Goal: Task Accomplishment & Management: Complete application form

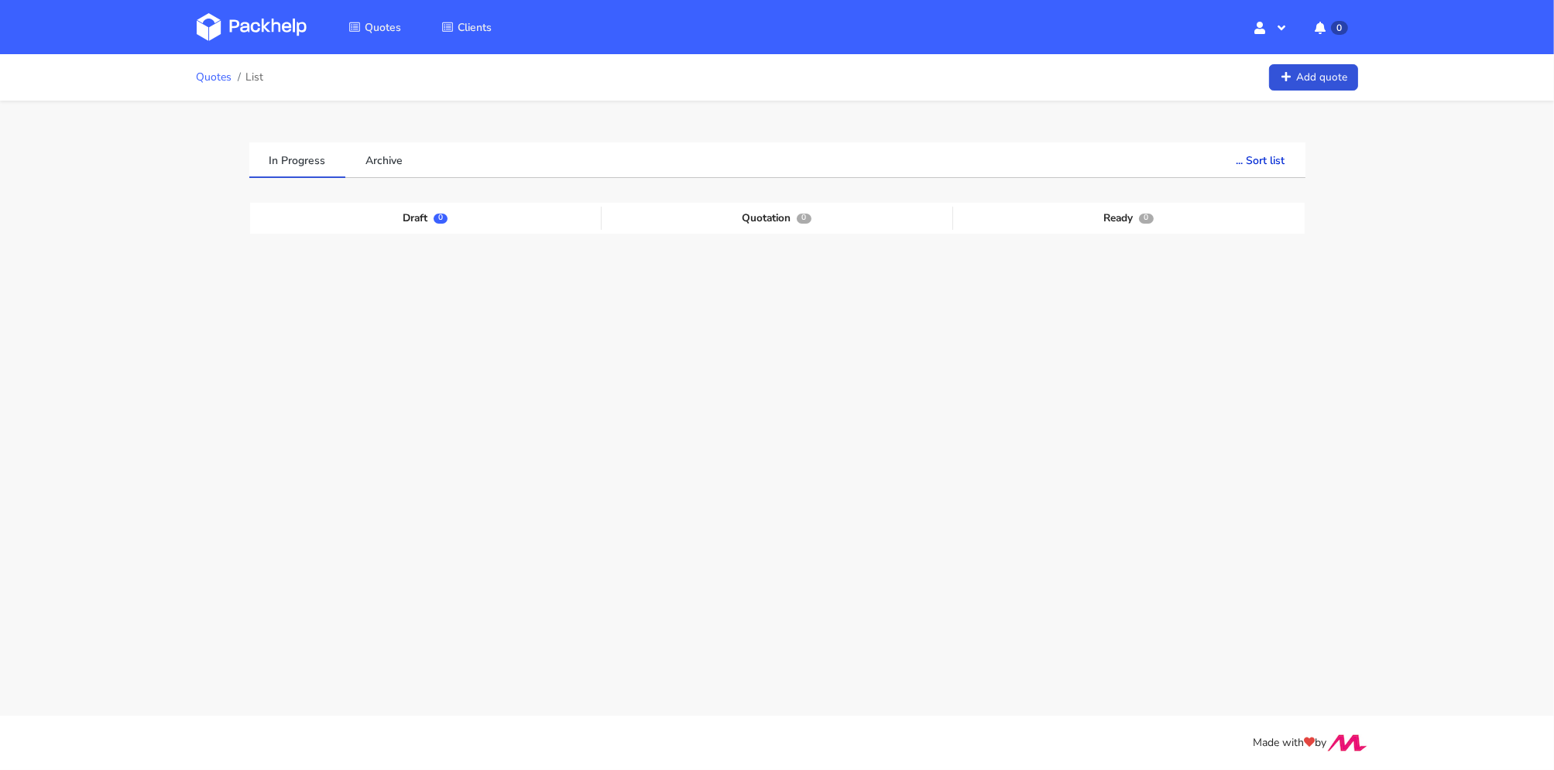
click at [211, 80] on link "Quotes" at bounding box center [215, 77] width 36 height 12
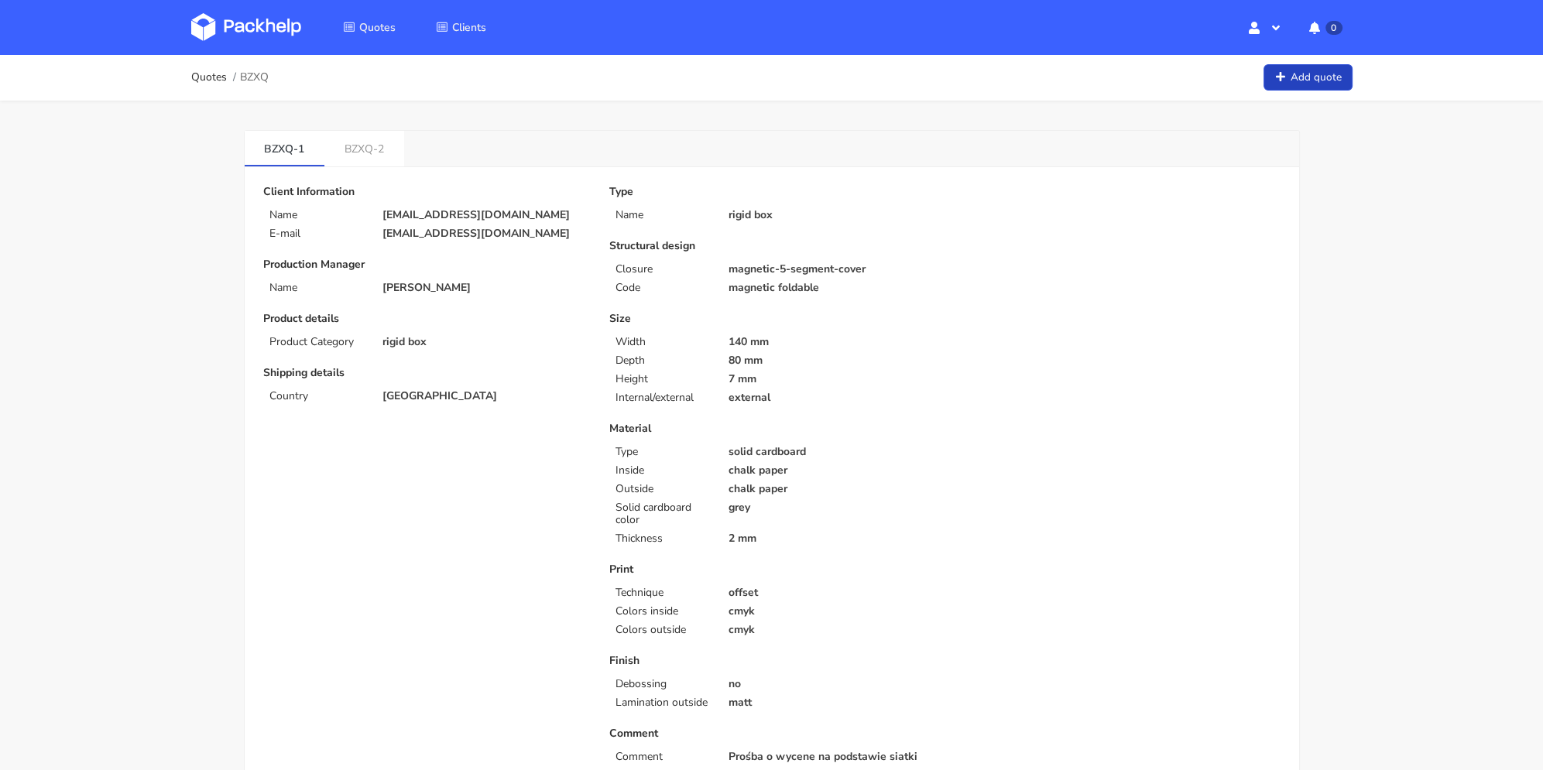
click at [1277, 74] on icon at bounding box center [1280, 77] width 13 height 11
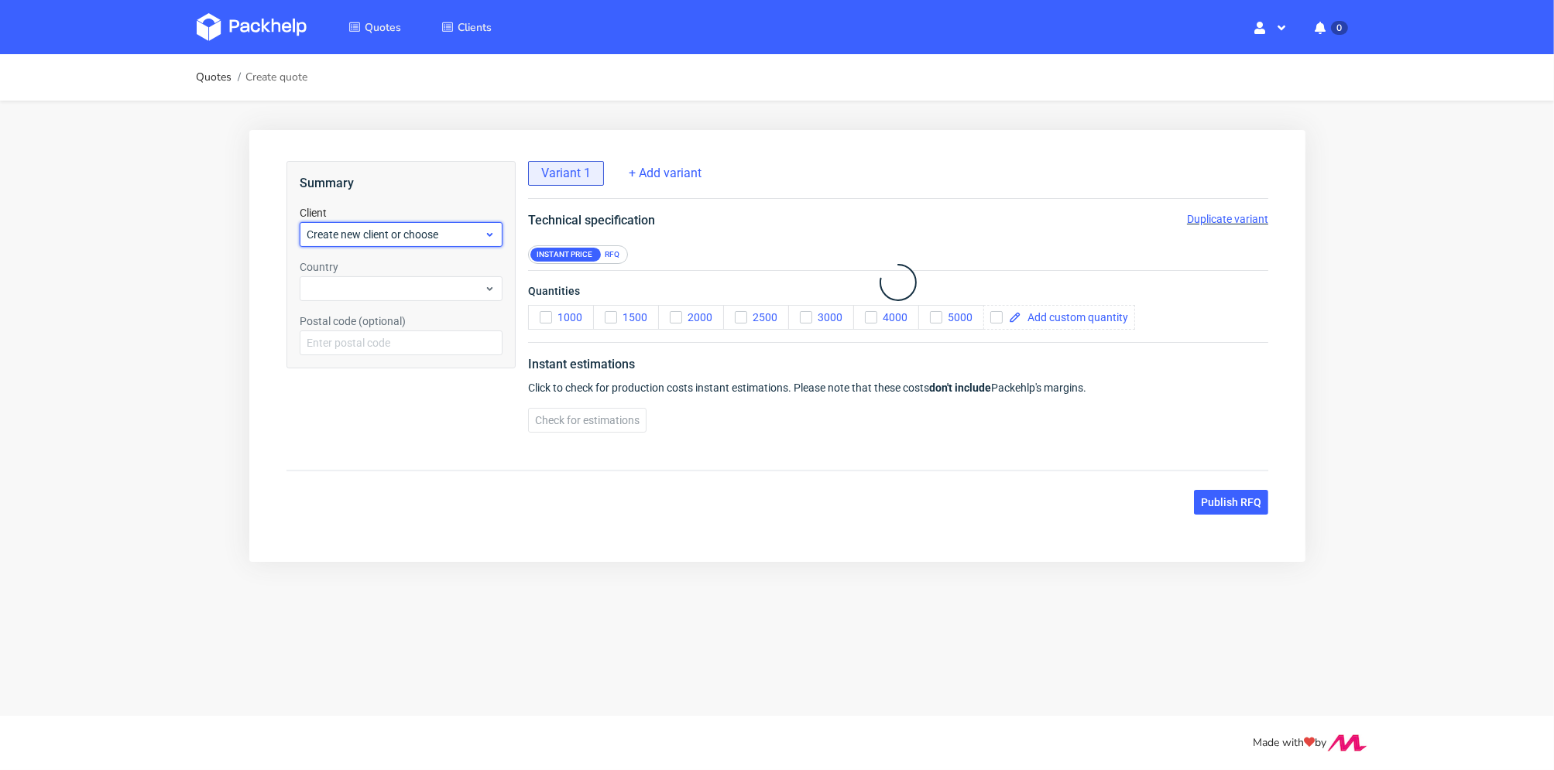
click at [377, 237] on span "Create new client or choose" at bounding box center [394, 233] width 177 height 15
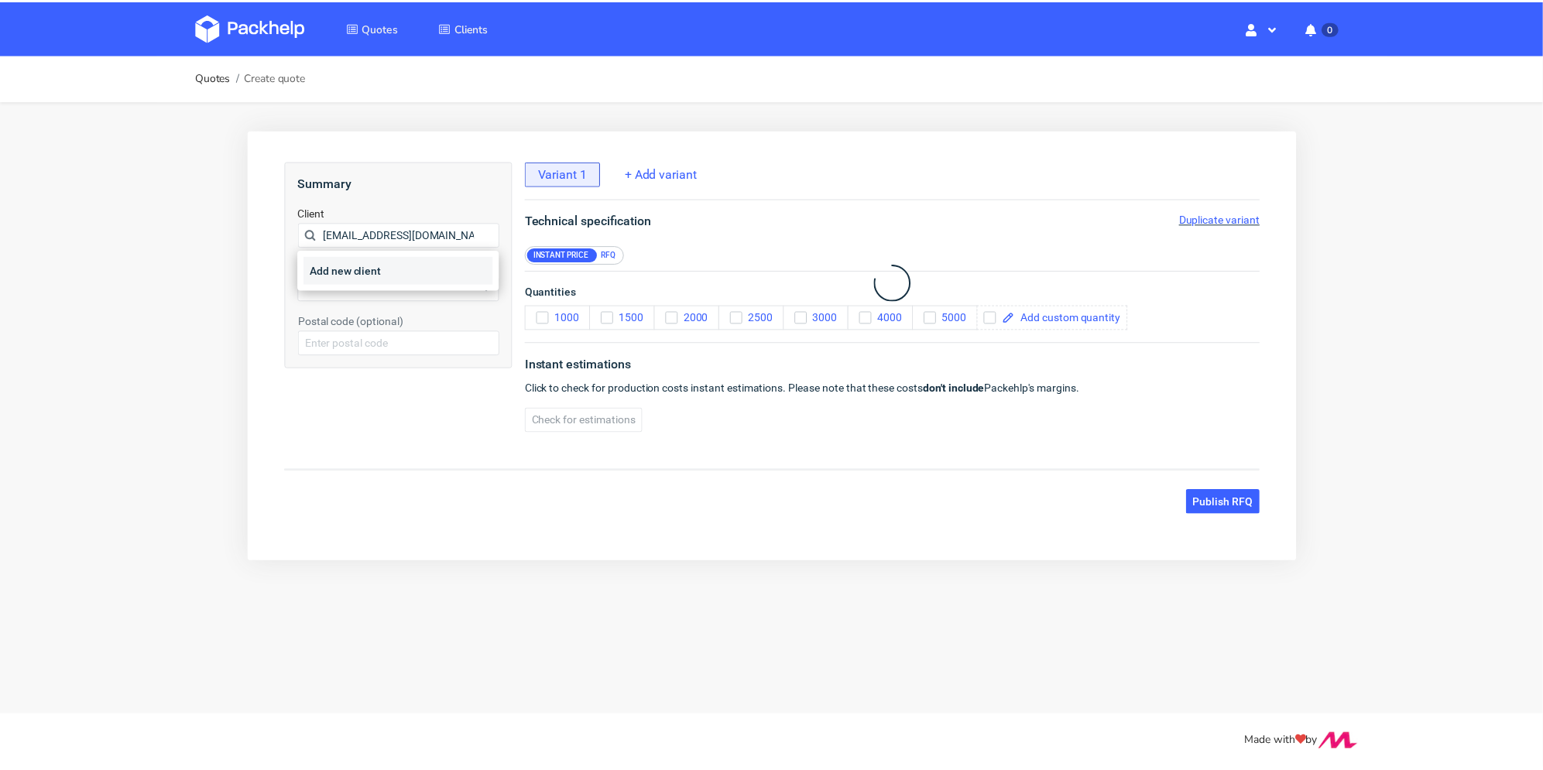
scroll to position [0, 33]
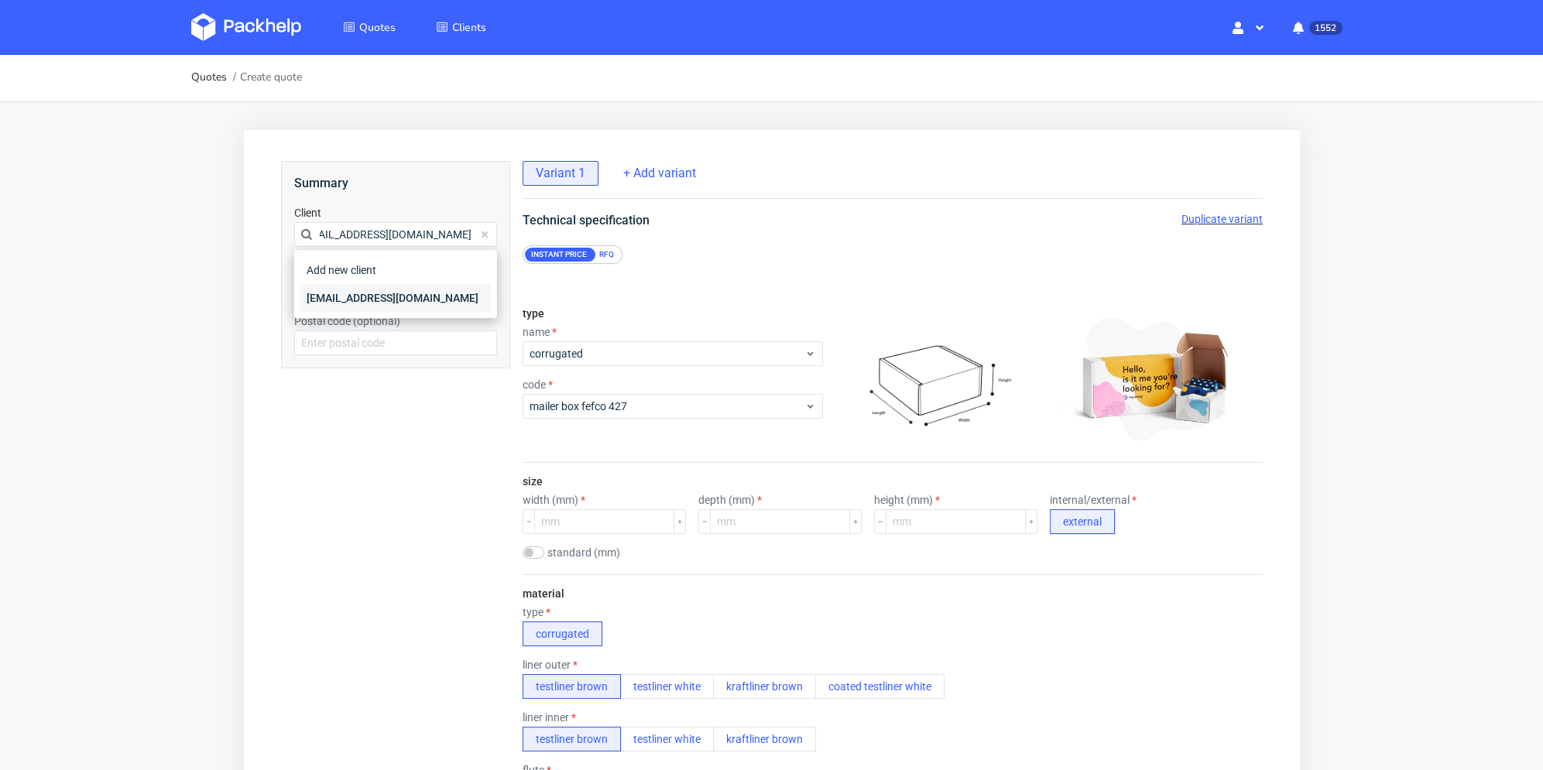
type input "marketing@classicfootballshirts.co.uk"
click at [360, 297] on div "marketing@classicfootballshirts.co.uk" at bounding box center [395, 298] width 190 height 28
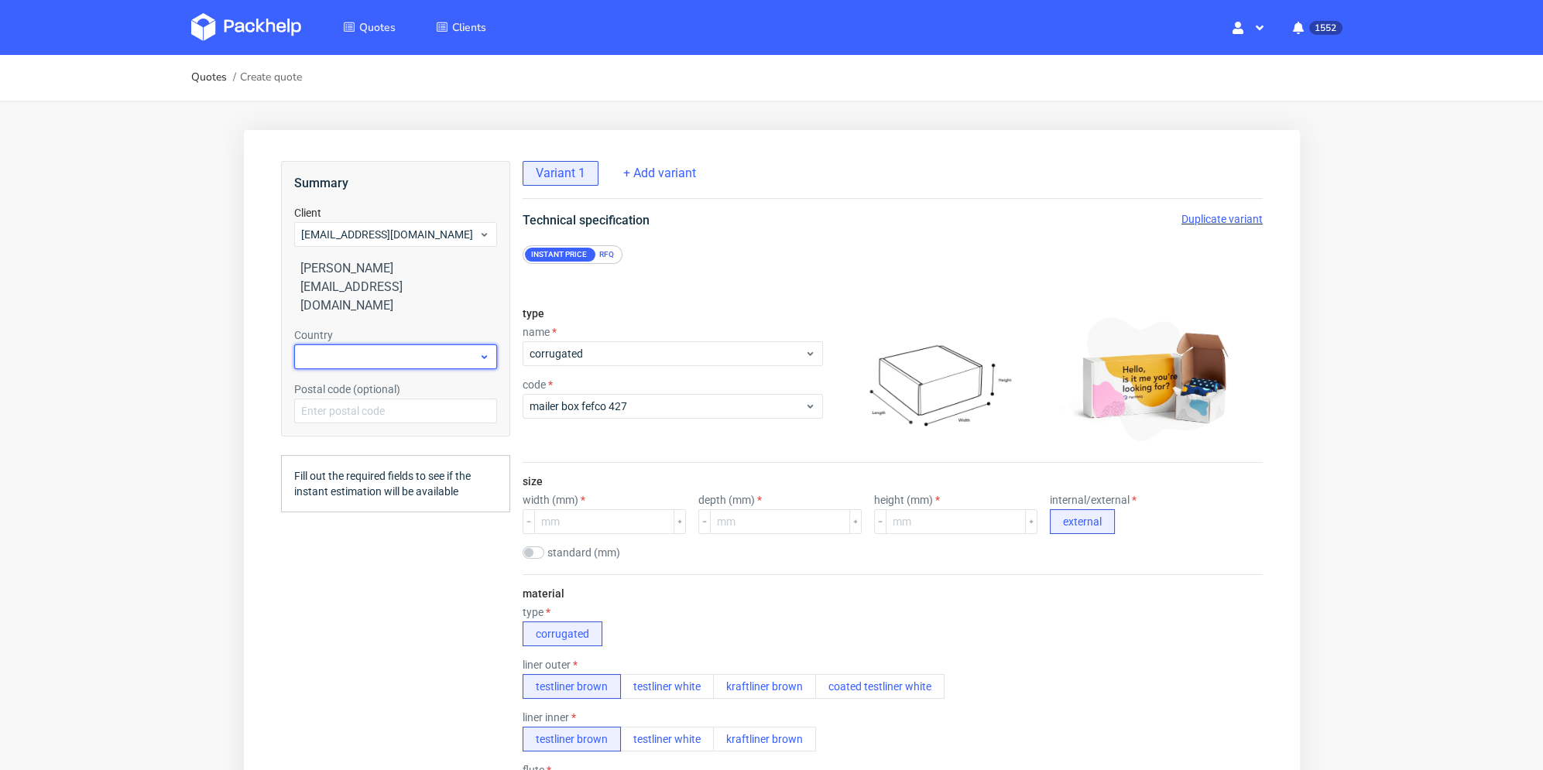
click at [366, 345] on div at bounding box center [394, 357] width 203 height 25
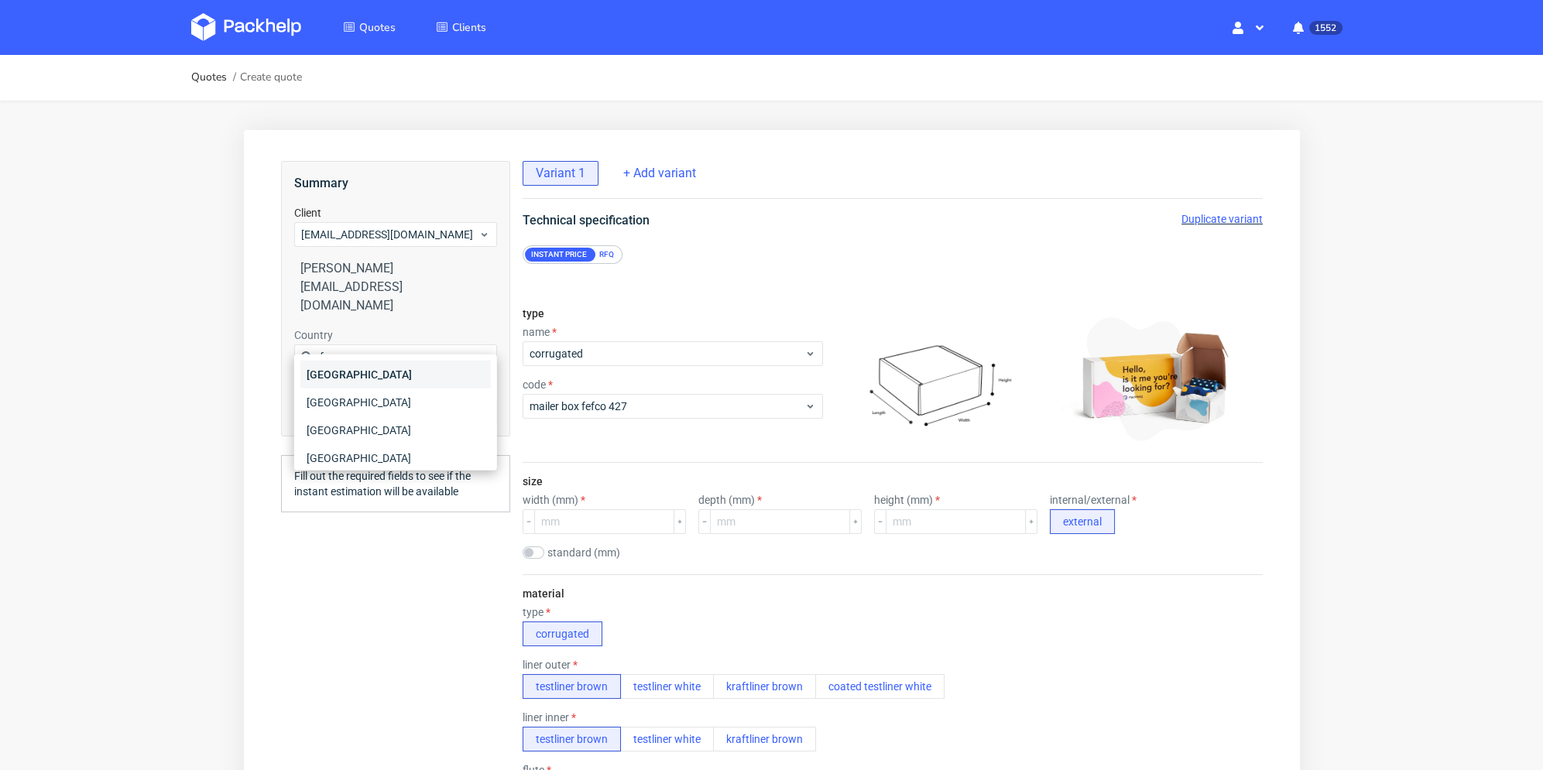
type input "fr"
click at [353, 345] on input "fr" at bounding box center [394, 357] width 203 height 25
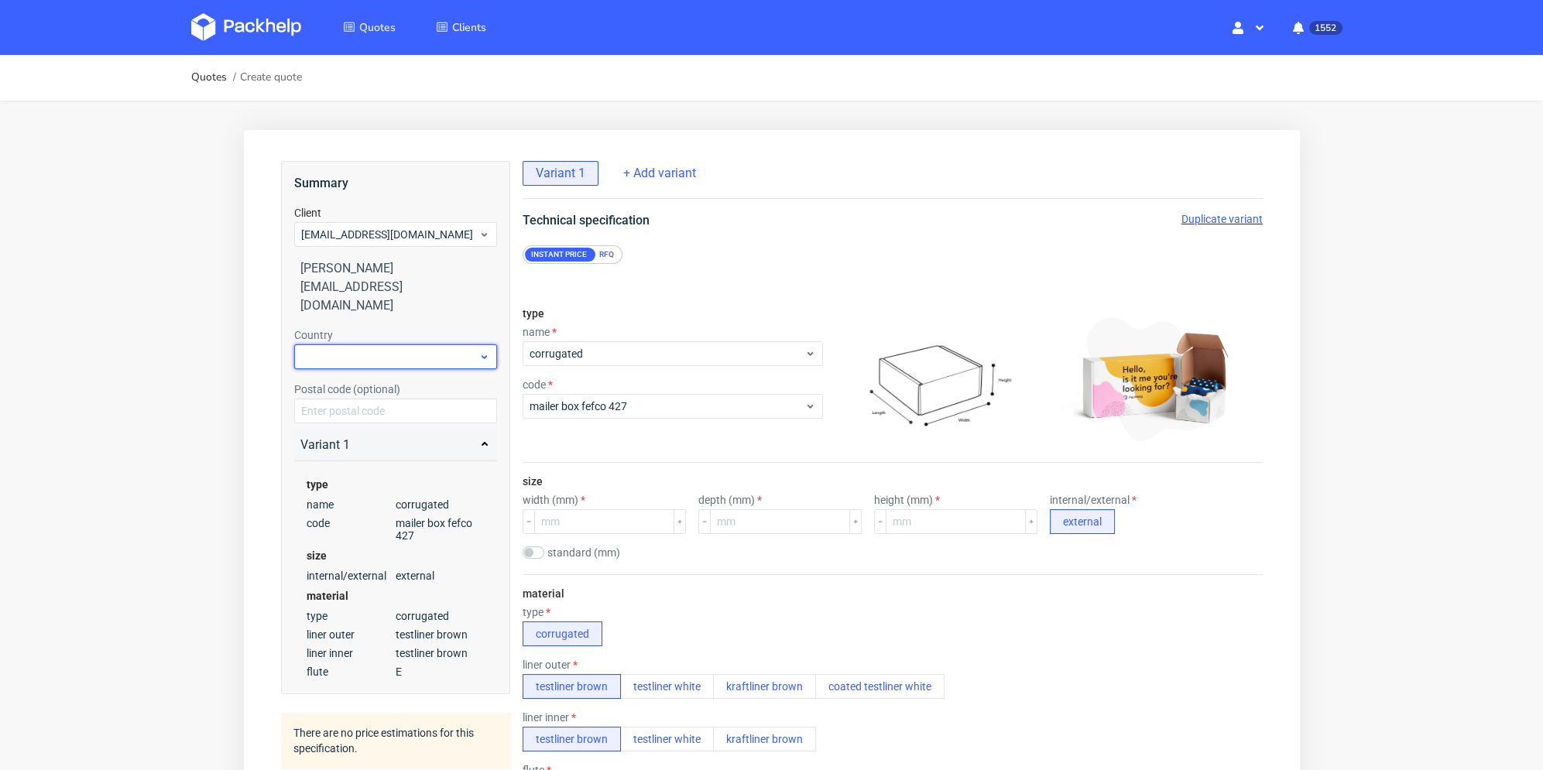
drag, startPoint x: 353, startPoint y: 341, endPoint x: 338, endPoint y: 341, distance: 14.7
click at [338, 345] on div at bounding box center [394, 357] width 203 height 25
type input "unit"
click at [399, 434] on div "United Kingdom of Great Britain and Northern Ireland" at bounding box center [395, 461] width 190 height 59
click at [611, 523] on input "number" at bounding box center [603, 521] width 140 height 25
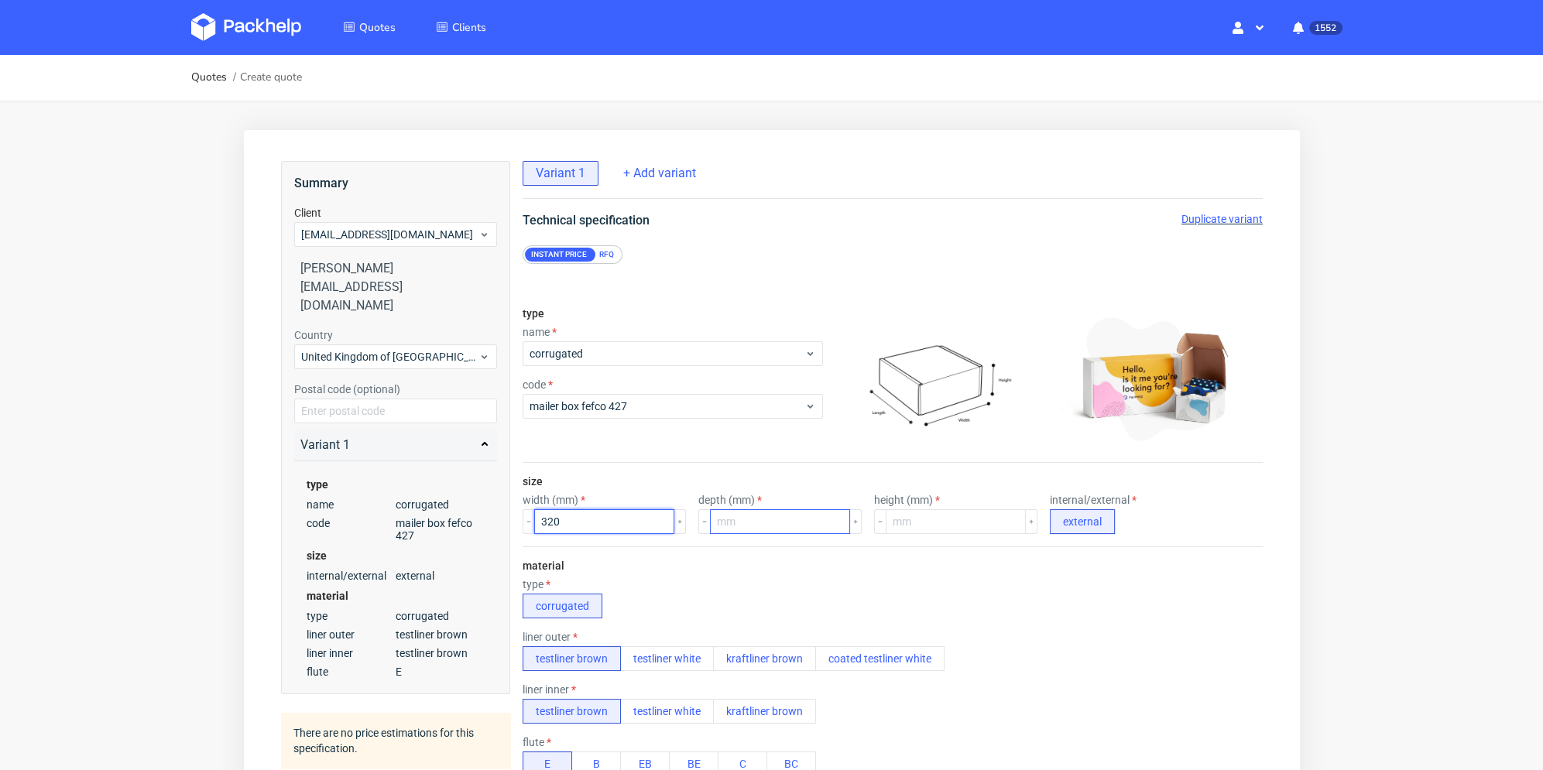
type input "320"
click at [749, 523] on input "number" at bounding box center [779, 521] width 140 height 25
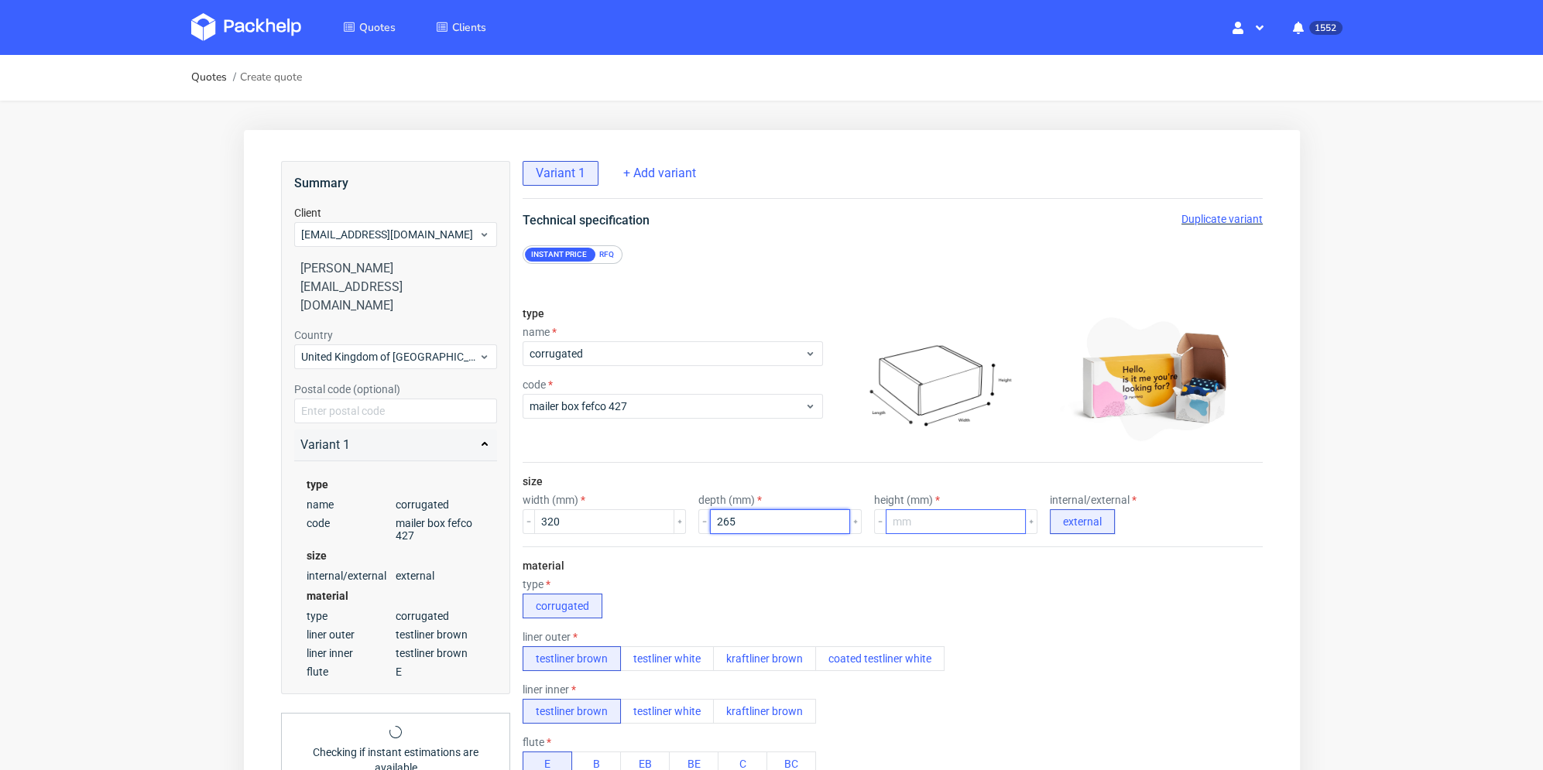
type input "265"
click at [945, 523] on input "number" at bounding box center [955, 521] width 140 height 25
type input "60"
click at [912, 553] on div "material type corrugated liner outer testliner brown testliner white kraftliner…" at bounding box center [892, 696] width 740 height 298
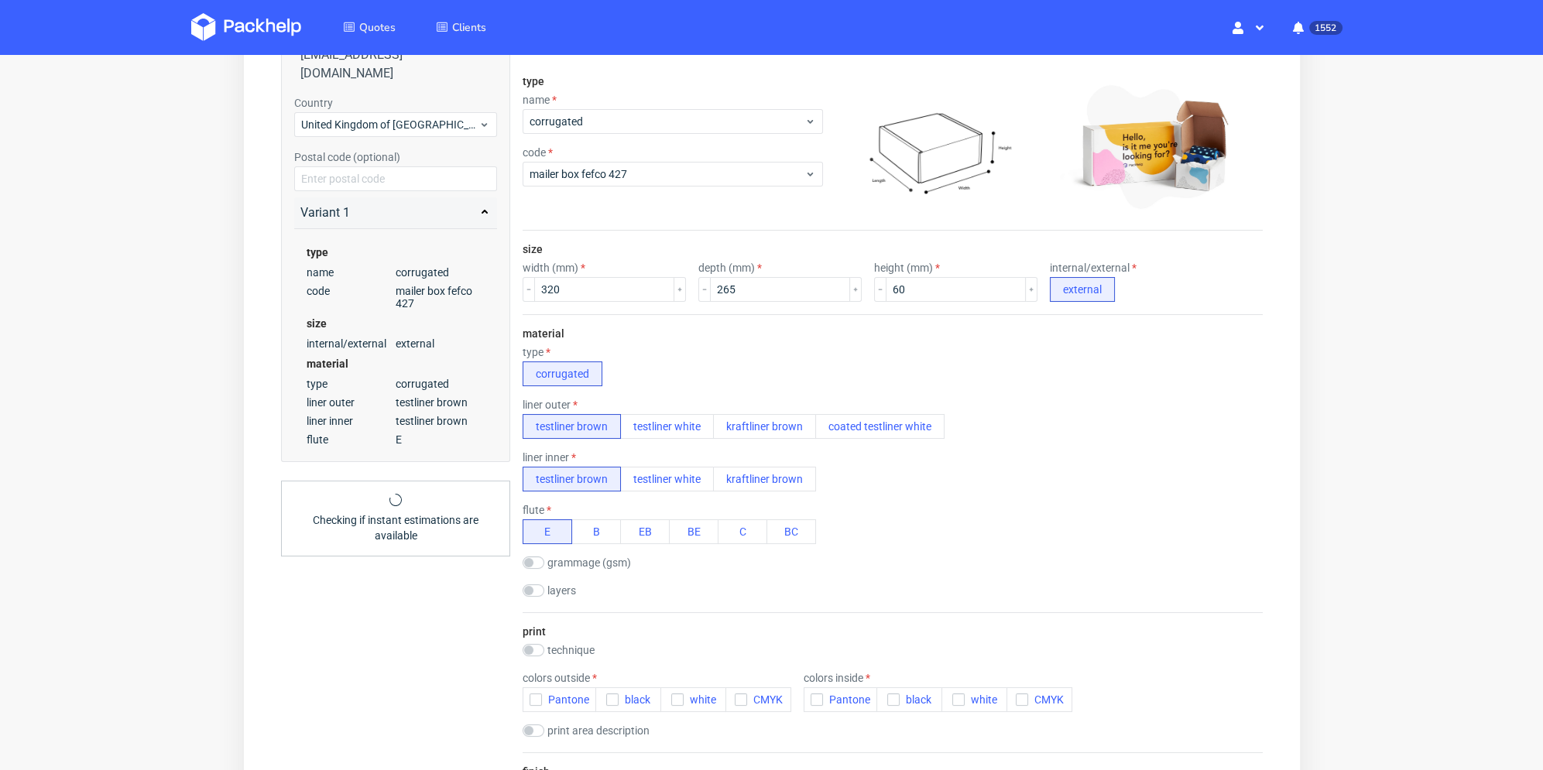
scroll to position [310, 0]
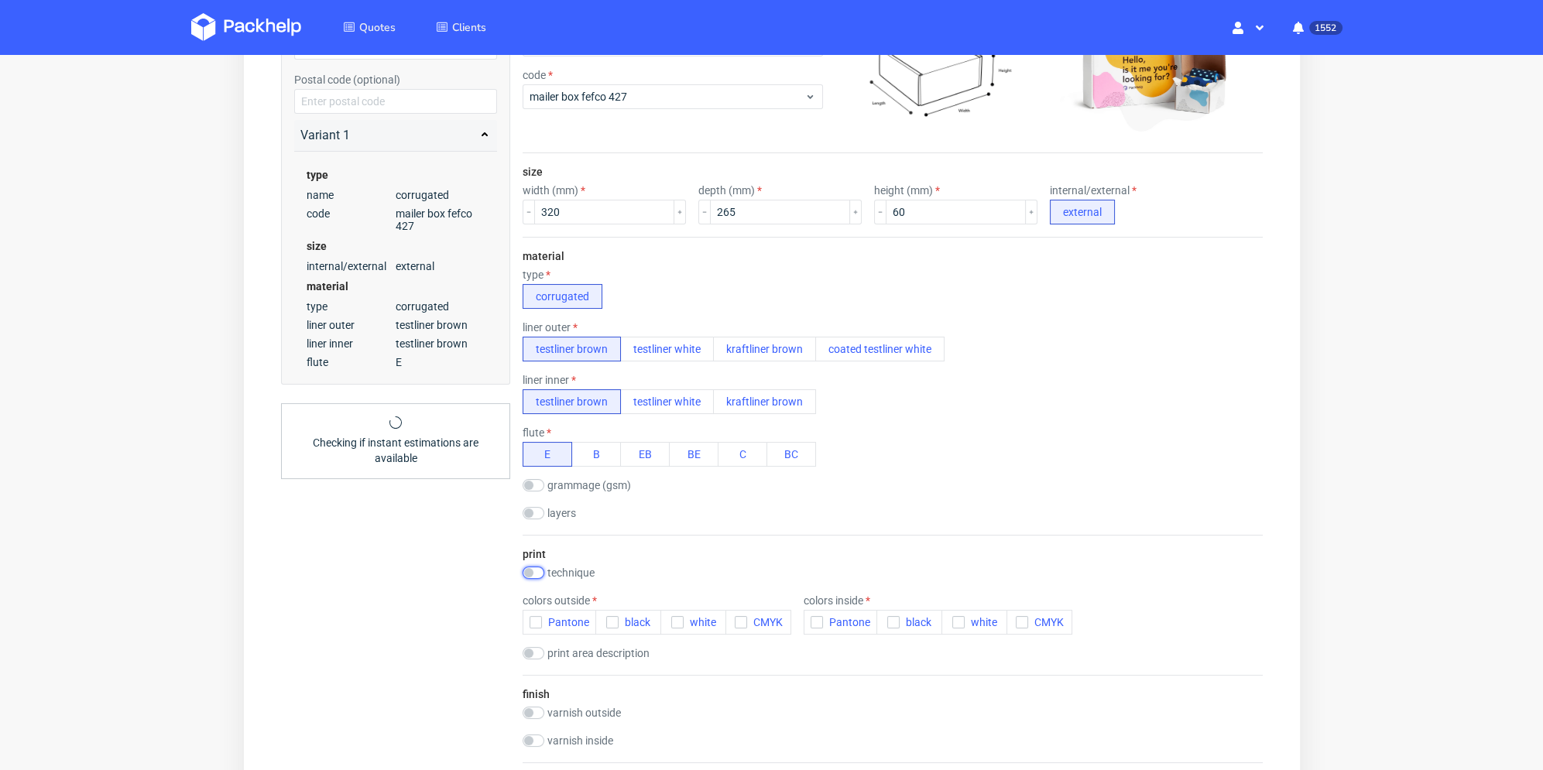
click at [530, 572] on input "checkbox" at bounding box center [533, 573] width 22 height 12
checkbox input "true"
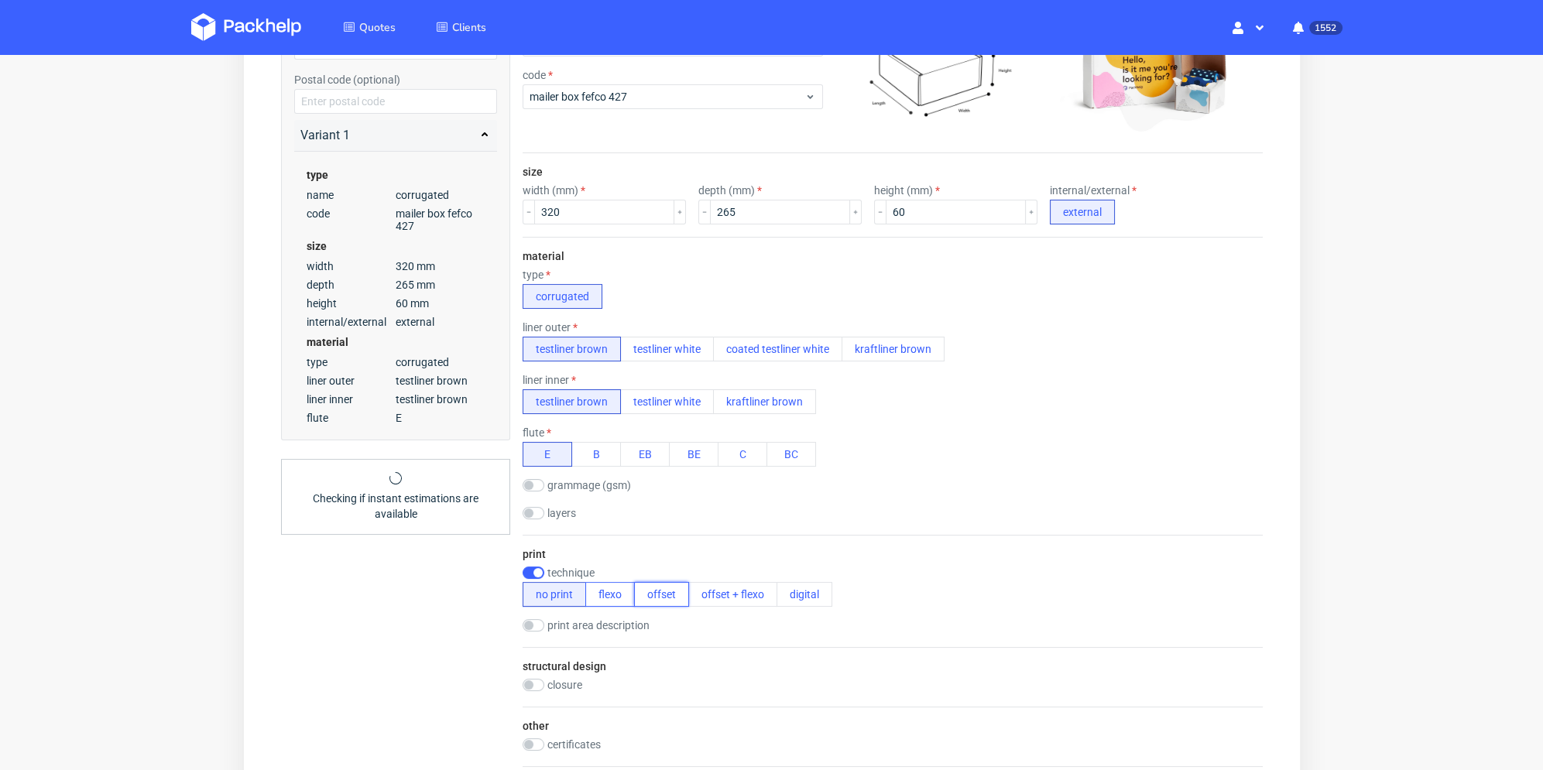
drag, startPoint x: 642, startPoint y: 592, endPoint x: 609, endPoint y: 600, distance: 33.4
click at [642, 593] on button "offset" at bounding box center [660, 594] width 55 height 25
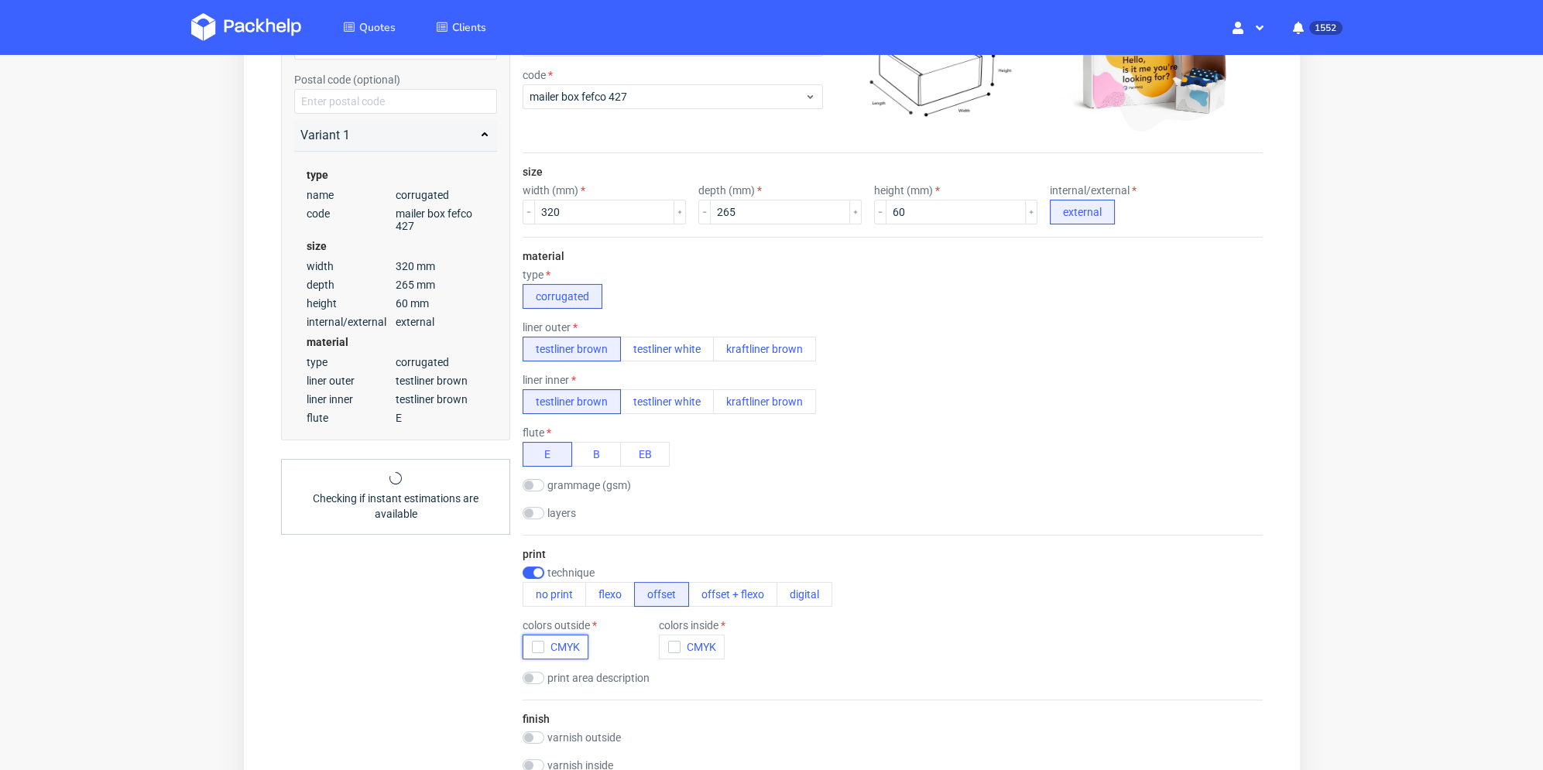
click at [537, 646] on use "button" at bounding box center [536, 647] width 7 height 5
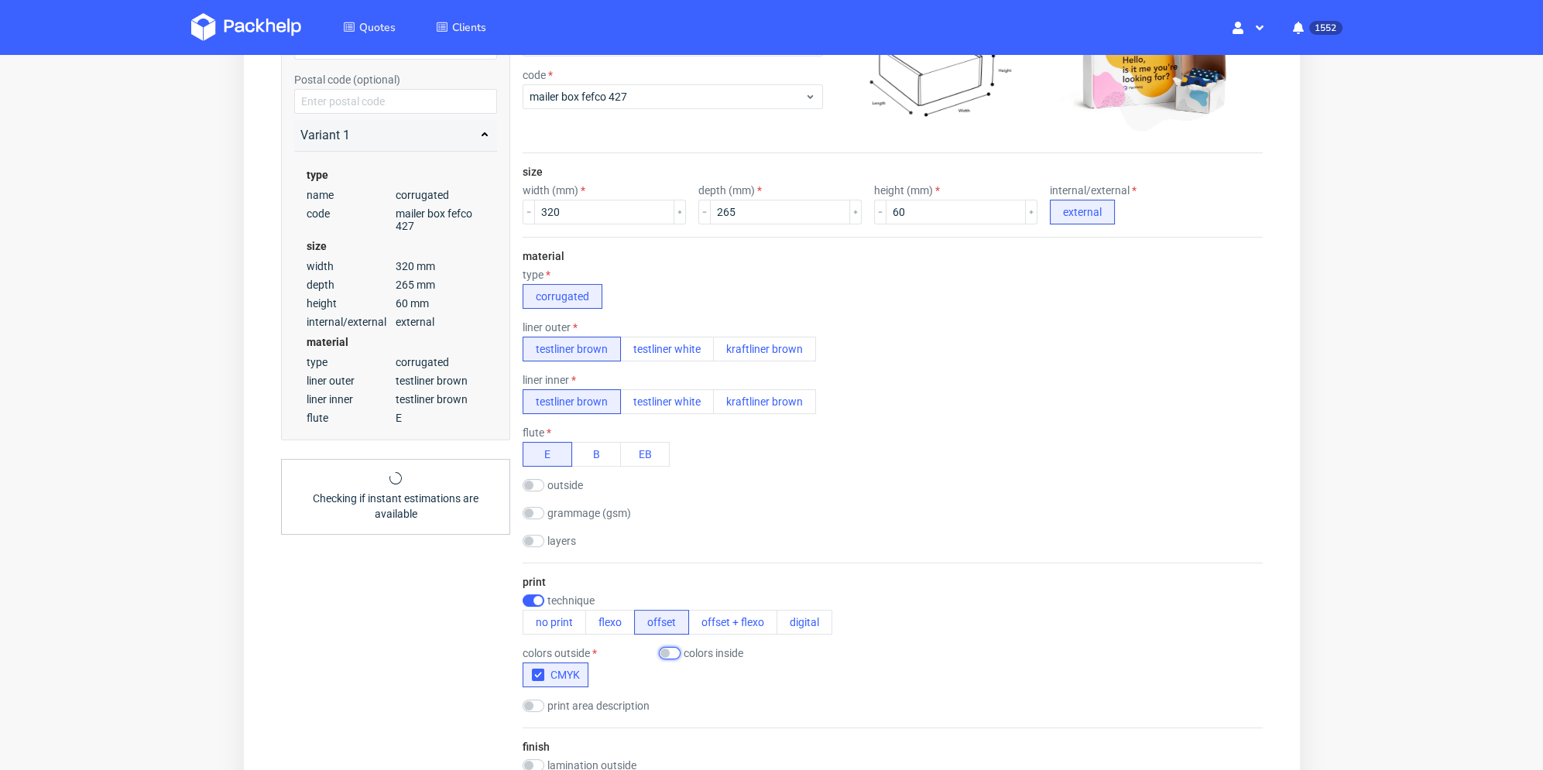
click at [678, 652] on input "checkbox" at bounding box center [669, 653] width 22 height 12
checkbox input "true"
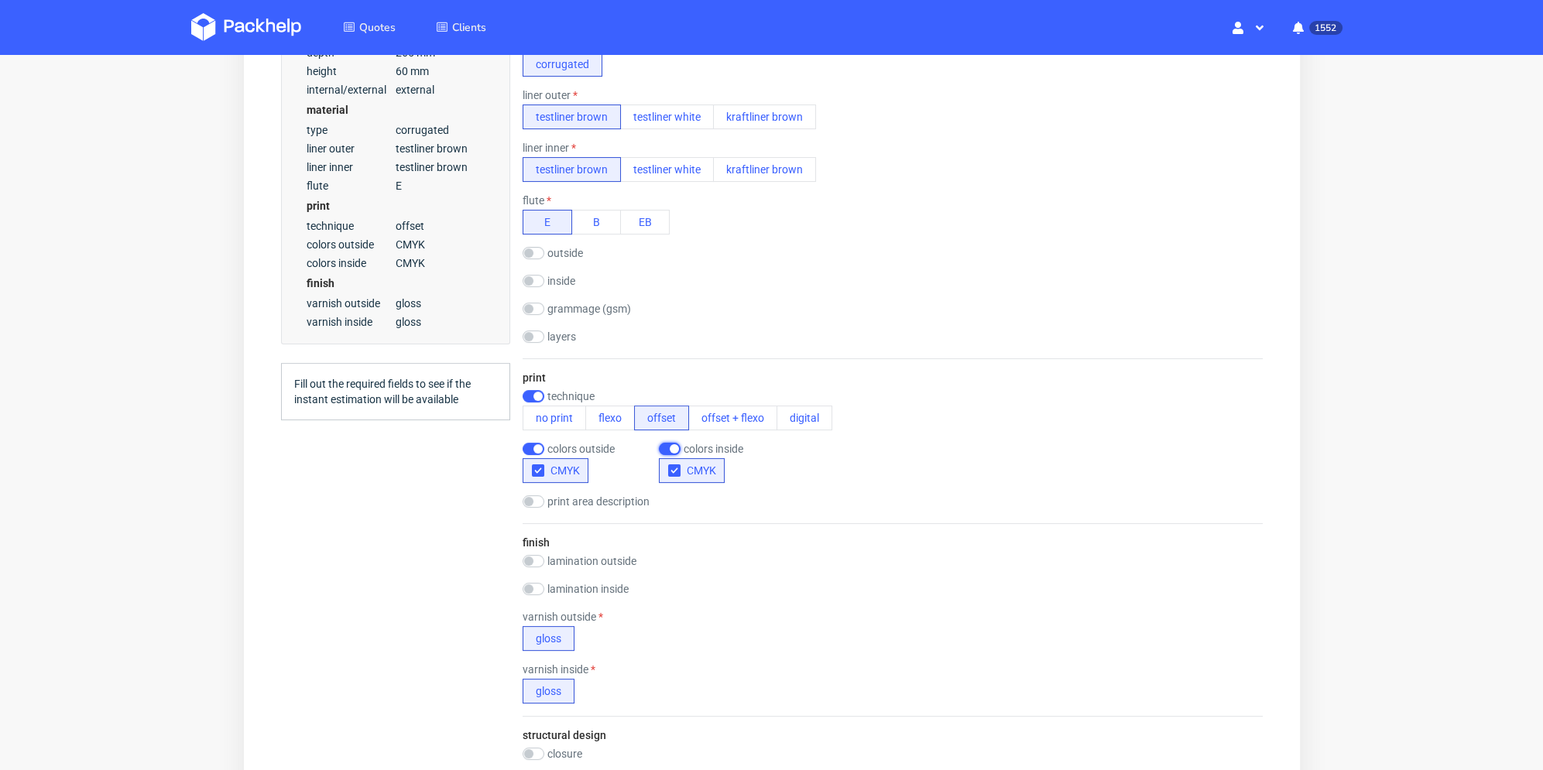
scroll to position [697, 0]
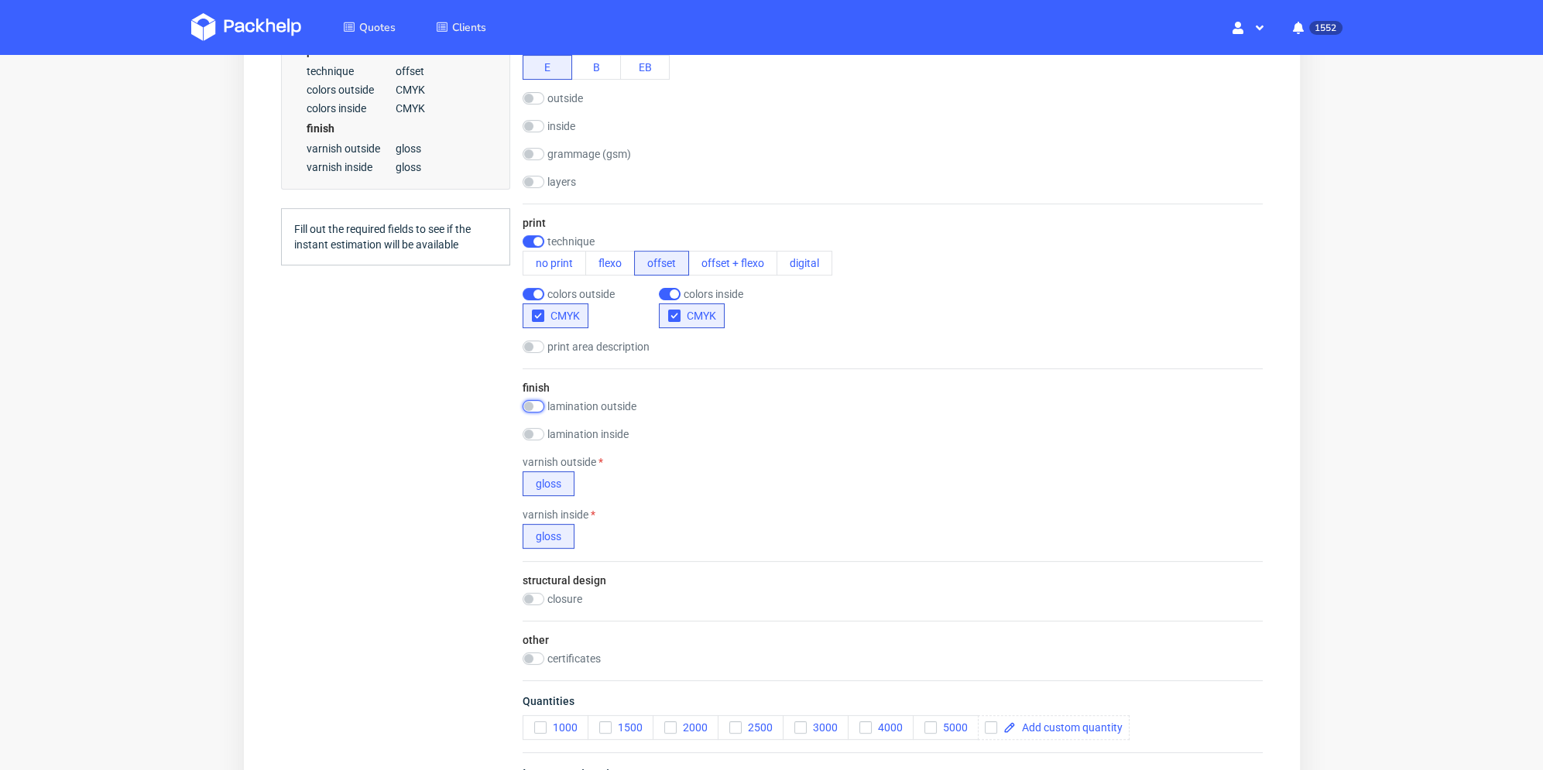
drag, startPoint x: 538, startPoint y: 405, endPoint x: 537, endPoint y: 434, distance: 29.5
click at [537, 406] on input "checkbox" at bounding box center [533, 406] width 22 height 12
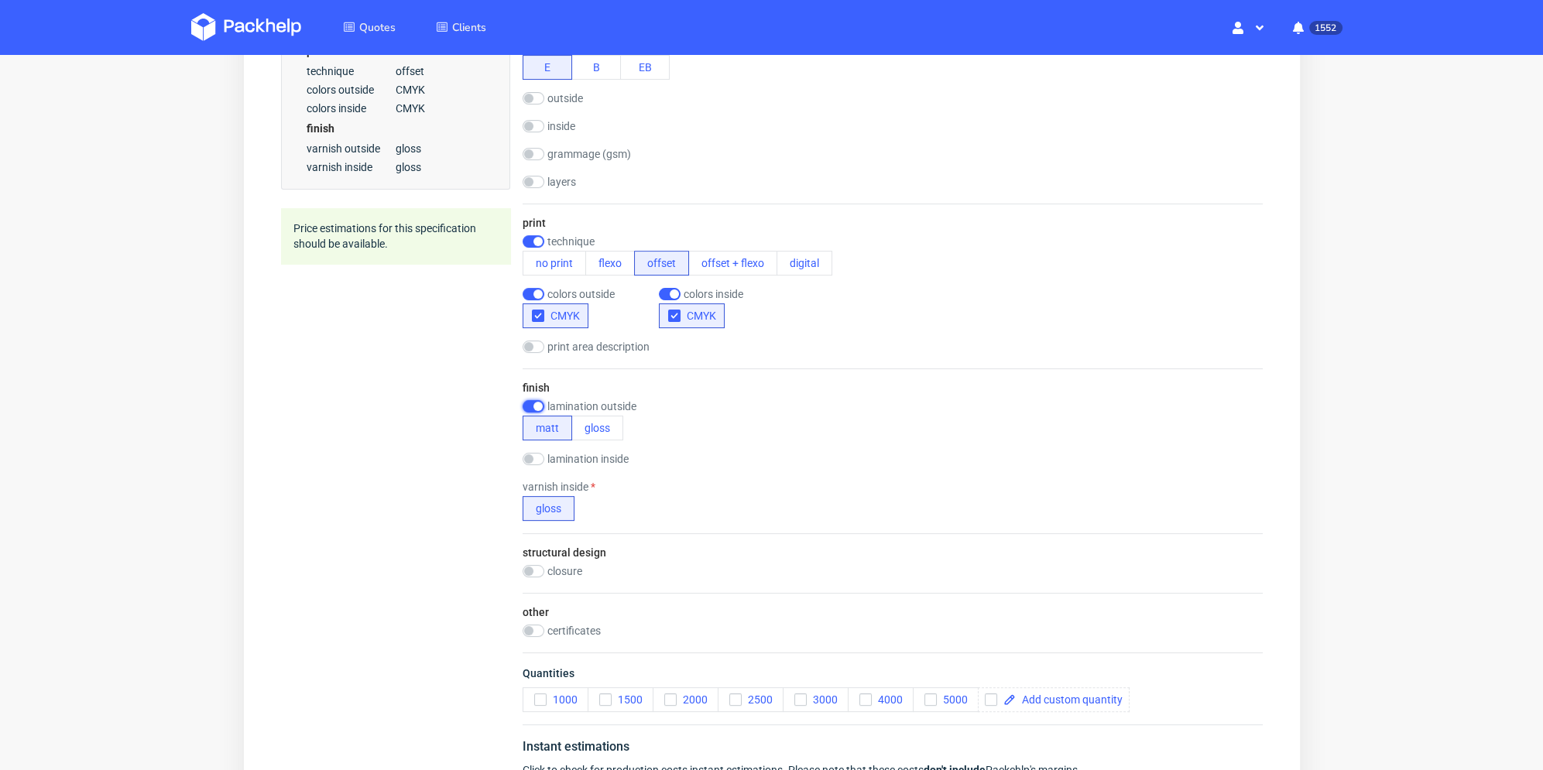
click at [533, 405] on input "checkbox" at bounding box center [533, 406] width 22 height 12
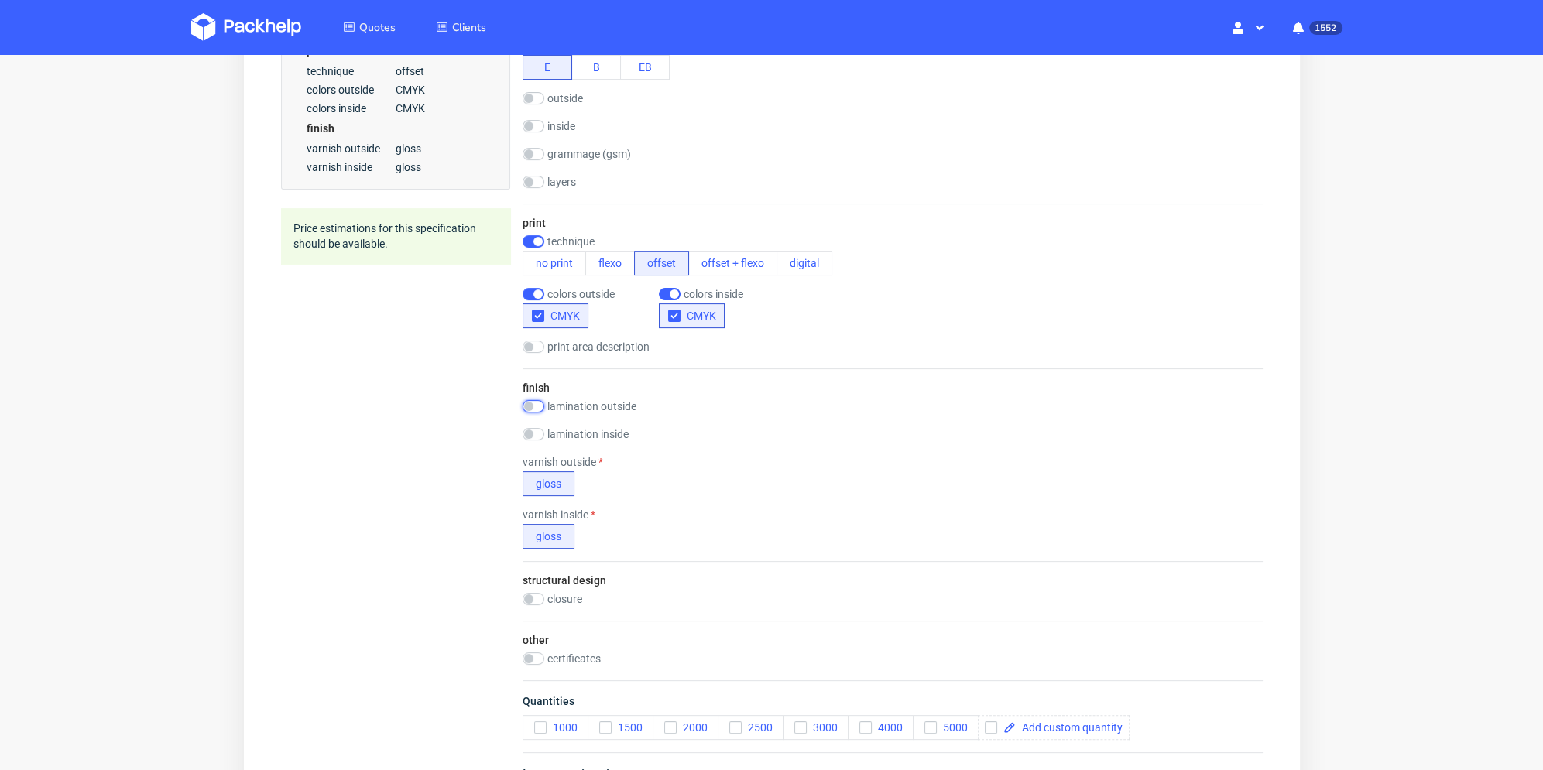
drag, startPoint x: 529, startPoint y: 400, endPoint x: 533, endPoint y: 411, distance: 11.8
click at [530, 400] on input "checkbox" at bounding box center [533, 406] width 22 height 12
checkbox input "true"
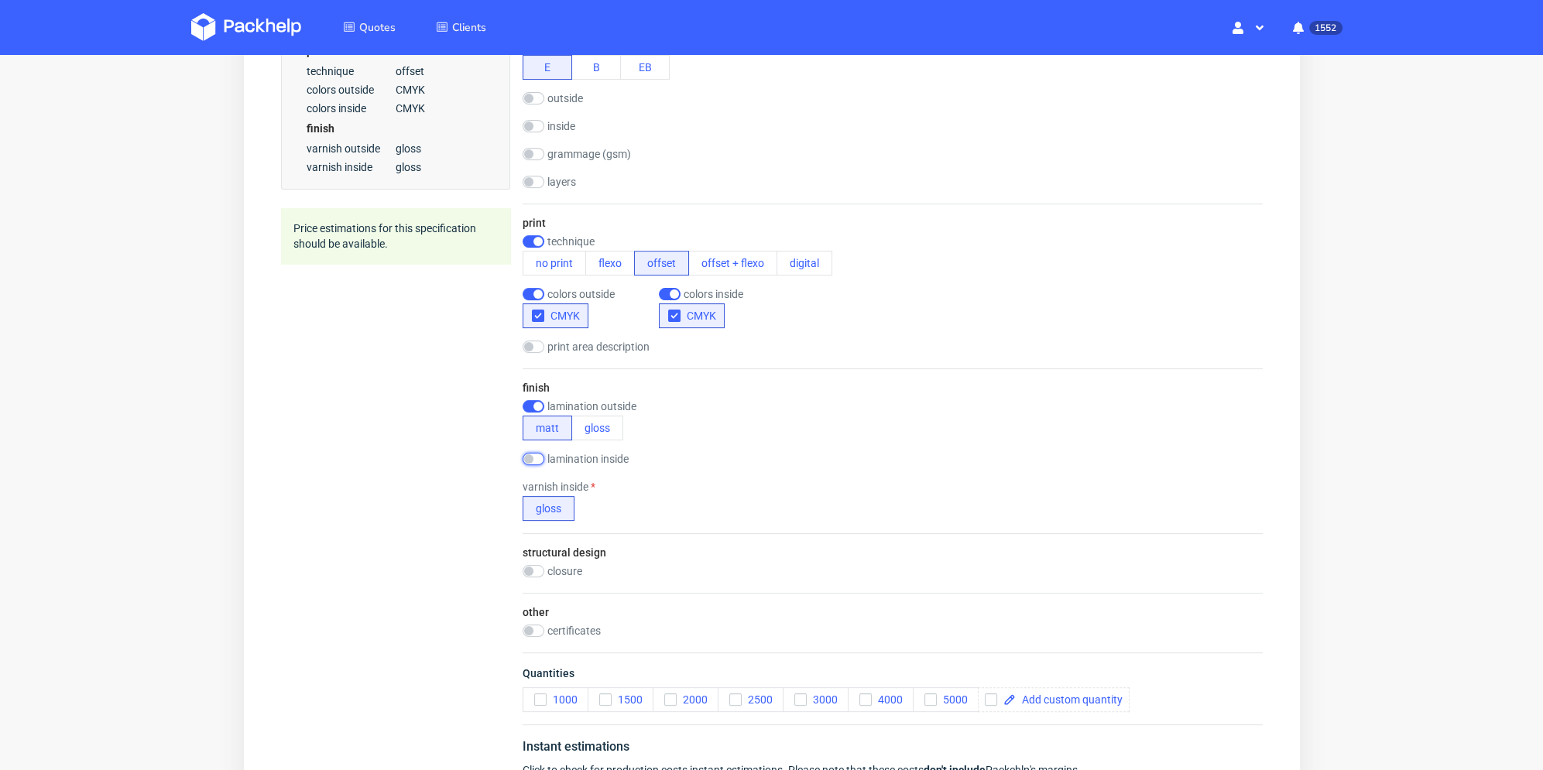
click at [537, 454] on input "checkbox" at bounding box center [533, 459] width 22 height 12
checkbox input "true"
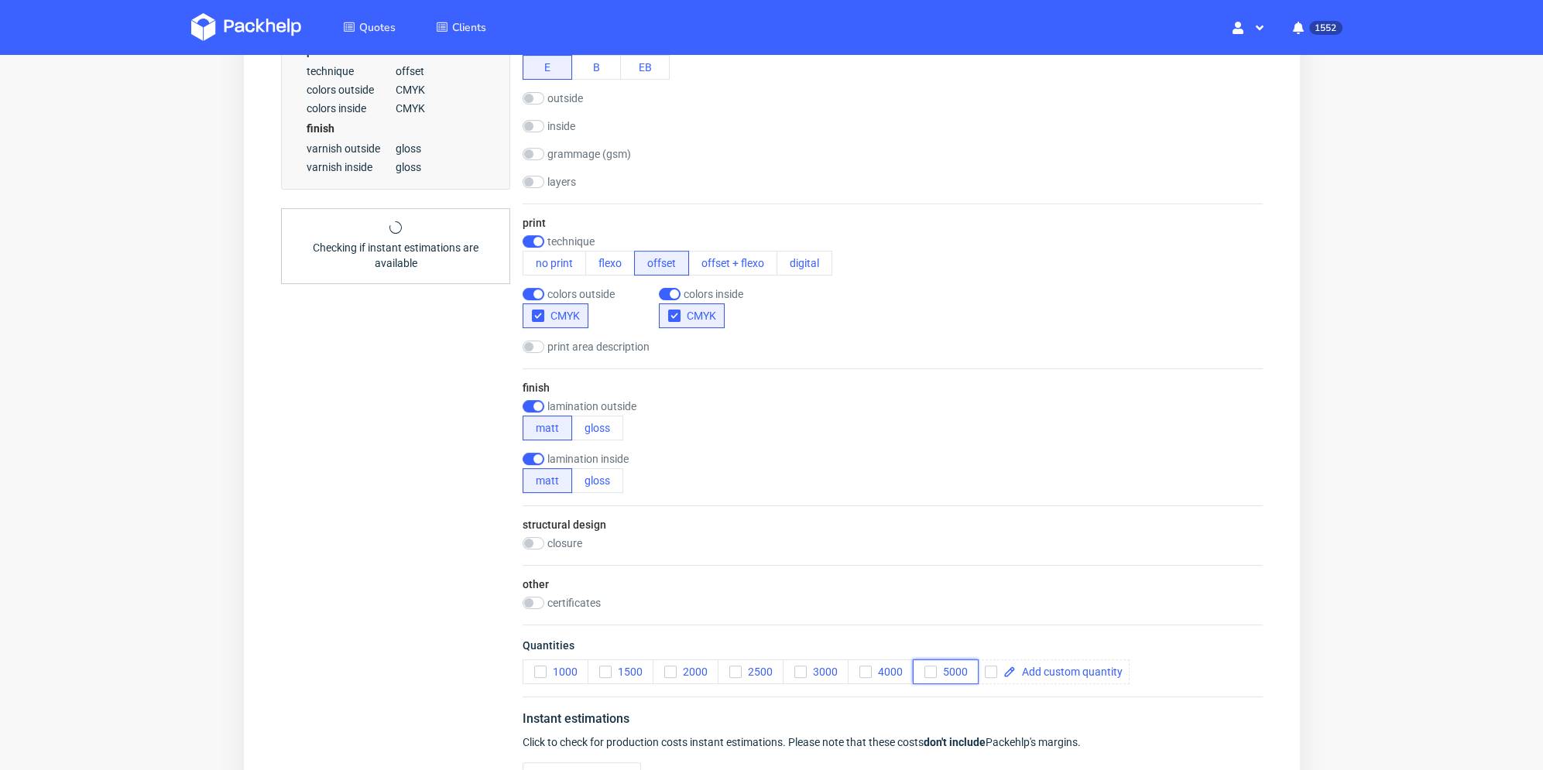
drag, startPoint x: 927, startPoint y: 670, endPoint x: 917, endPoint y: 655, distance: 18.5
click at [927, 670] on icon "button" at bounding box center [929, 672] width 11 height 11
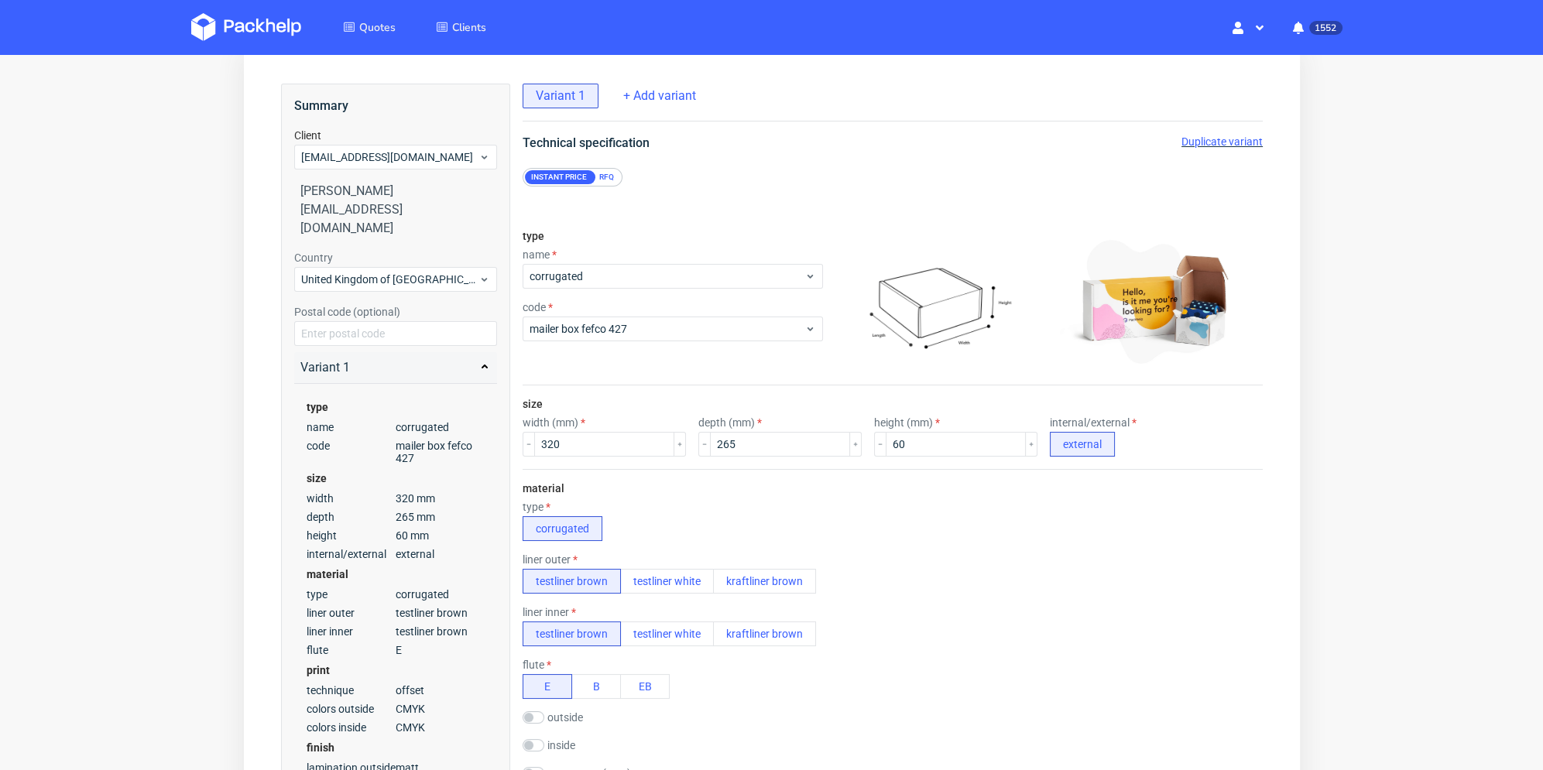
scroll to position [0, 0]
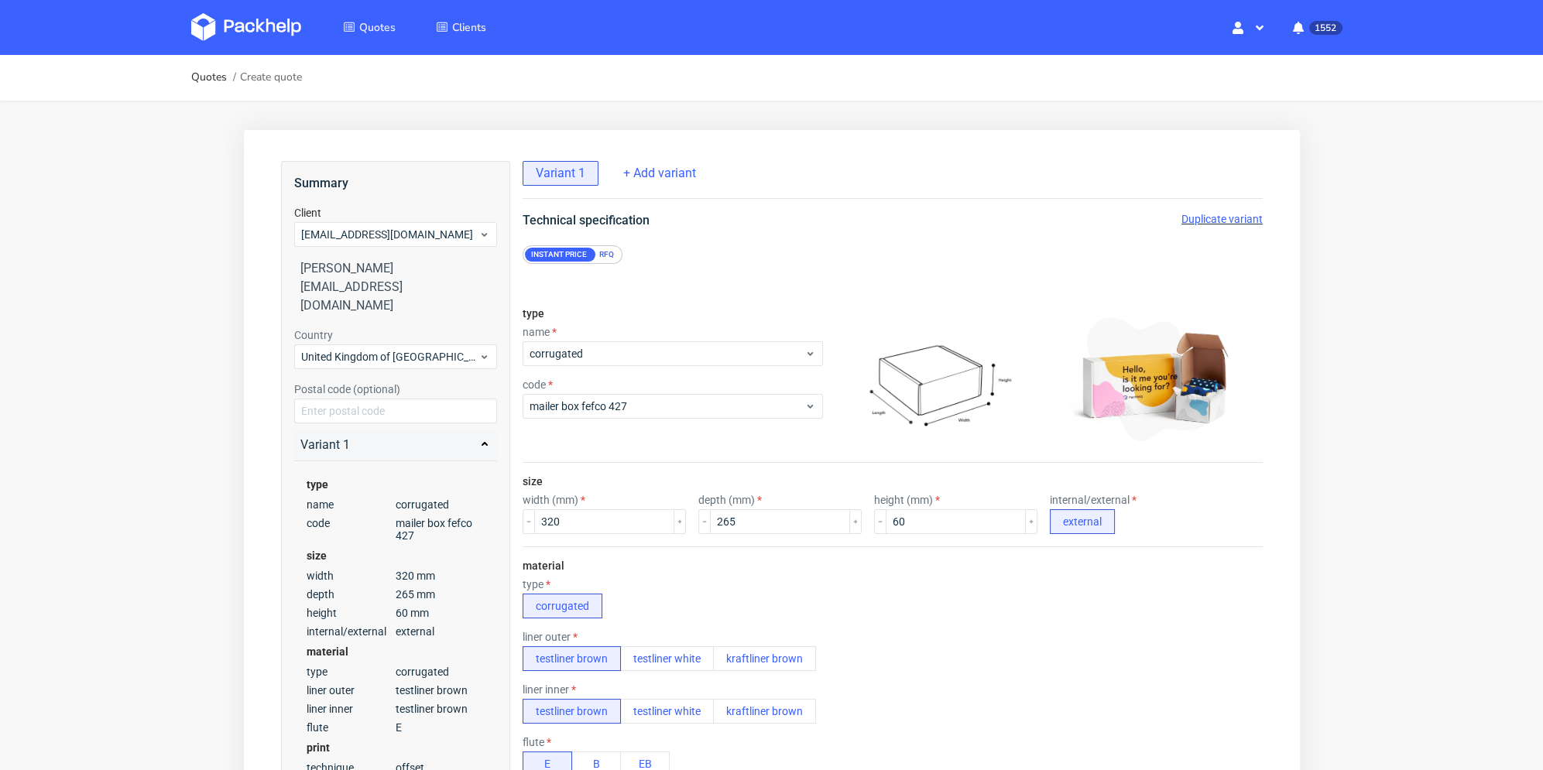
click at [606, 248] on div "RFQ" at bounding box center [605, 255] width 27 height 14
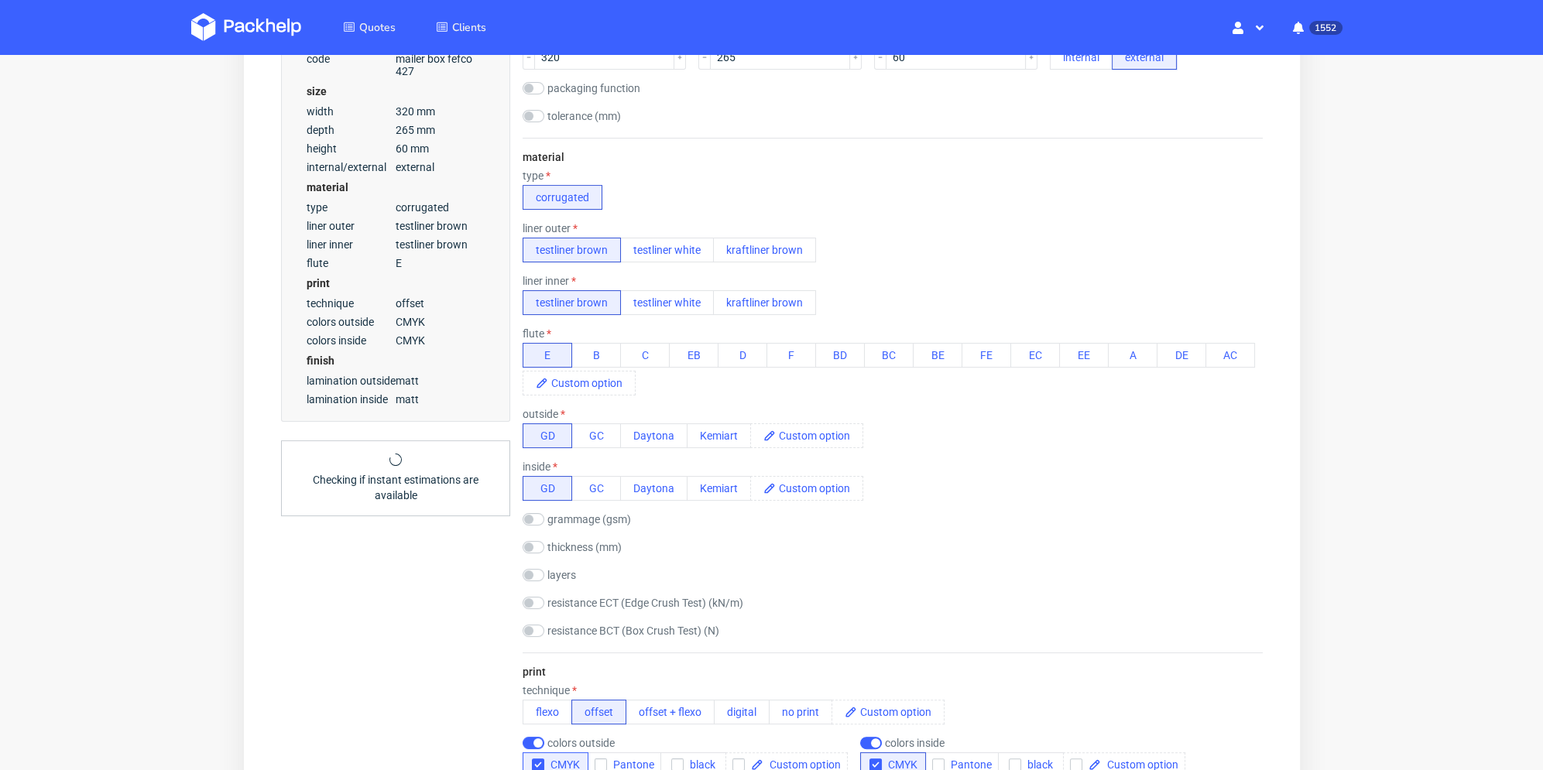
scroll to position [697, 0]
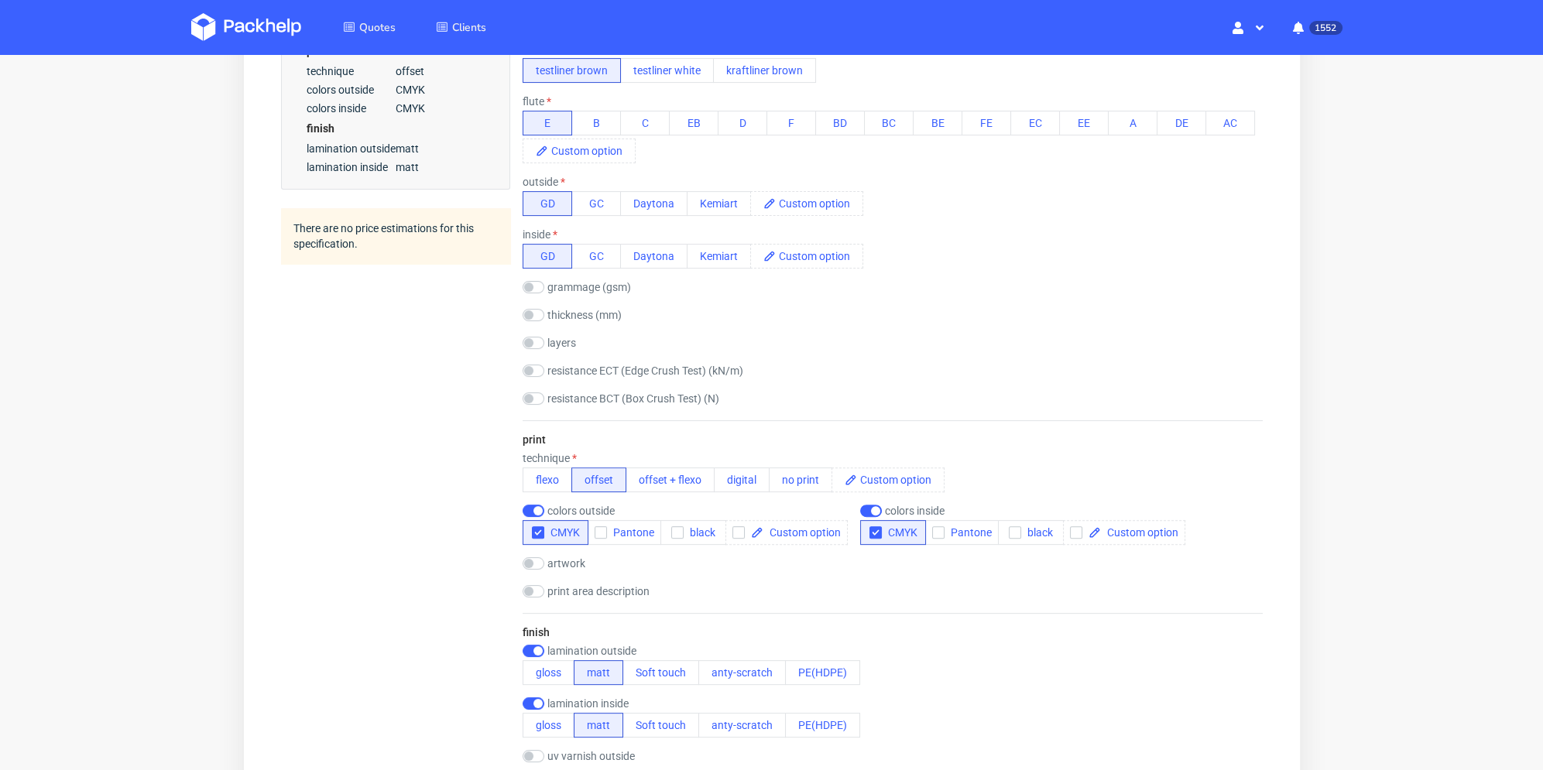
click at [533, 570] on div "artwork drop" at bounding box center [892, 564] width 740 height 15
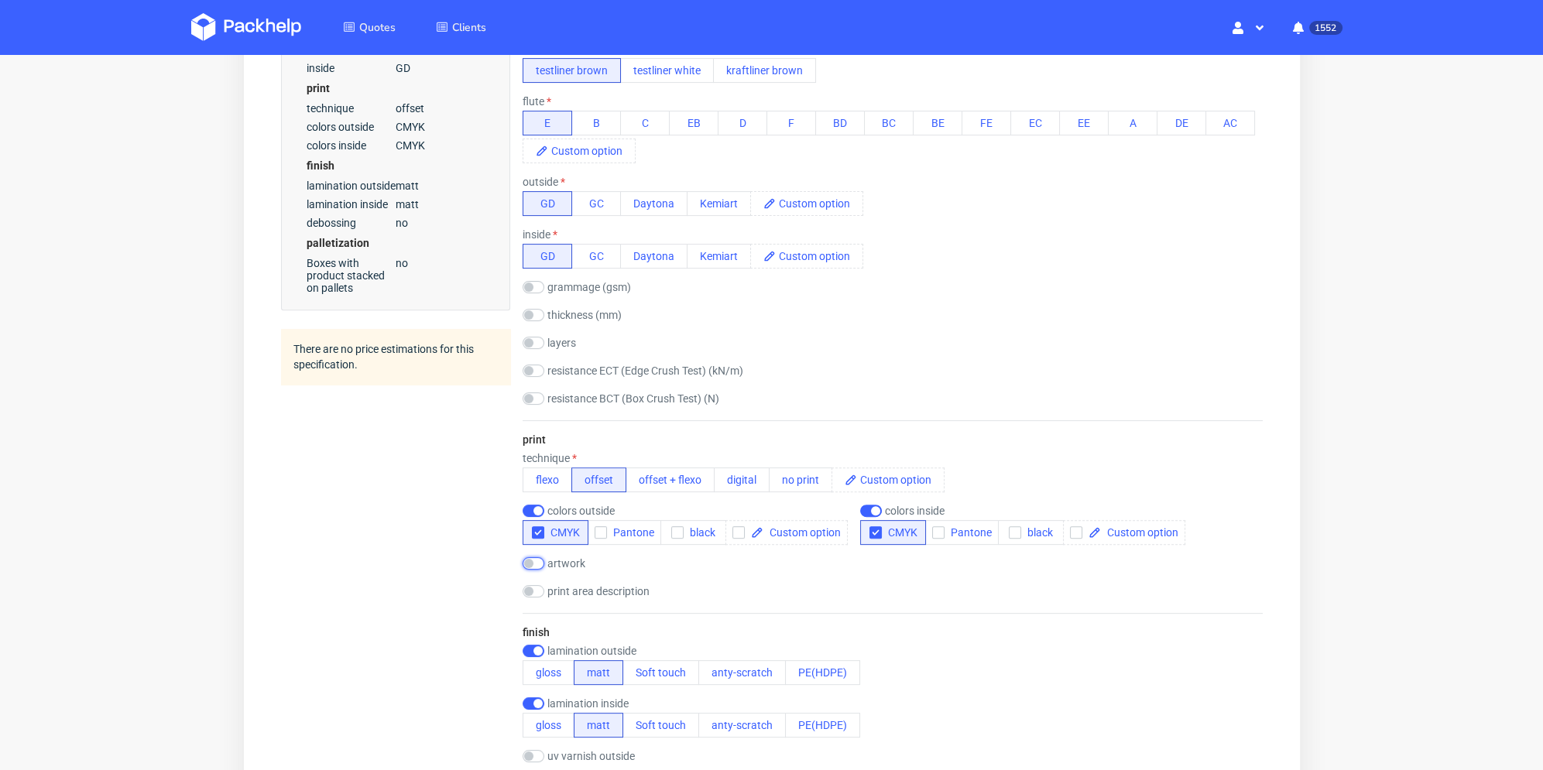
click at [538, 567] on input "checkbox" at bounding box center [533, 563] width 22 height 12
checkbox input "true"
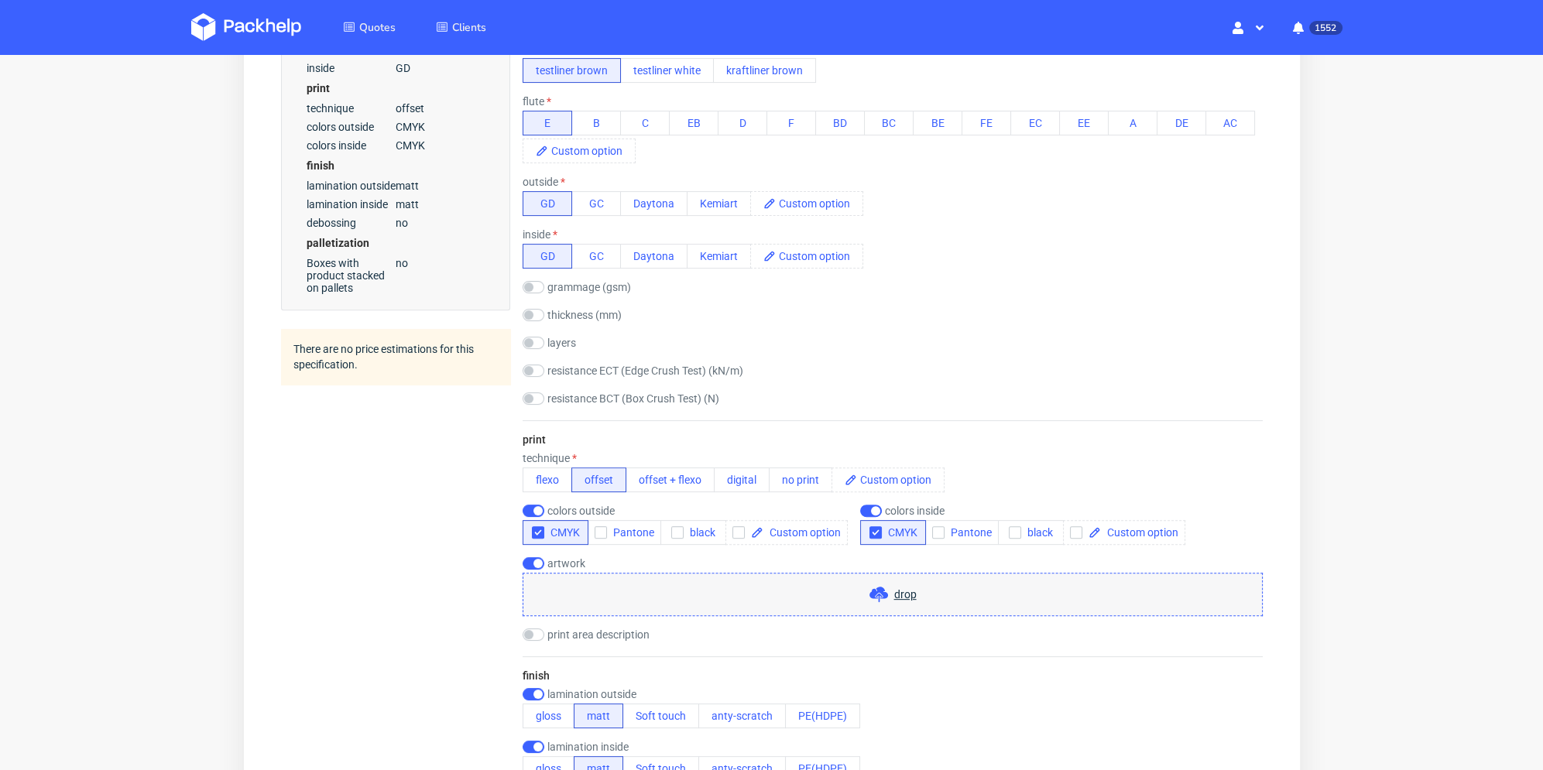
click at [592, 604] on div "drop" at bounding box center [892, 594] width 740 height 43
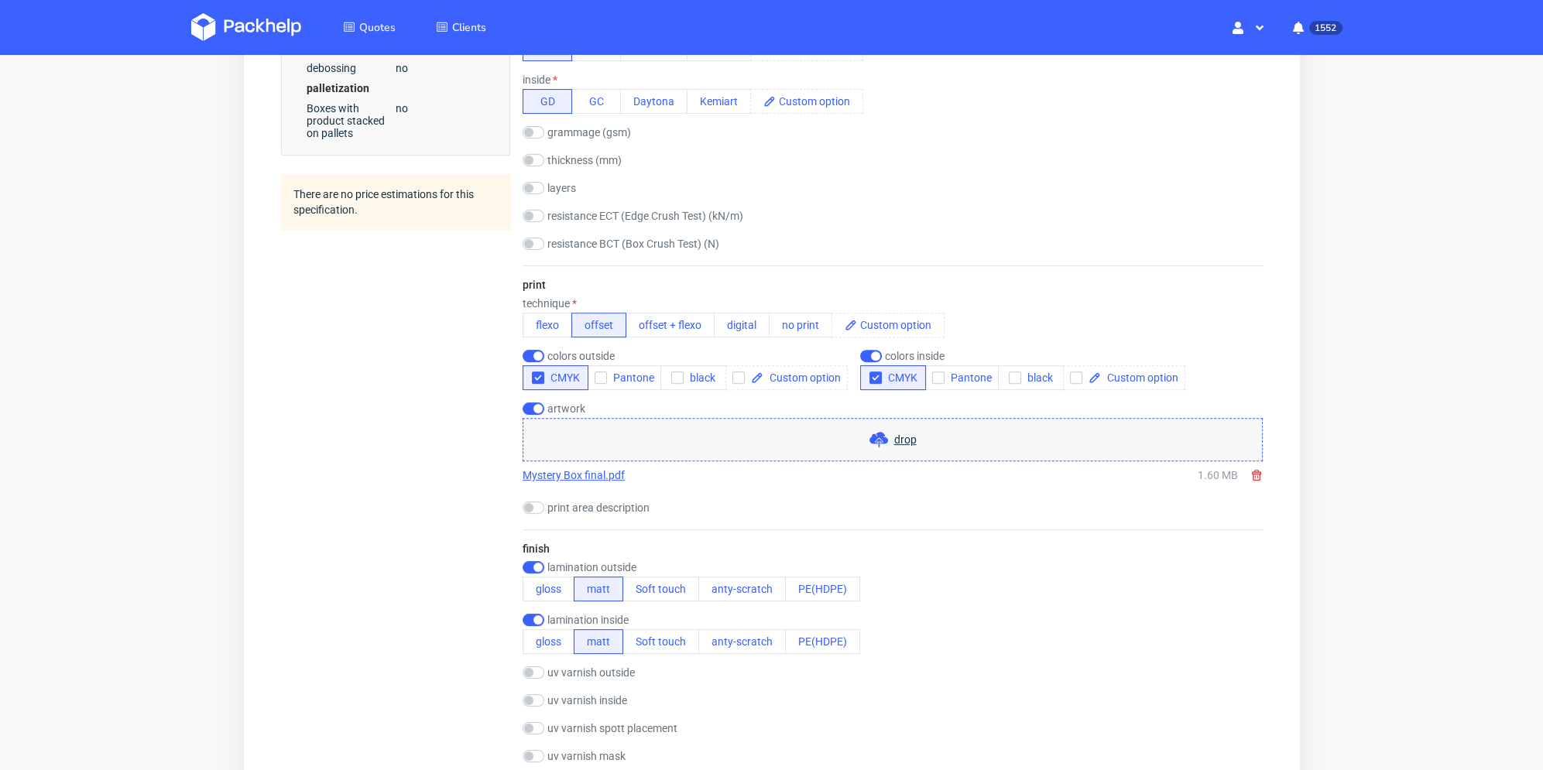
scroll to position [929, 0]
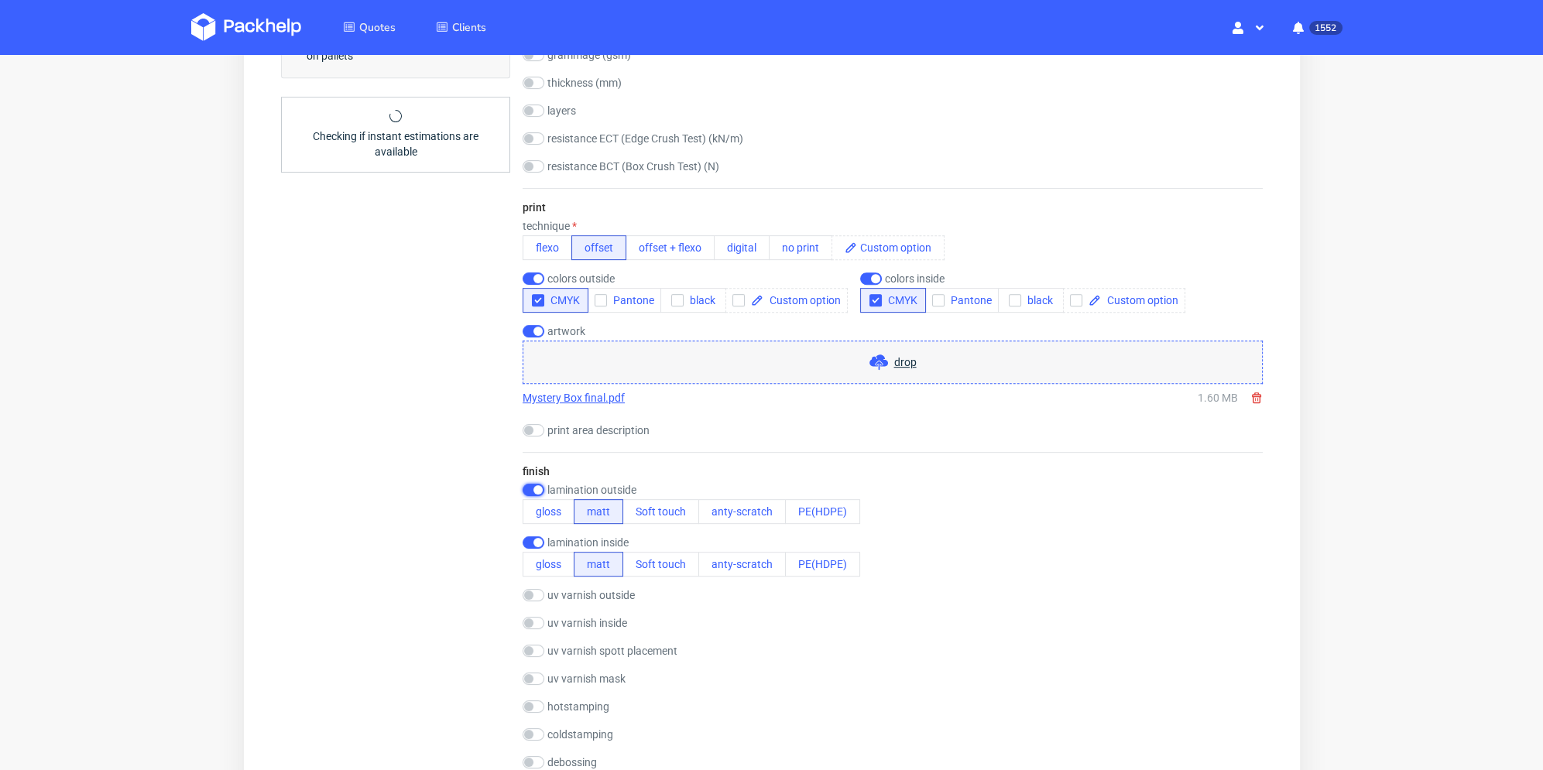
click at [537, 492] on input "checkbox" at bounding box center [533, 490] width 22 height 12
checkbox input "false"
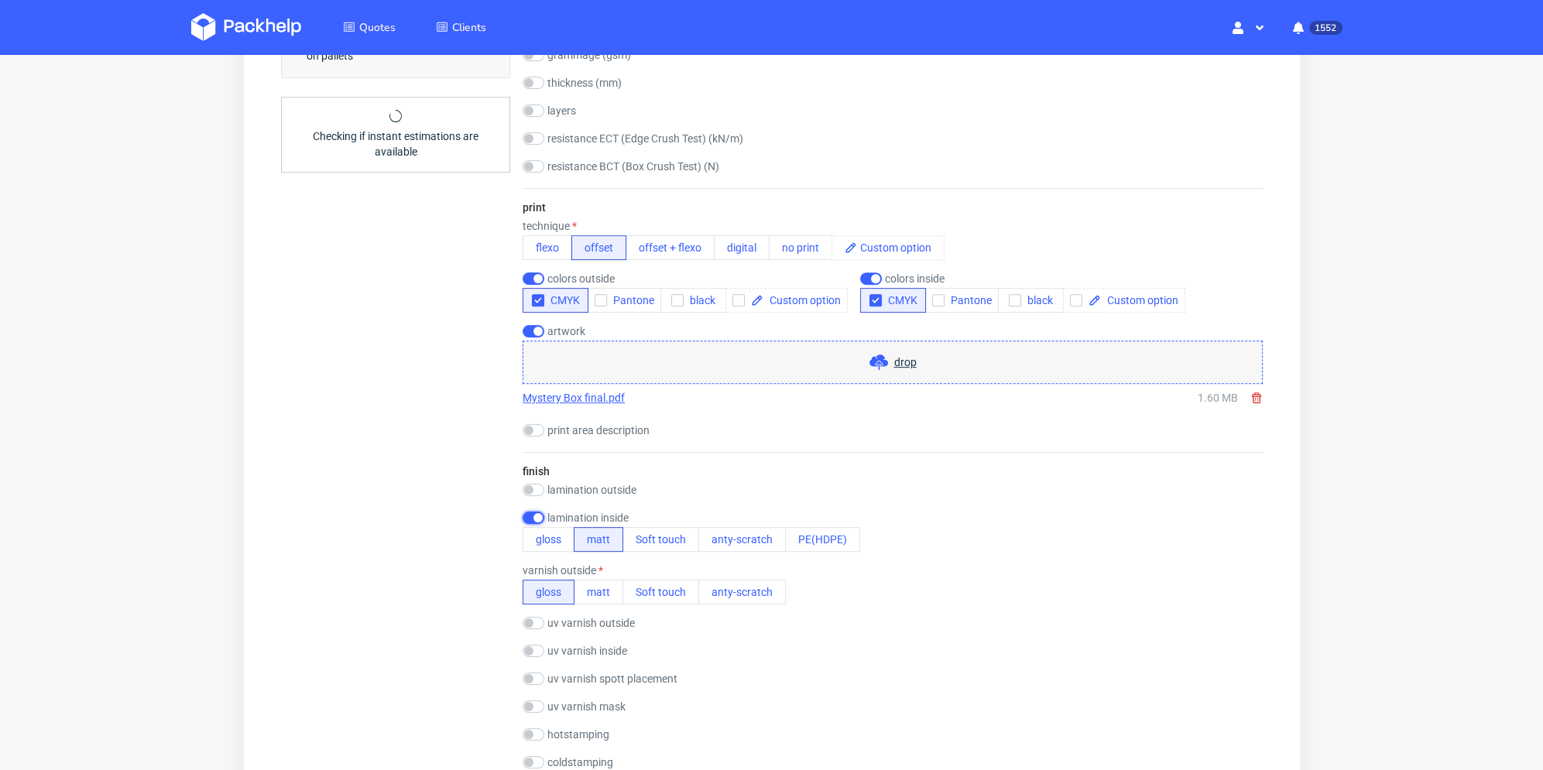
click at [535, 519] on input "checkbox" at bounding box center [533, 518] width 22 height 12
checkbox input "false"
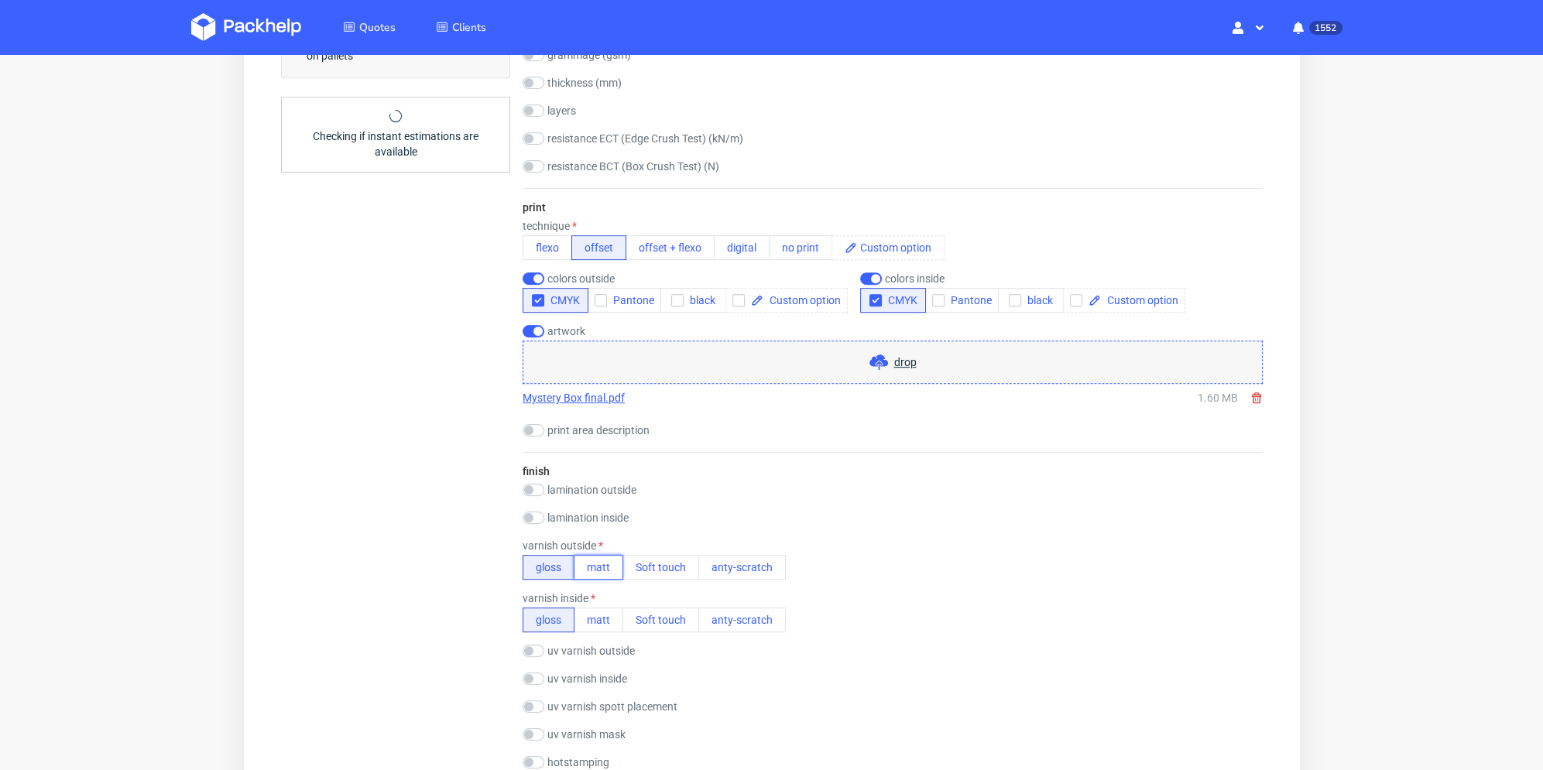
click at [607, 563] on button "matt" at bounding box center [598, 567] width 50 height 25
click at [606, 615] on button "matt" at bounding box center [598, 620] width 50 height 25
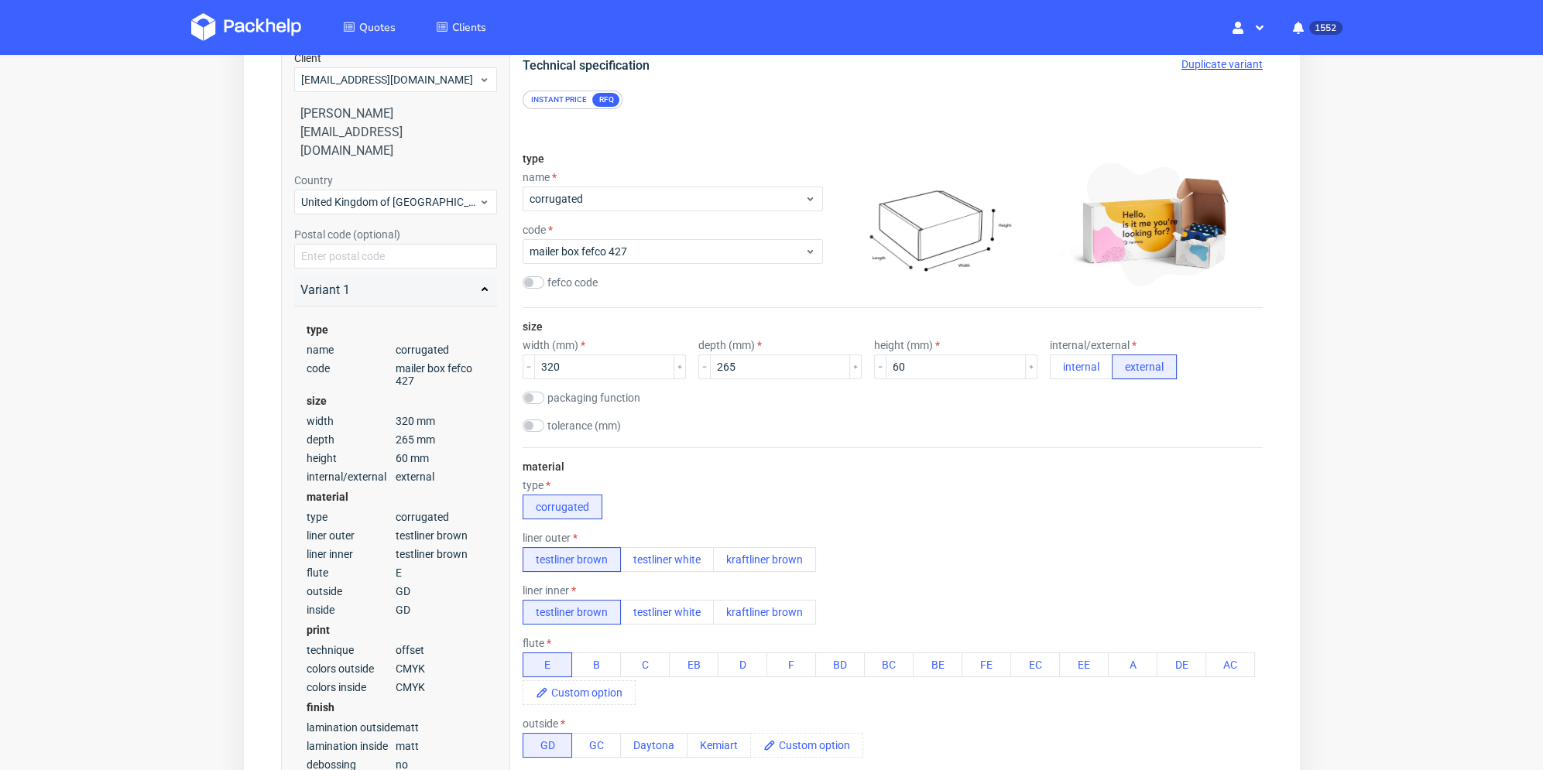
scroll to position [0, 0]
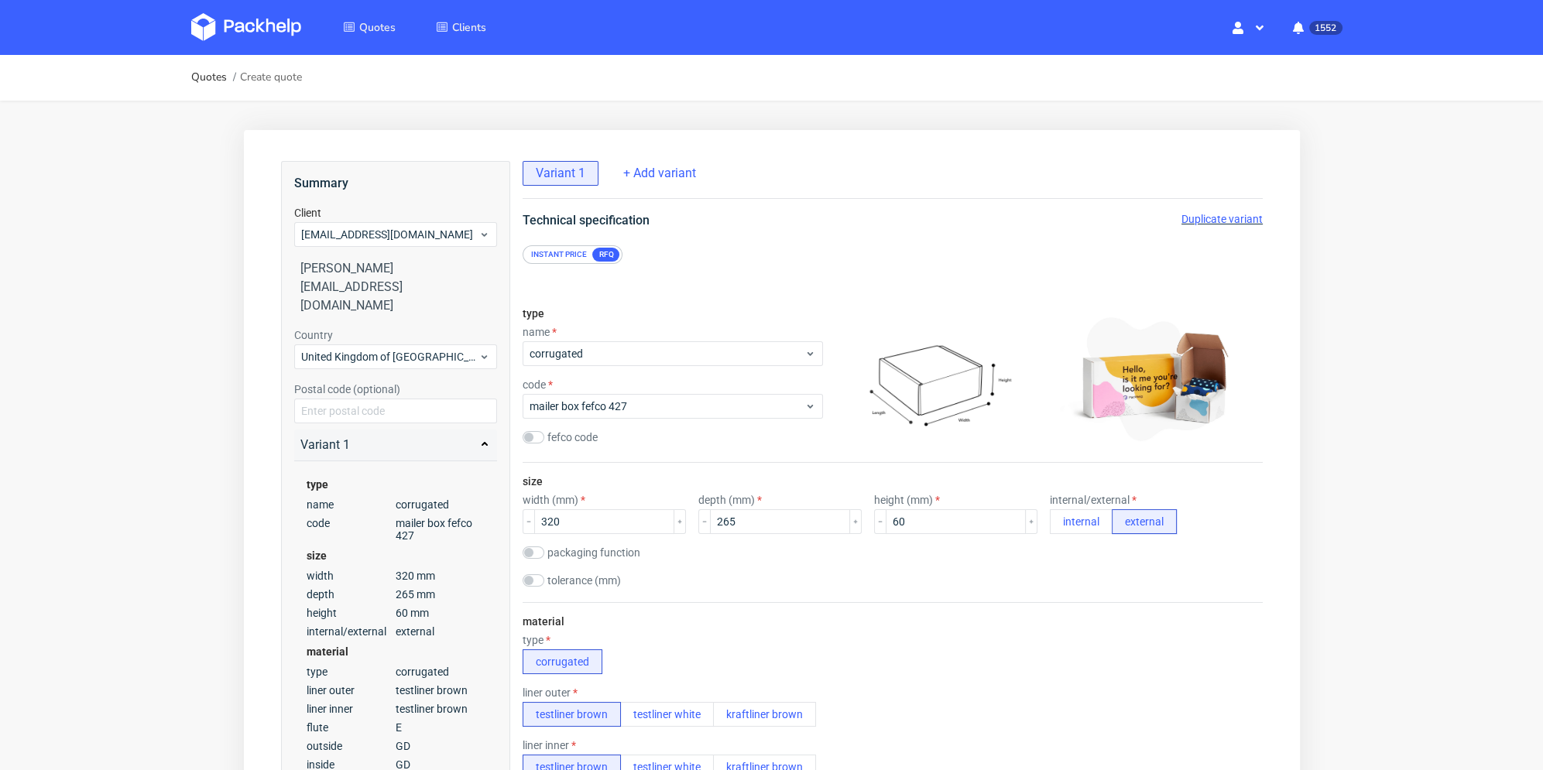
click at [1198, 218] on span "Duplicate variant" at bounding box center [1221, 219] width 81 height 12
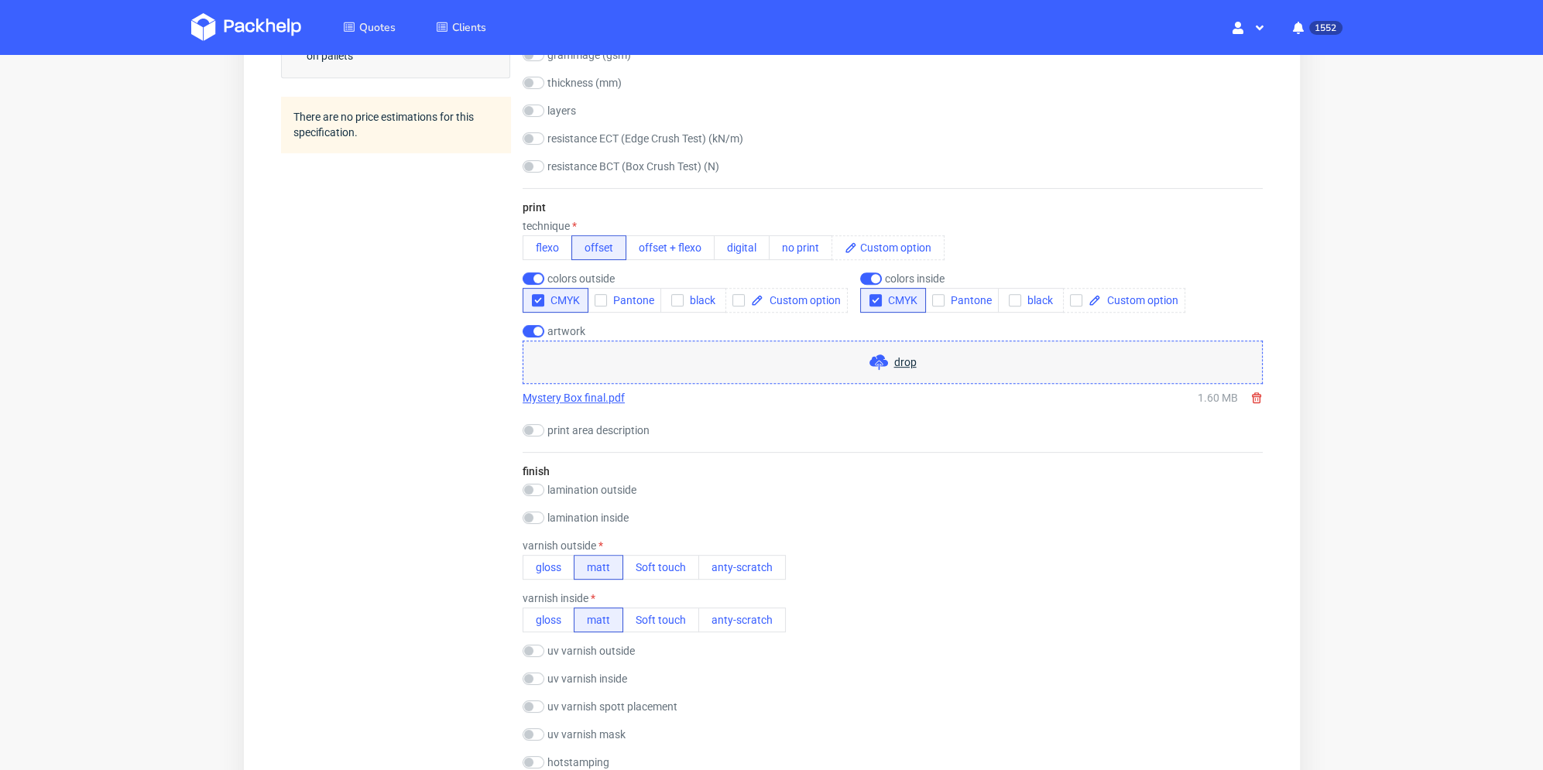
scroll to position [1084, 0]
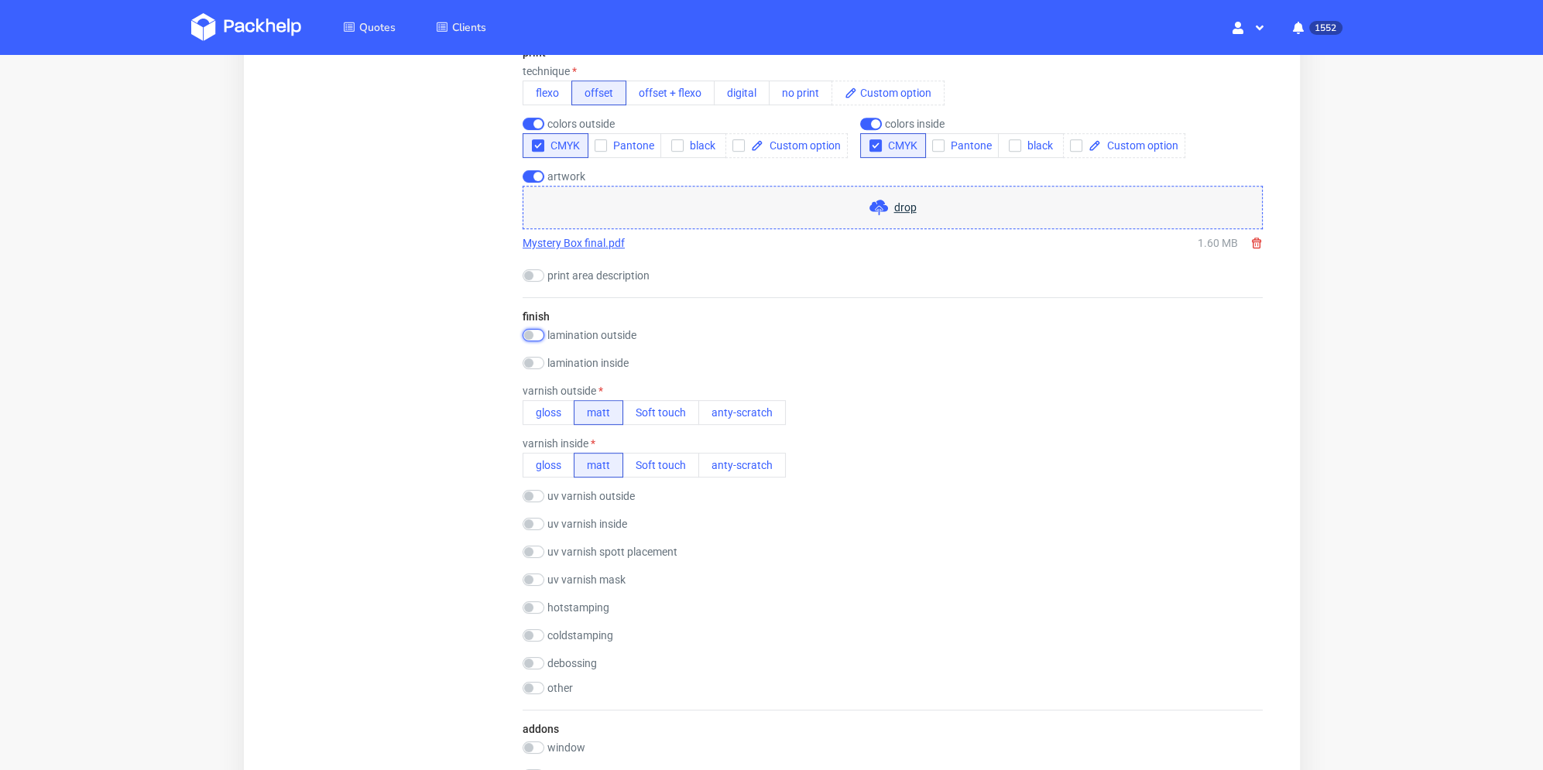
click at [537, 338] on input "checkbox" at bounding box center [533, 335] width 22 height 12
checkbox input "true"
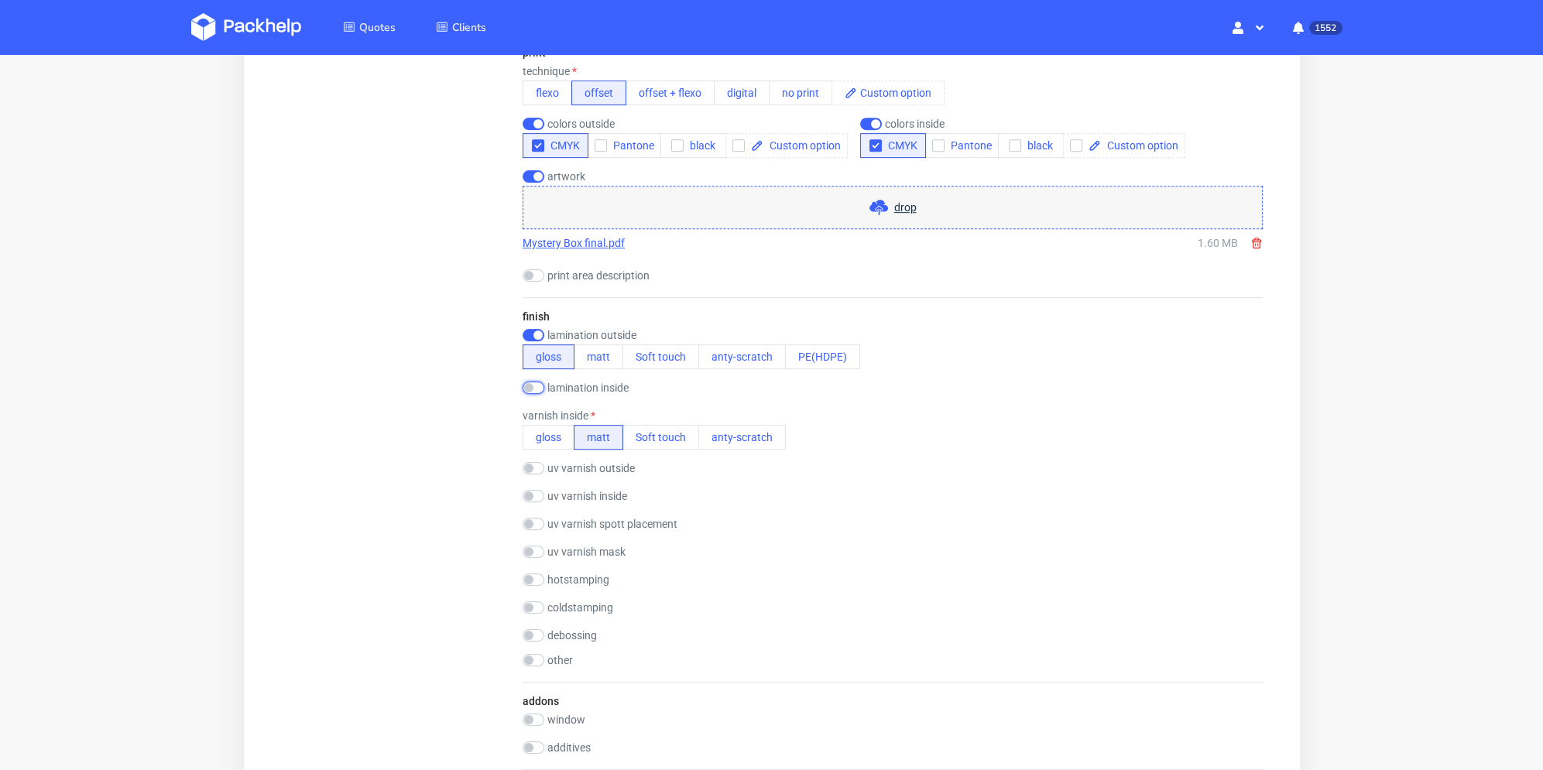
click at [535, 386] on input "checkbox" at bounding box center [533, 388] width 22 height 12
checkbox input "true"
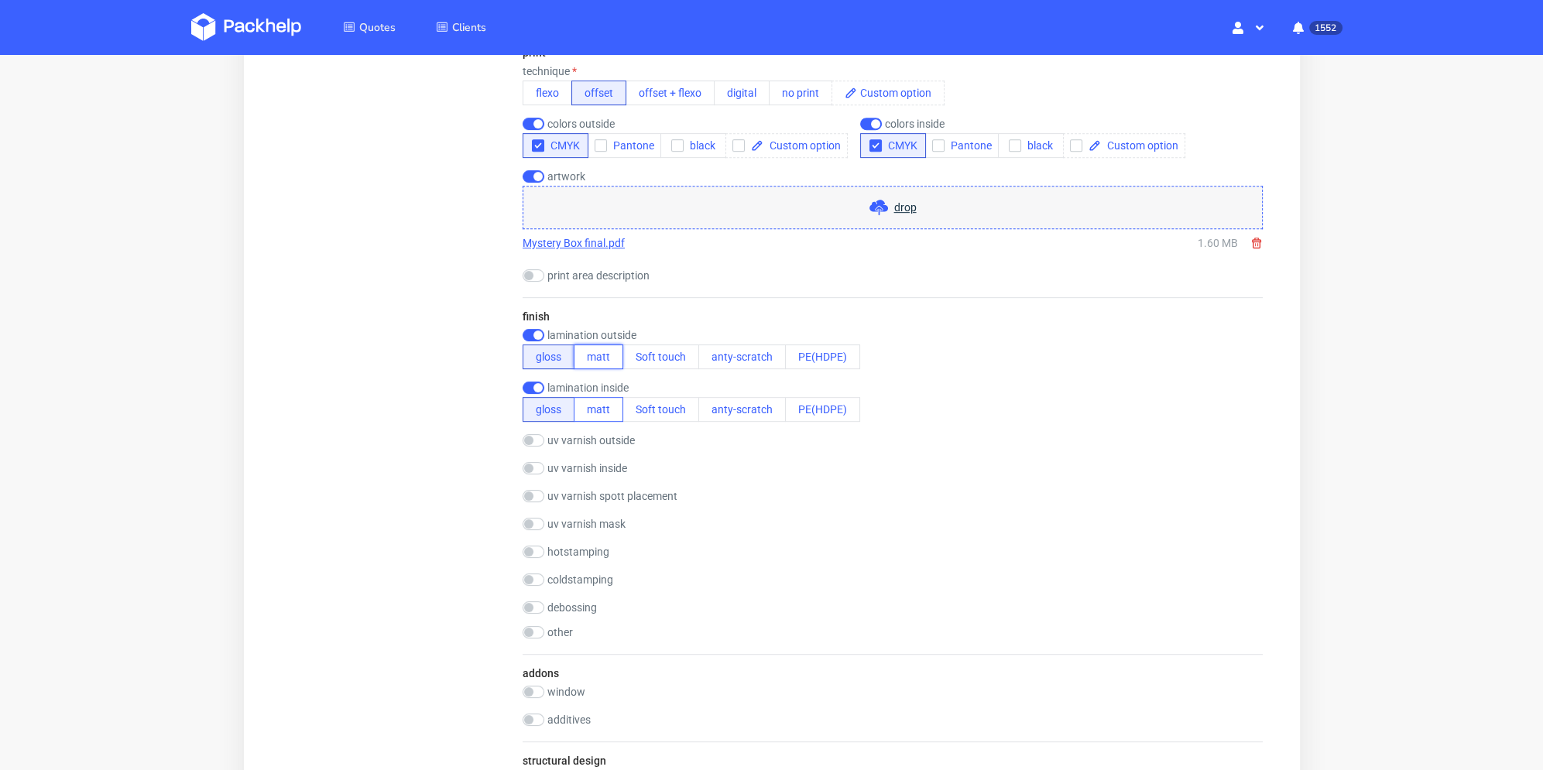
drag, startPoint x: 602, startPoint y: 360, endPoint x: 608, endPoint y: 408, distance: 48.3
click at [602, 361] on button "matt" at bounding box center [598, 357] width 50 height 25
click at [608, 408] on button "matt" at bounding box center [598, 409] width 50 height 25
click at [469, 438] on div "Summary Client marketing@classicfootballshirts.co.uk Molly marketing@classicfoo…" at bounding box center [394, 228] width 229 height 2302
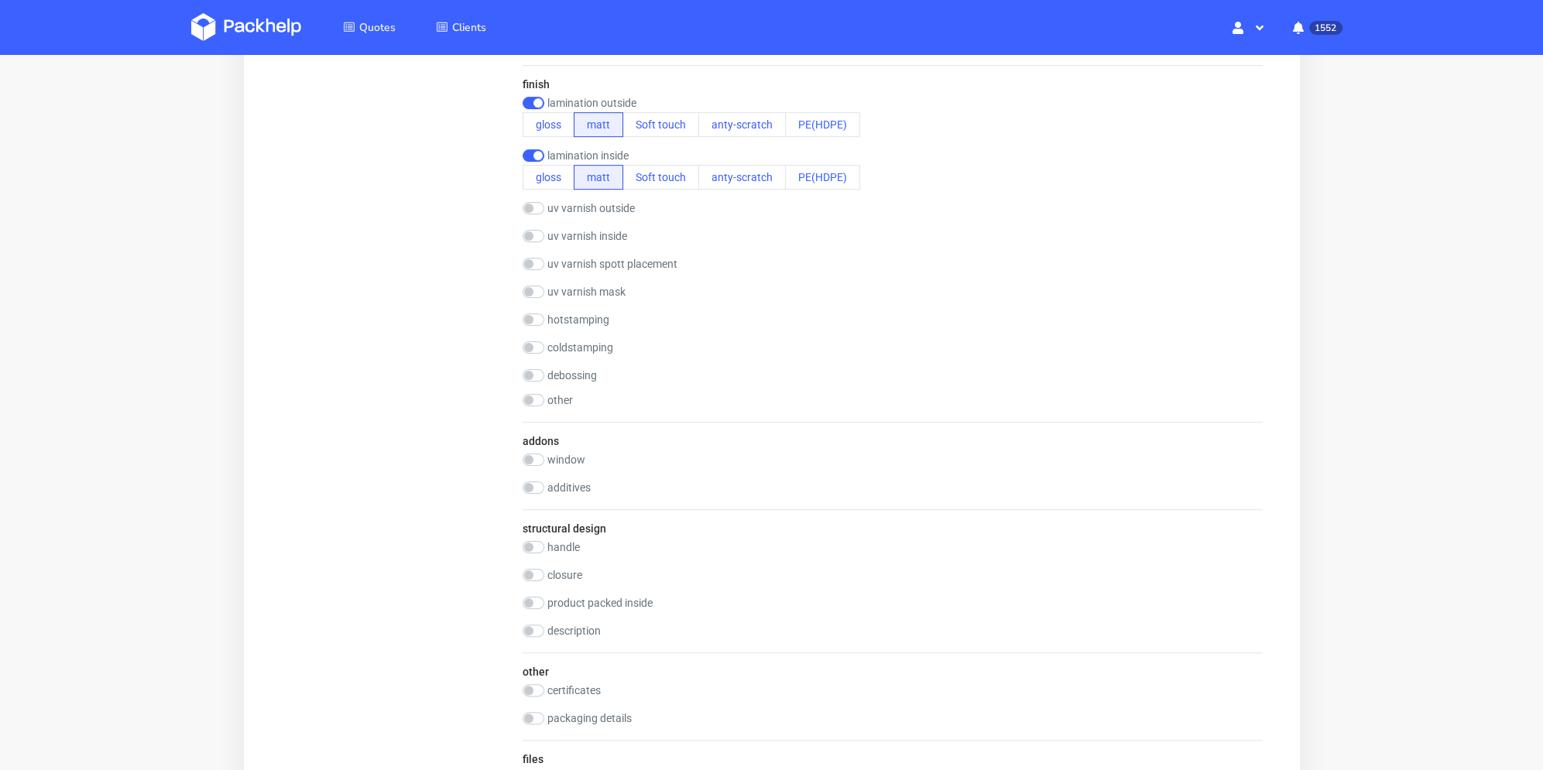
scroll to position [1781, 0]
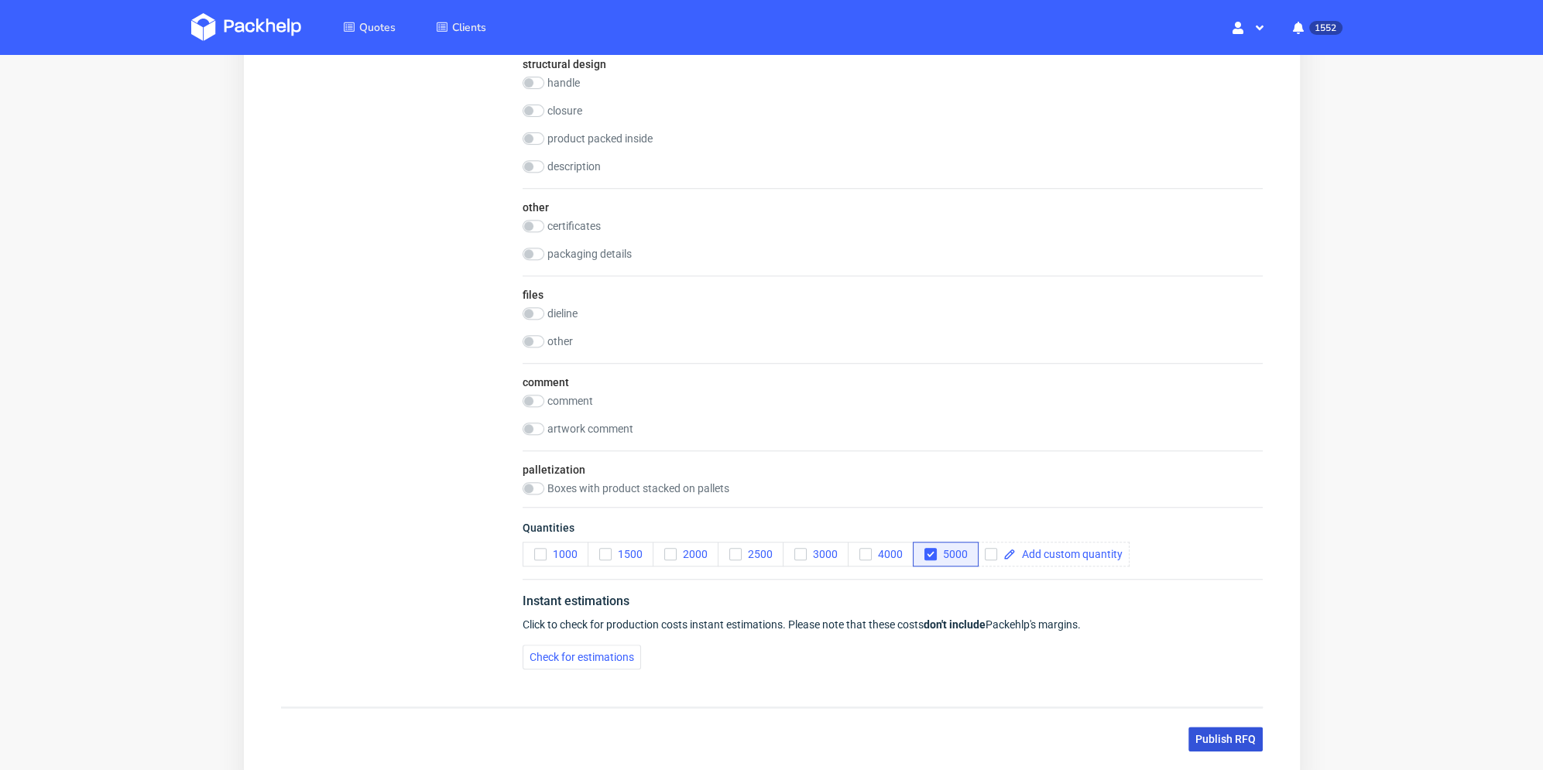
click at [1215, 734] on span "Publish RFQ" at bounding box center [1225, 739] width 60 height 11
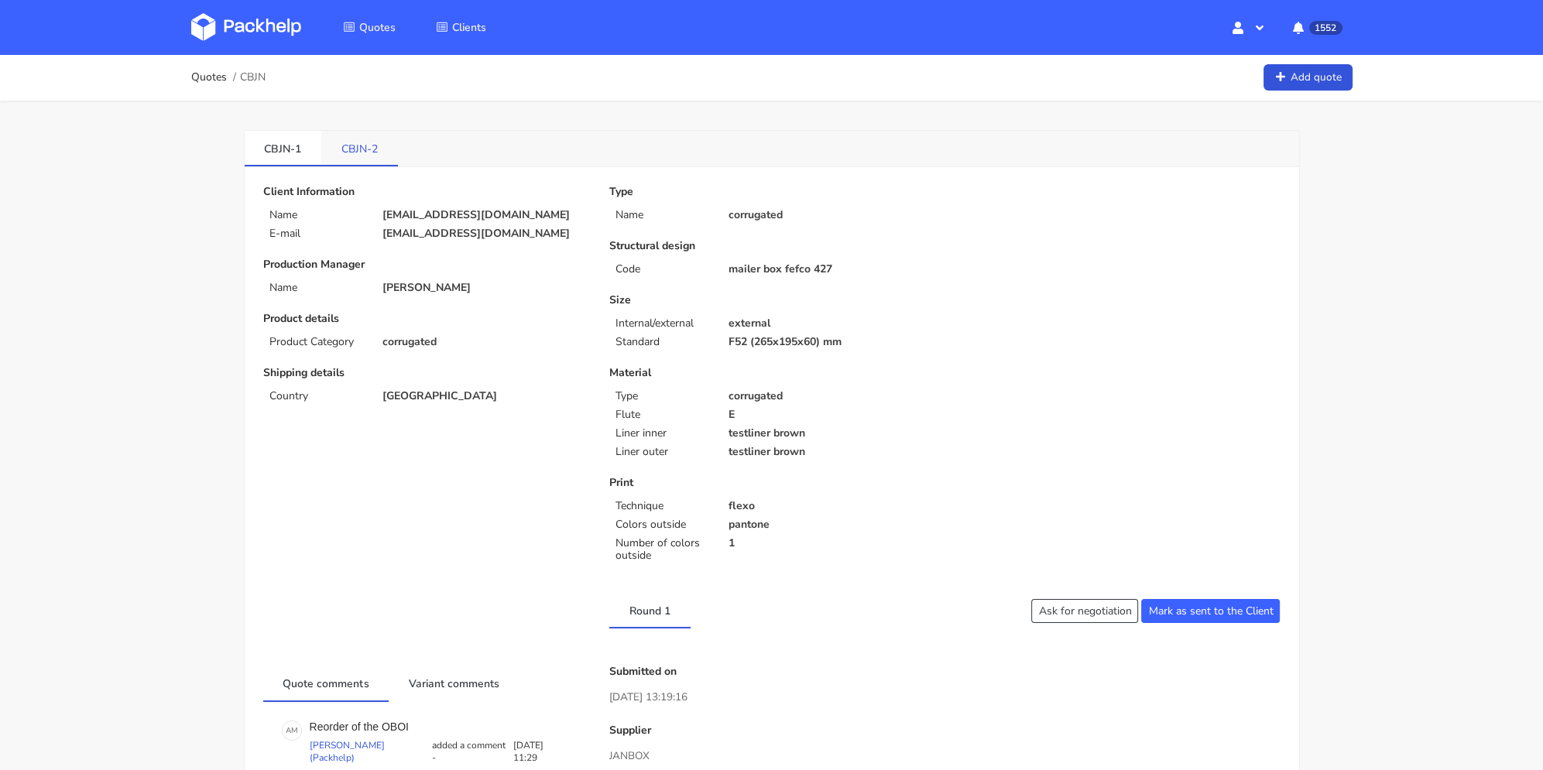
click at [360, 143] on link "CBJN-2" at bounding box center [359, 148] width 77 height 34
click at [279, 152] on link "CBJN-1" at bounding box center [283, 148] width 77 height 34
click at [368, 145] on link "CBJN-2" at bounding box center [359, 148] width 77 height 34
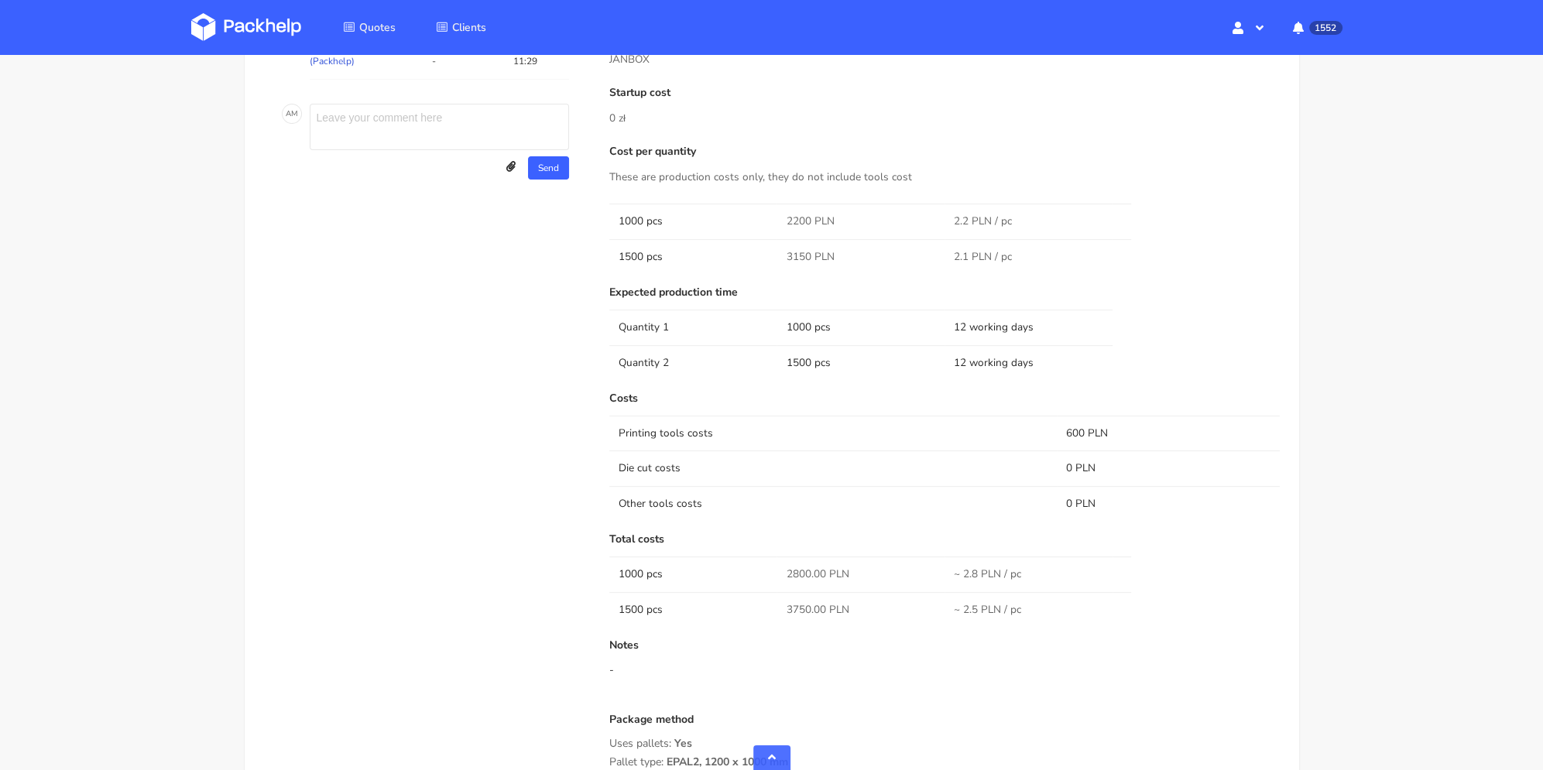
scroll to position [542, 0]
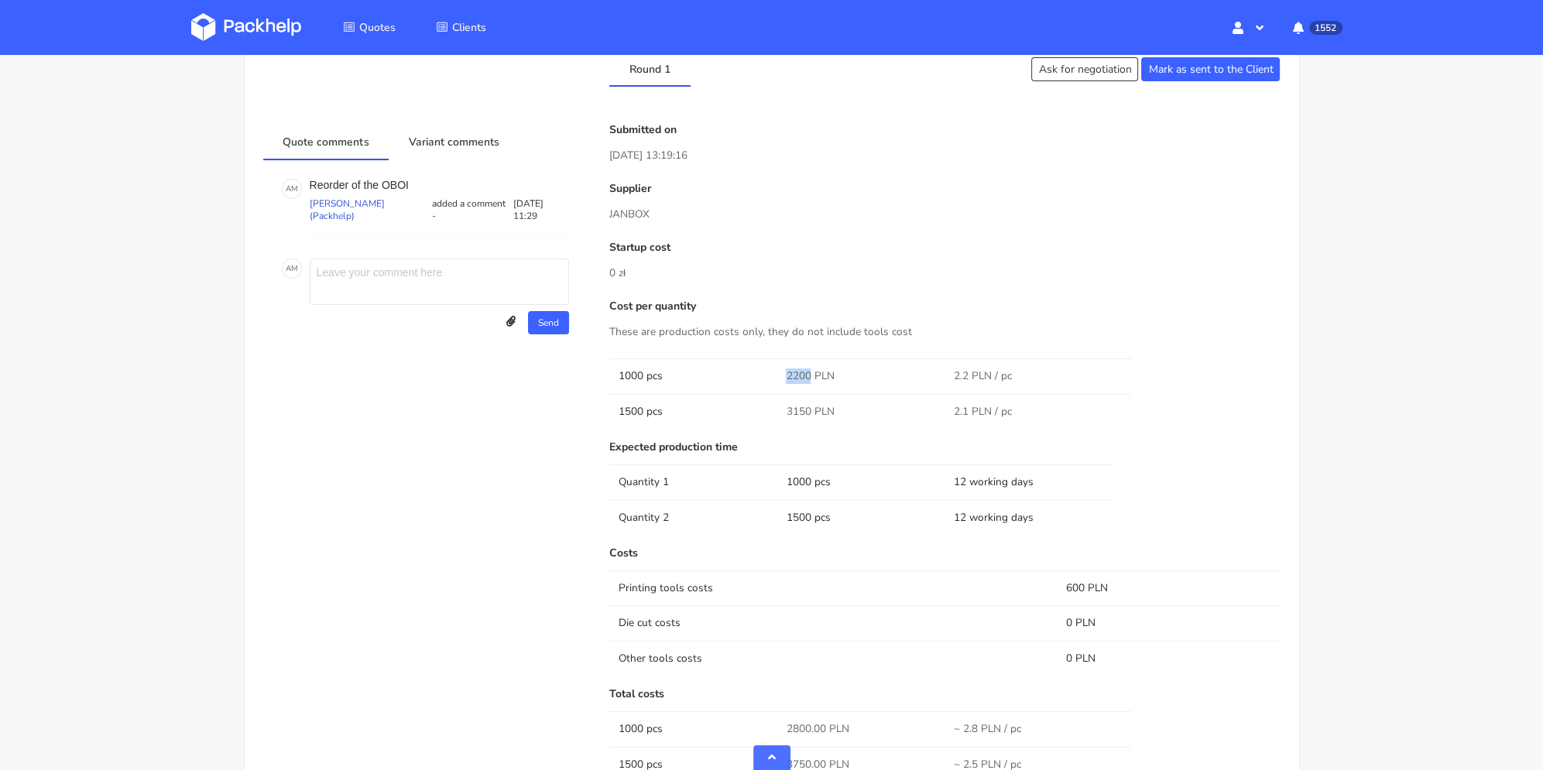
drag, startPoint x: 786, startPoint y: 374, endPoint x: 815, endPoint y: 375, distance: 29.5
click at [811, 374] on span "2200 PLN" at bounding box center [810, 376] width 48 height 15
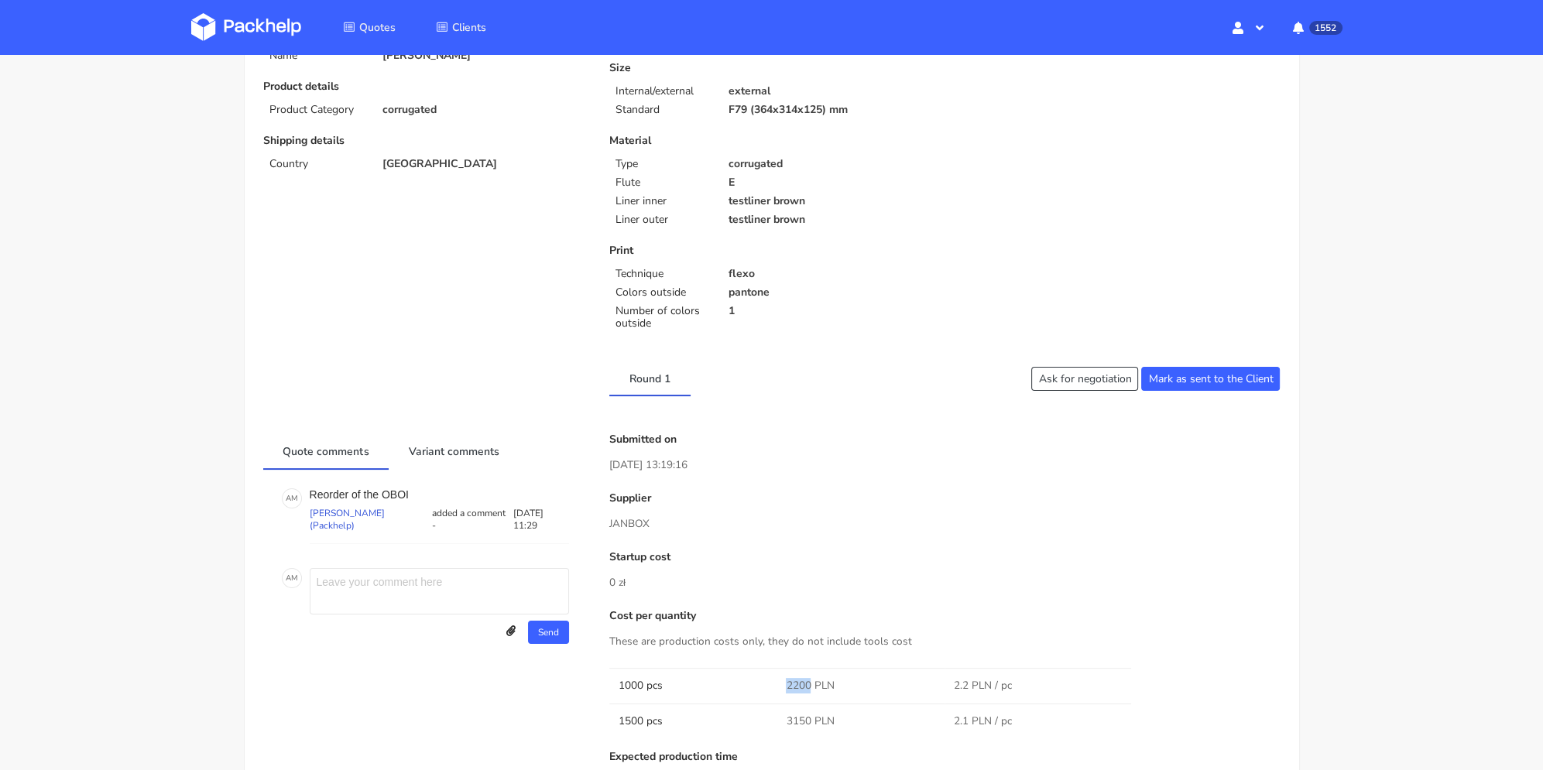
scroll to position [0, 0]
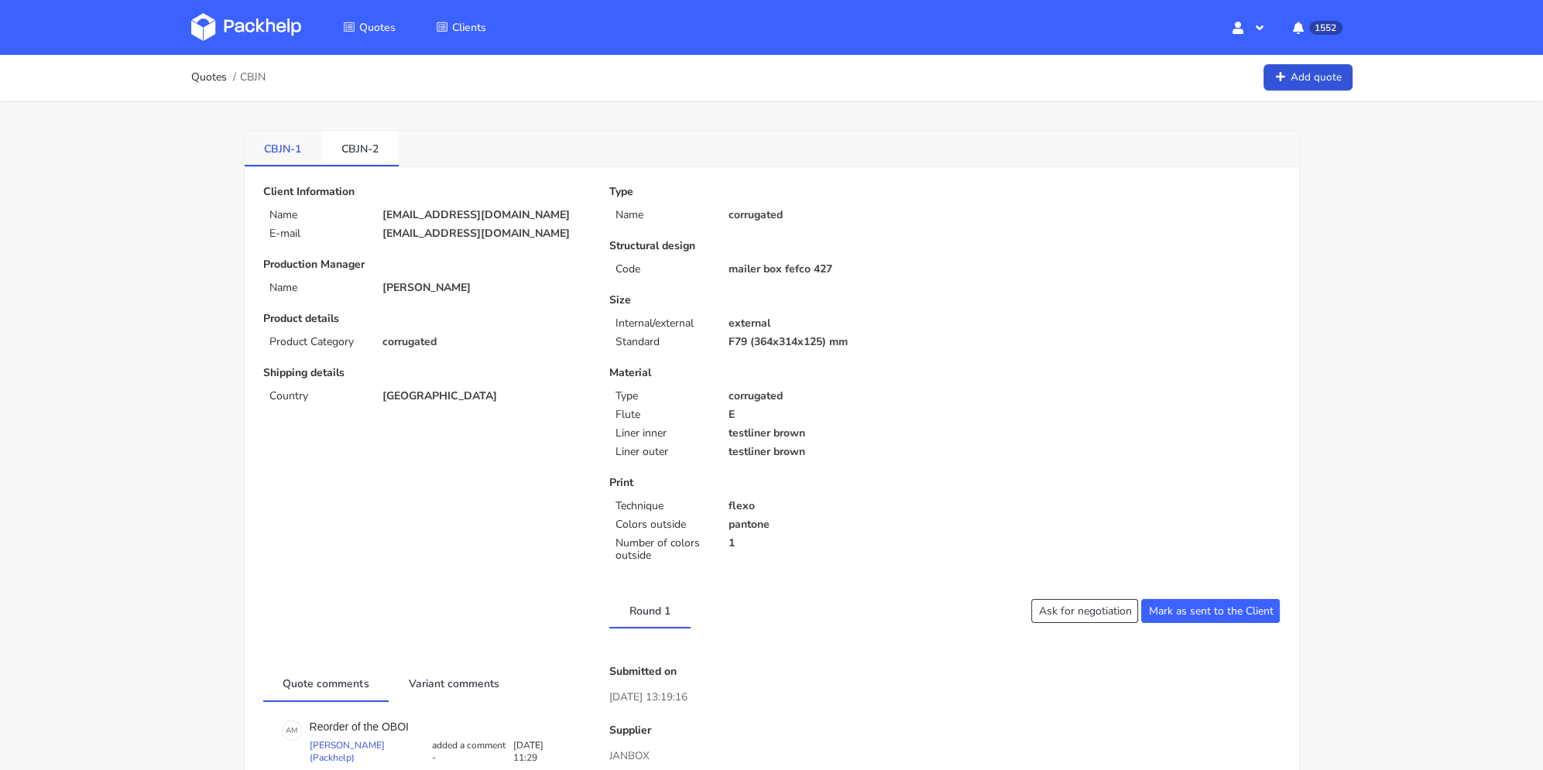
click at [291, 149] on link "CBJN-1" at bounding box center [283, 148] width 77 height 34
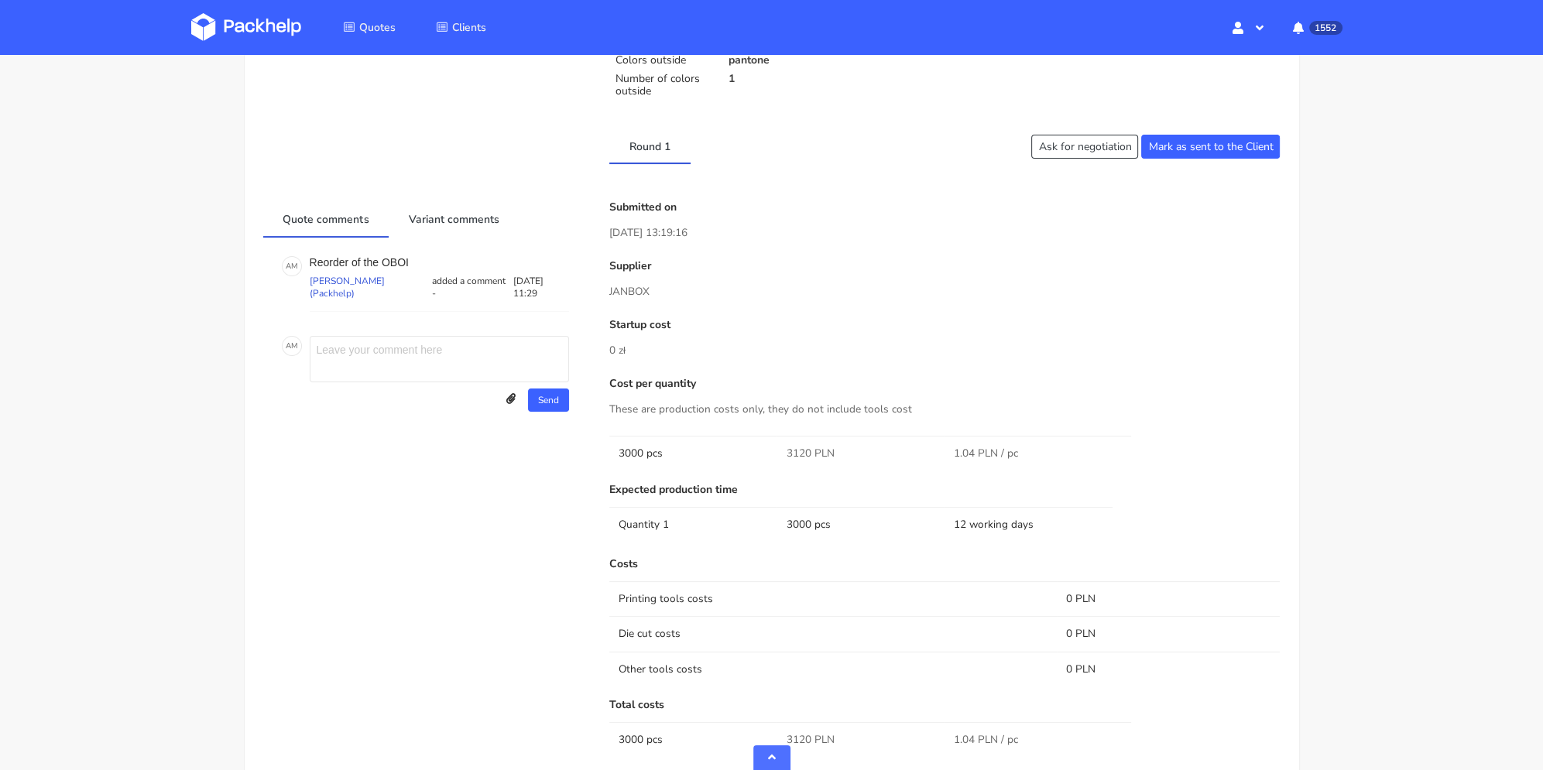
scroll to position [542, 0]
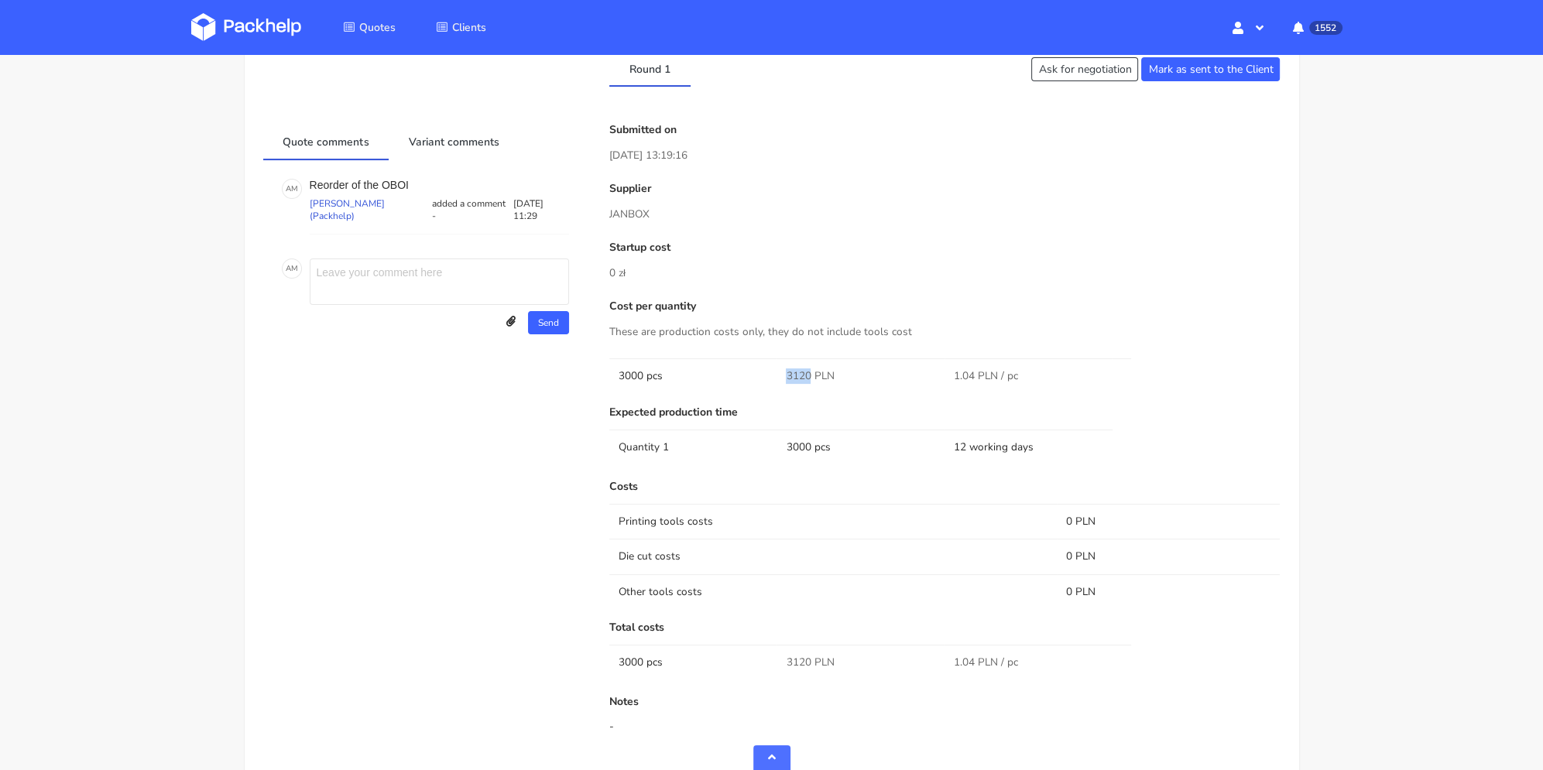
drag, startPoint x: 788, startPoint y: 374, endPoint x: 811, endPoint y: 378, distance: 22.8
click at [811, 378] on span "3120 PLN" at bounding box center [810, 376] width 48 height 15
copy span "3120"
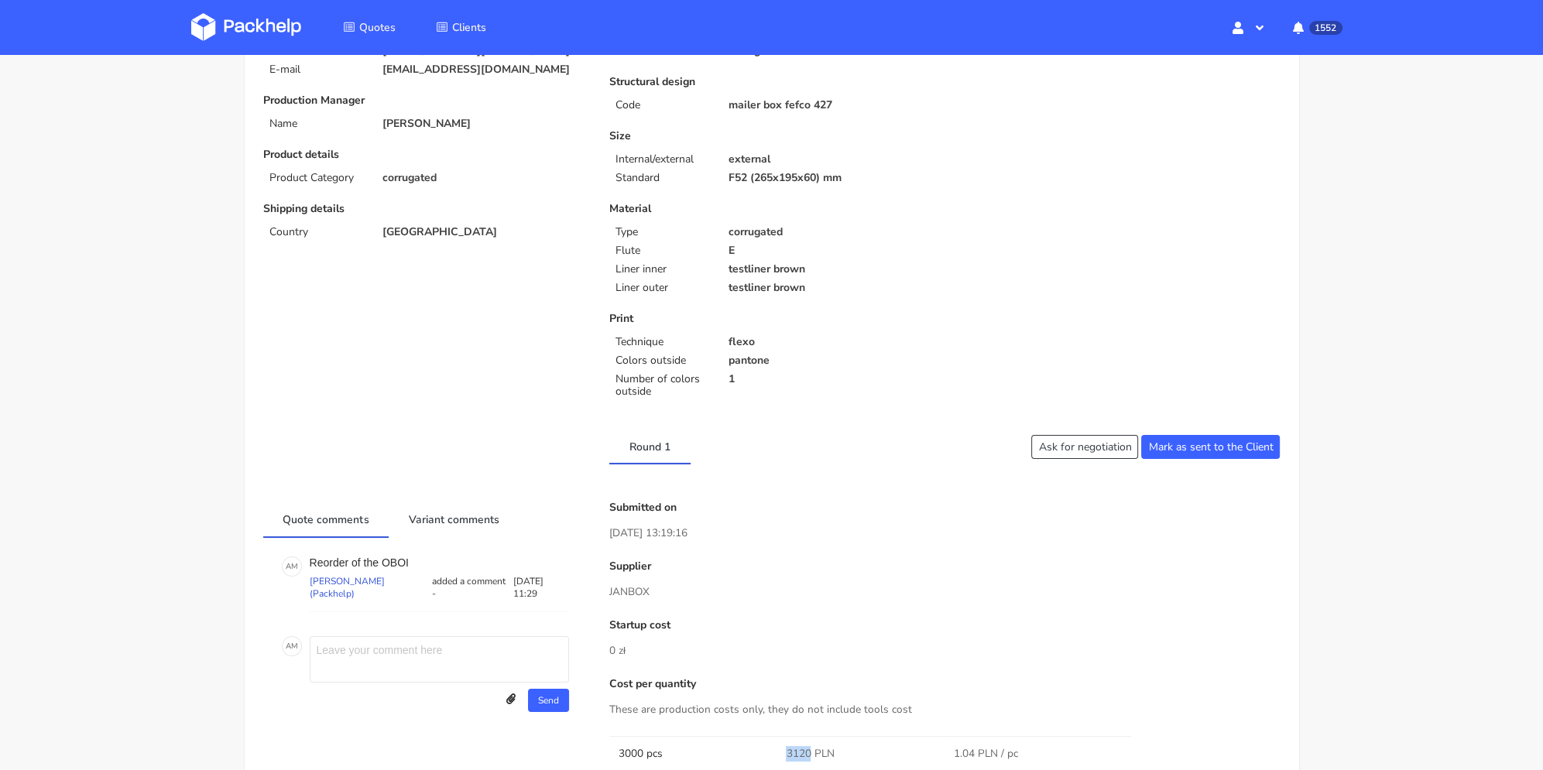
scroll to position [0, 0]
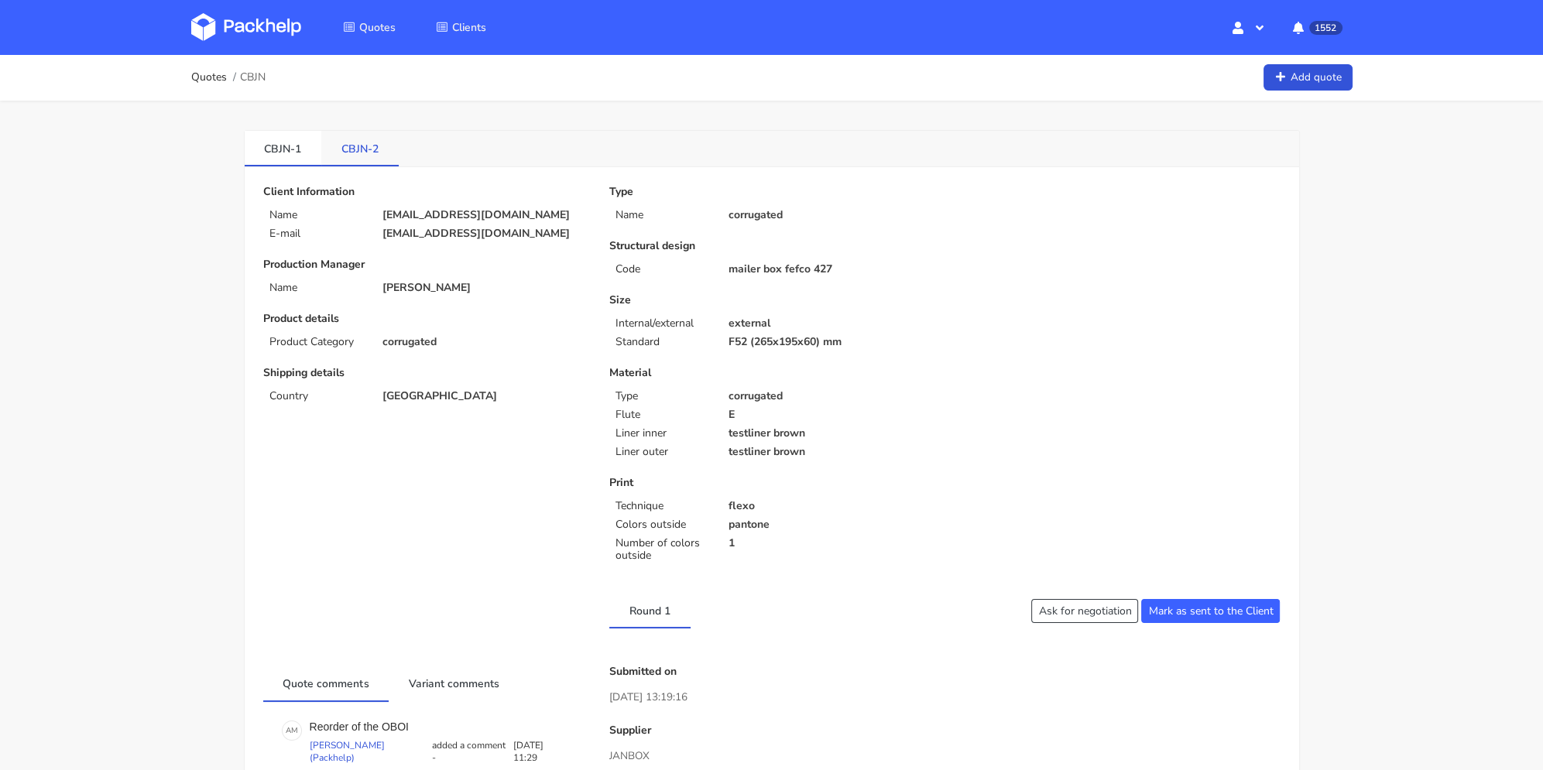
click at [374, 147] on link "CBJN-2" at bounding box center [359, 148] width 77 height 34
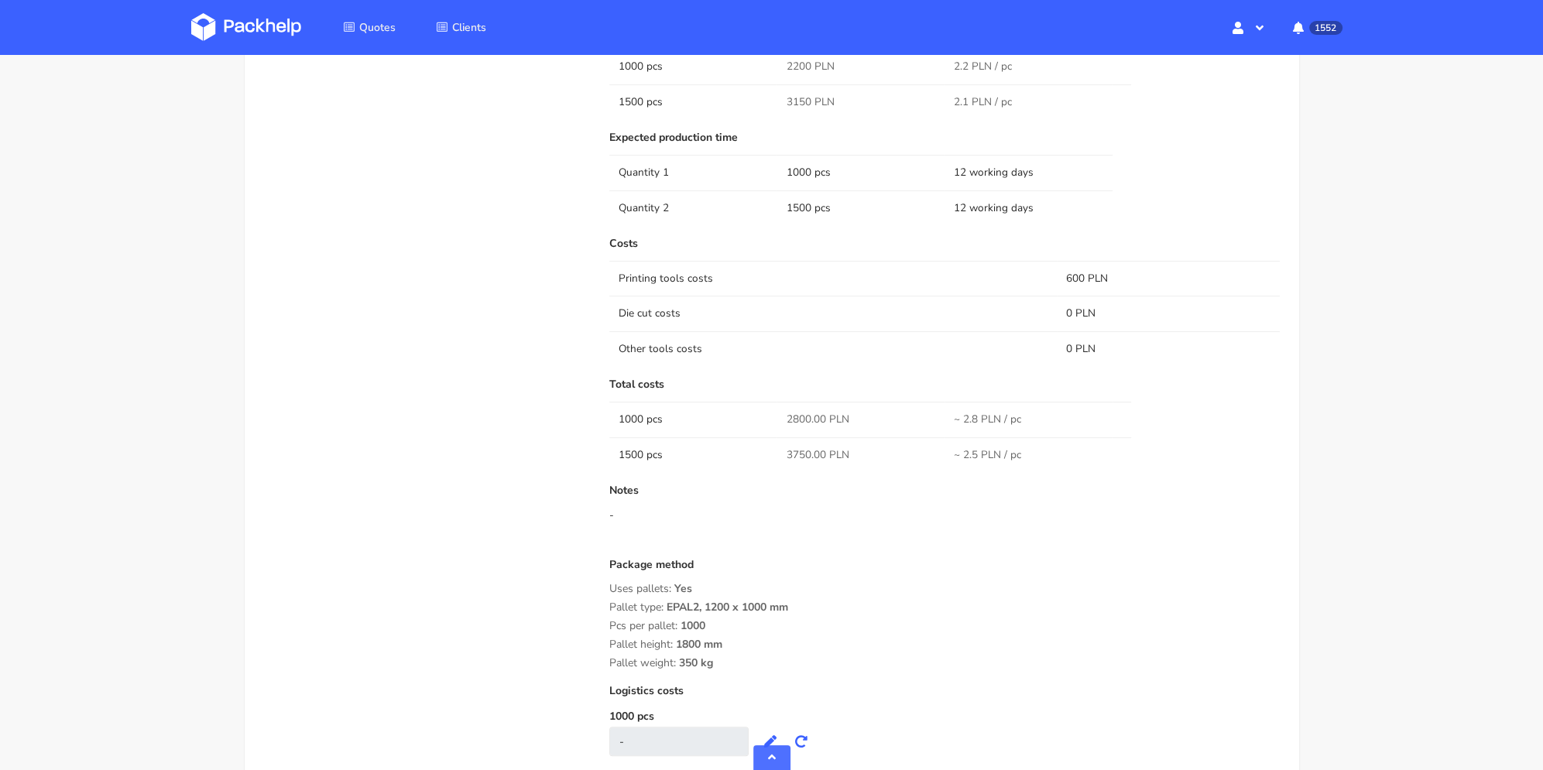
scroll to position [697, 0]
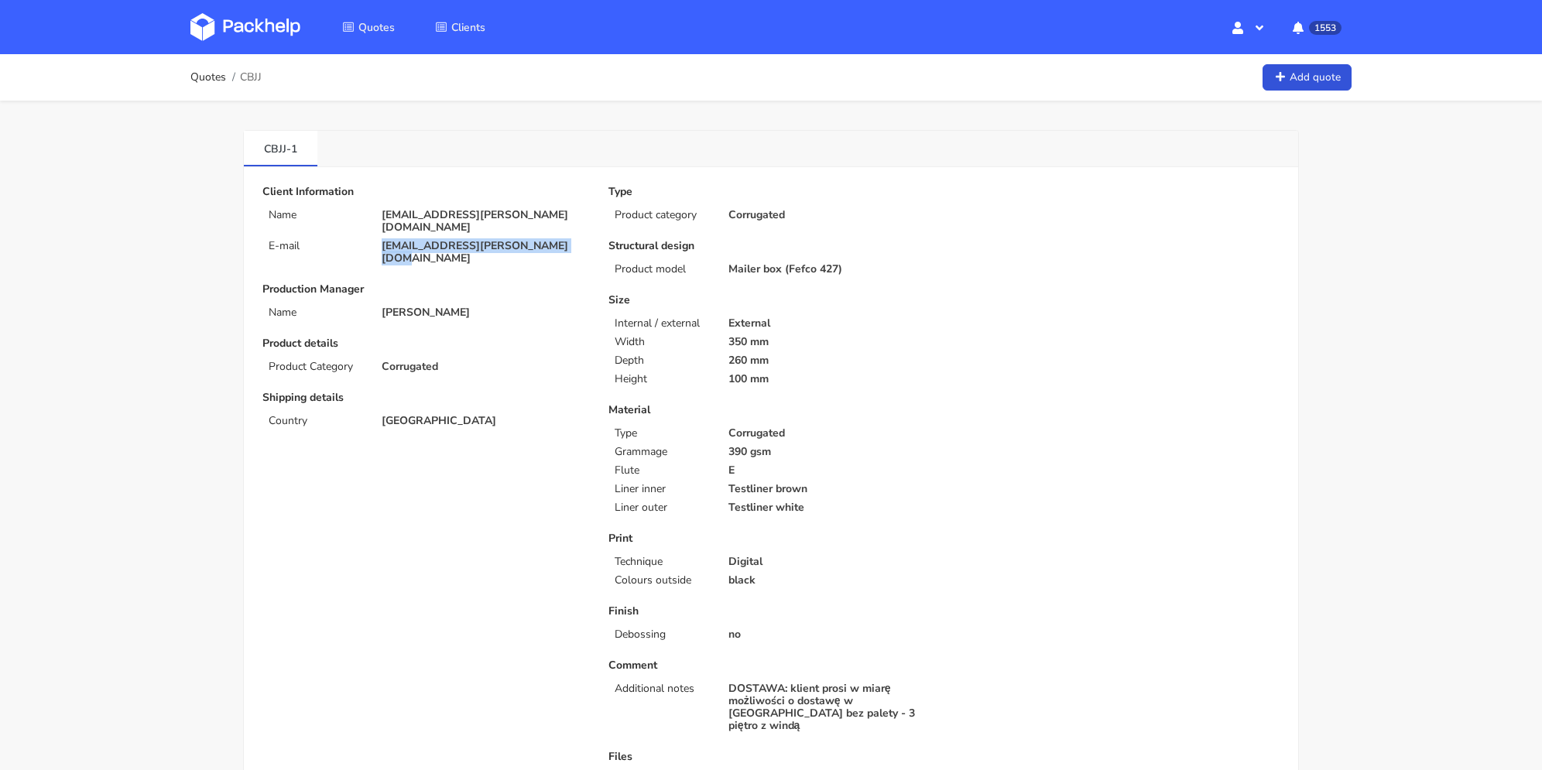
drag, startPoint x: 553, startPoint y: 233, endPoint x: 376, endPoint y: 236, distance: 176.5
click at [375, 240] on div "[EMAIL_ADDRESS][PERSON_NAME][DOMAIN_NAME]" at bounding box center [484, 252] width 227 height 25
copy p "[EMAIL_ADDRESS][PERSON_NAME][DOMAIN_NAME]"
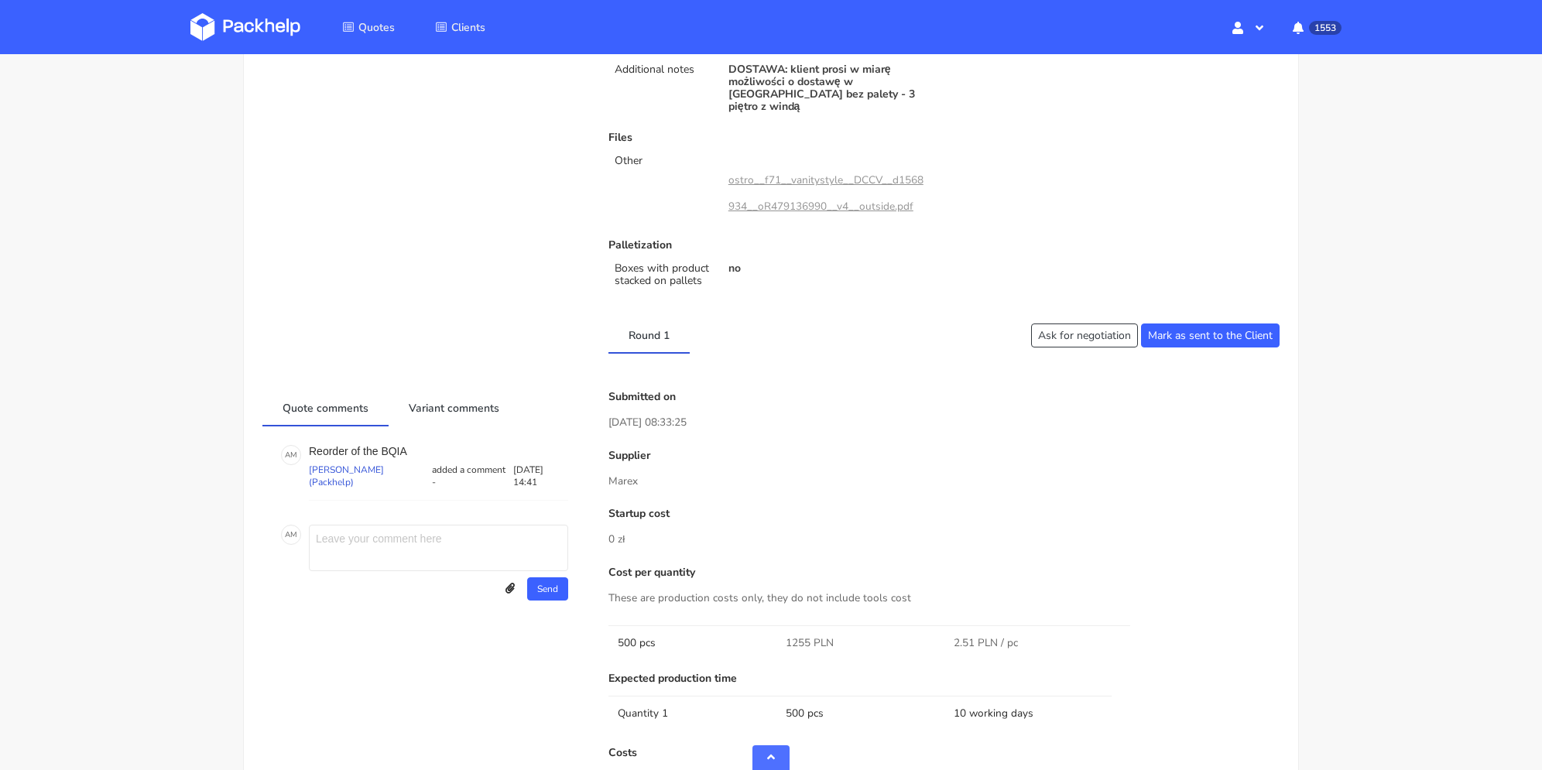
scroll to position [852, 0]
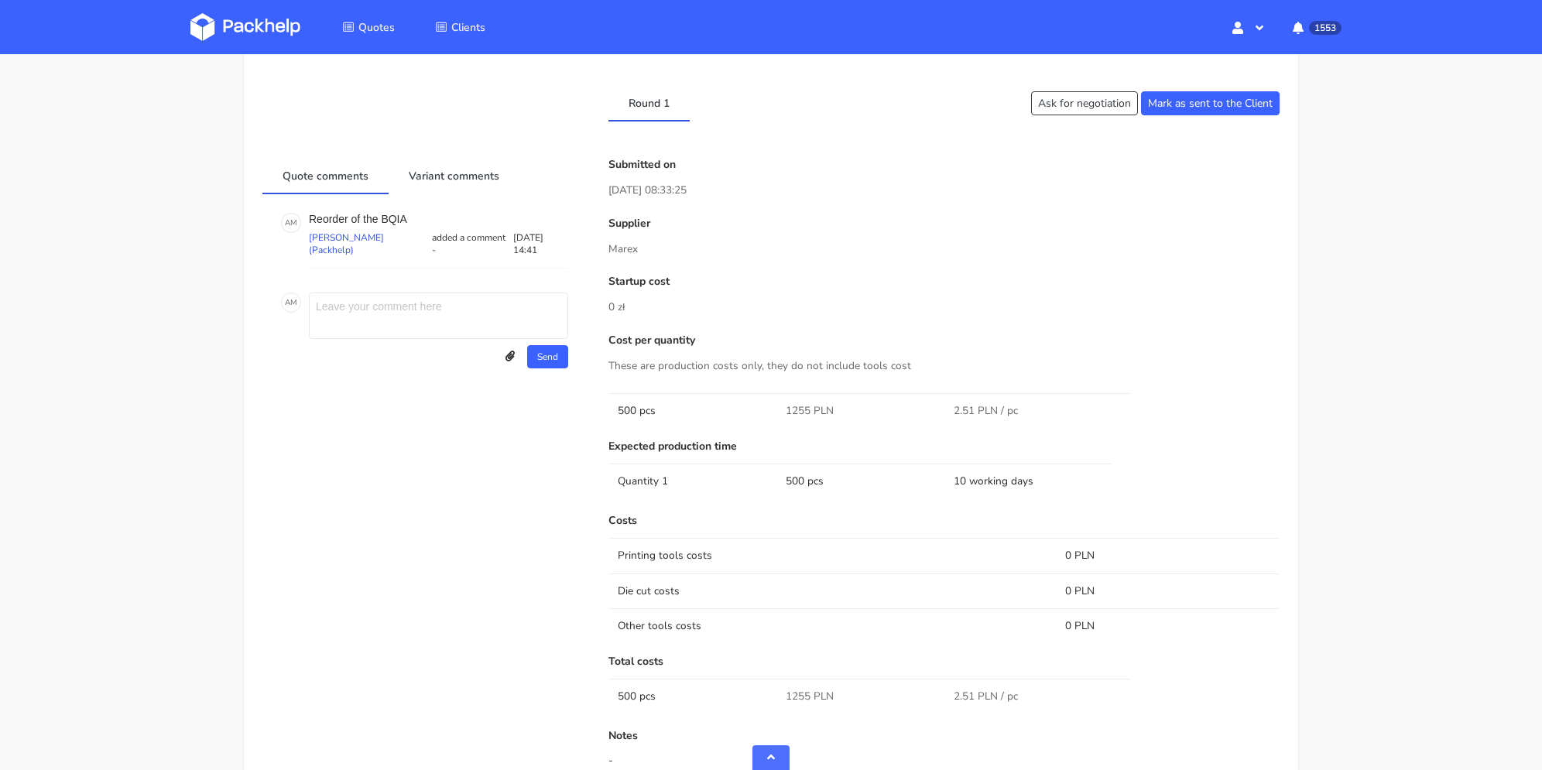
click at [797, 403] on span "1255 PLN" at bounding box center [810, 410] width 48 height 15
drag, startPoint x: 790, startPoint y: 399, endPoint x: 804, endPoint y: 399, distance: 13.9
click at [808, 403] on span "1255 PLN" at bounding box center [810, 410] width 48 height 15
click at [783, 399] on td "1255 PLN" at bounding box center [861, 410] width 168 height 35
drag, startPoint x: 782, startPoint y: 394, endPoint x: 810, endPoint y: 396, distance: 28.0
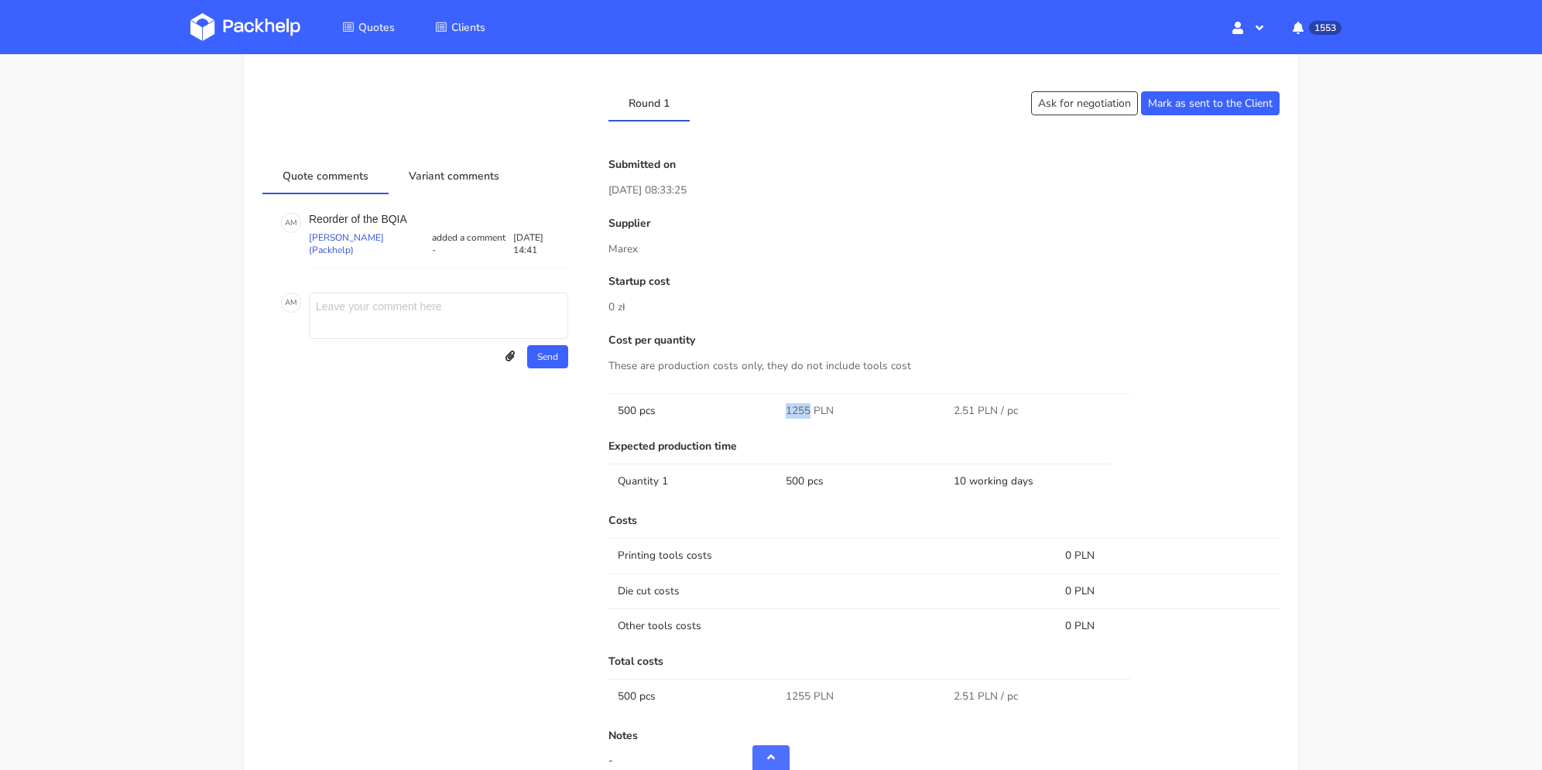
click at [810, 396] on td "1255 PLN" at bounding box center [861, 410] width 168 height 35
copy span "1255"
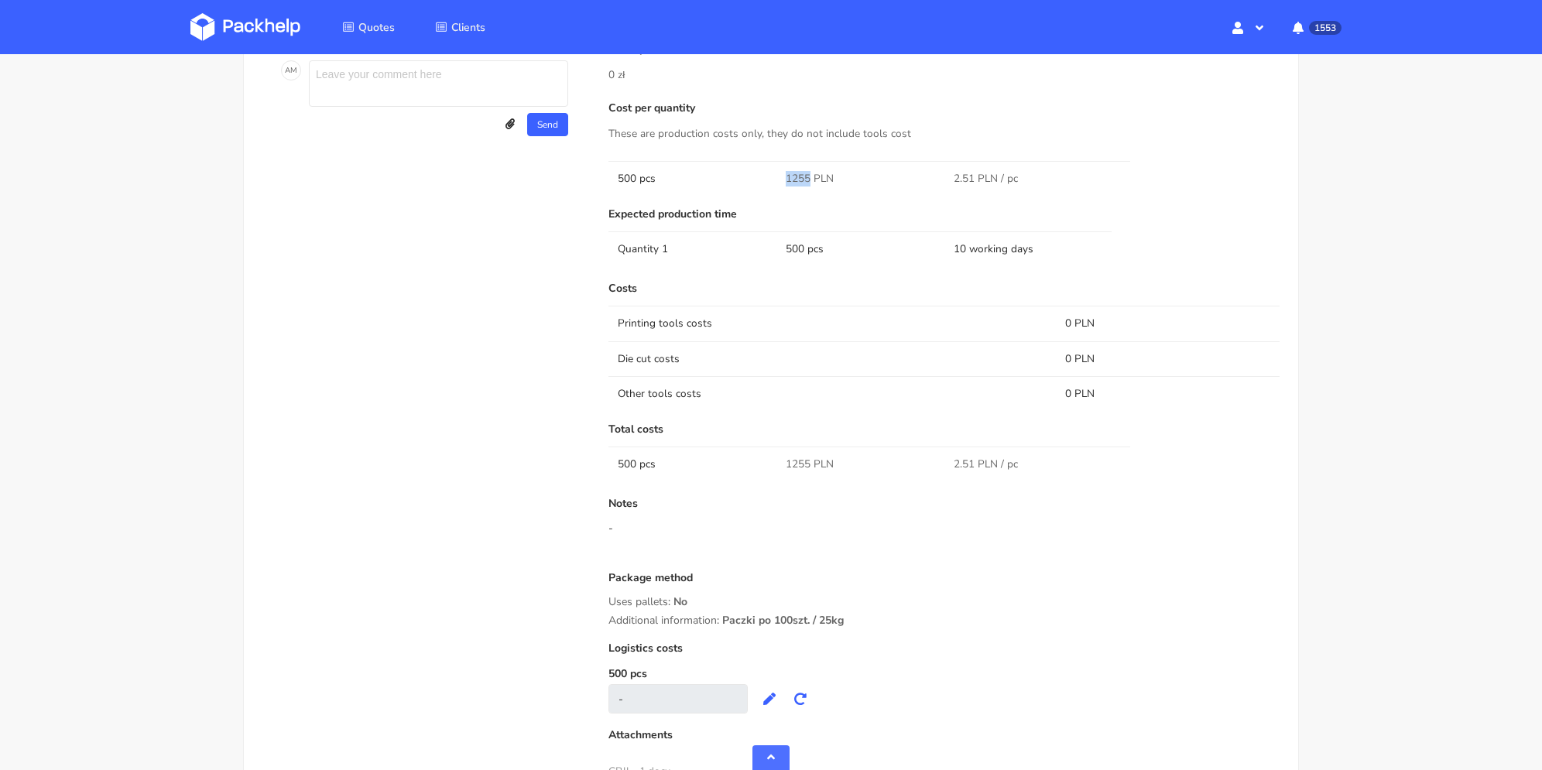
scroll to position [619, 0]
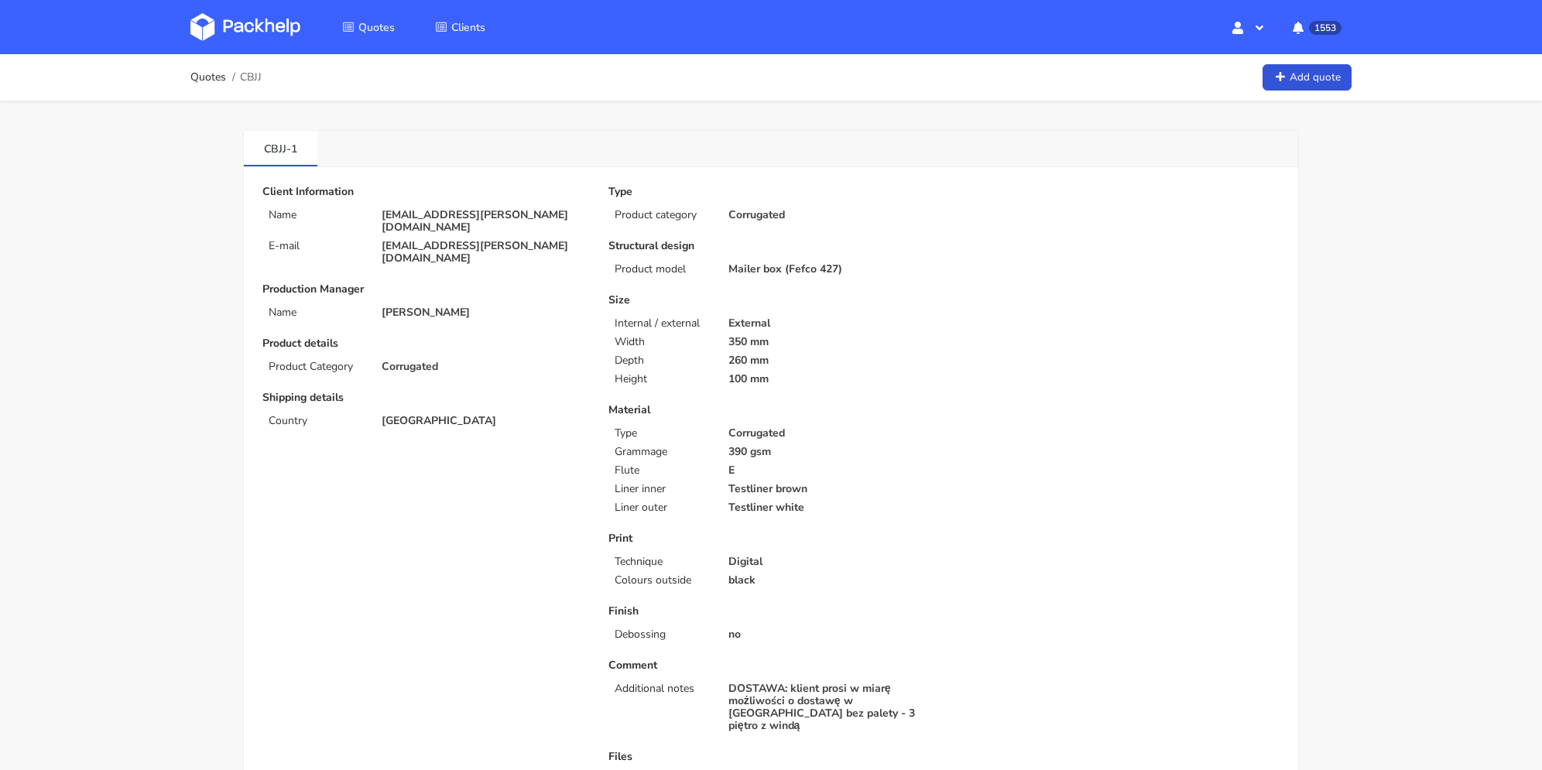
click at [540, 338] on p "Product details" at bounding box center [424, 344] width 324 height 12
drag, startPoint x: 266, startPoint y: 149, endPoint x: 259, endPoint y: 117, distance: 32.7
click at [286, 150] on link "CBJJ-1" at bounding box center [281, 148] width 74 height 34
copy link "CBJJ"
click at [220, 81] on link "Quotes" at bounding box center [208, 77] width 36 height 12
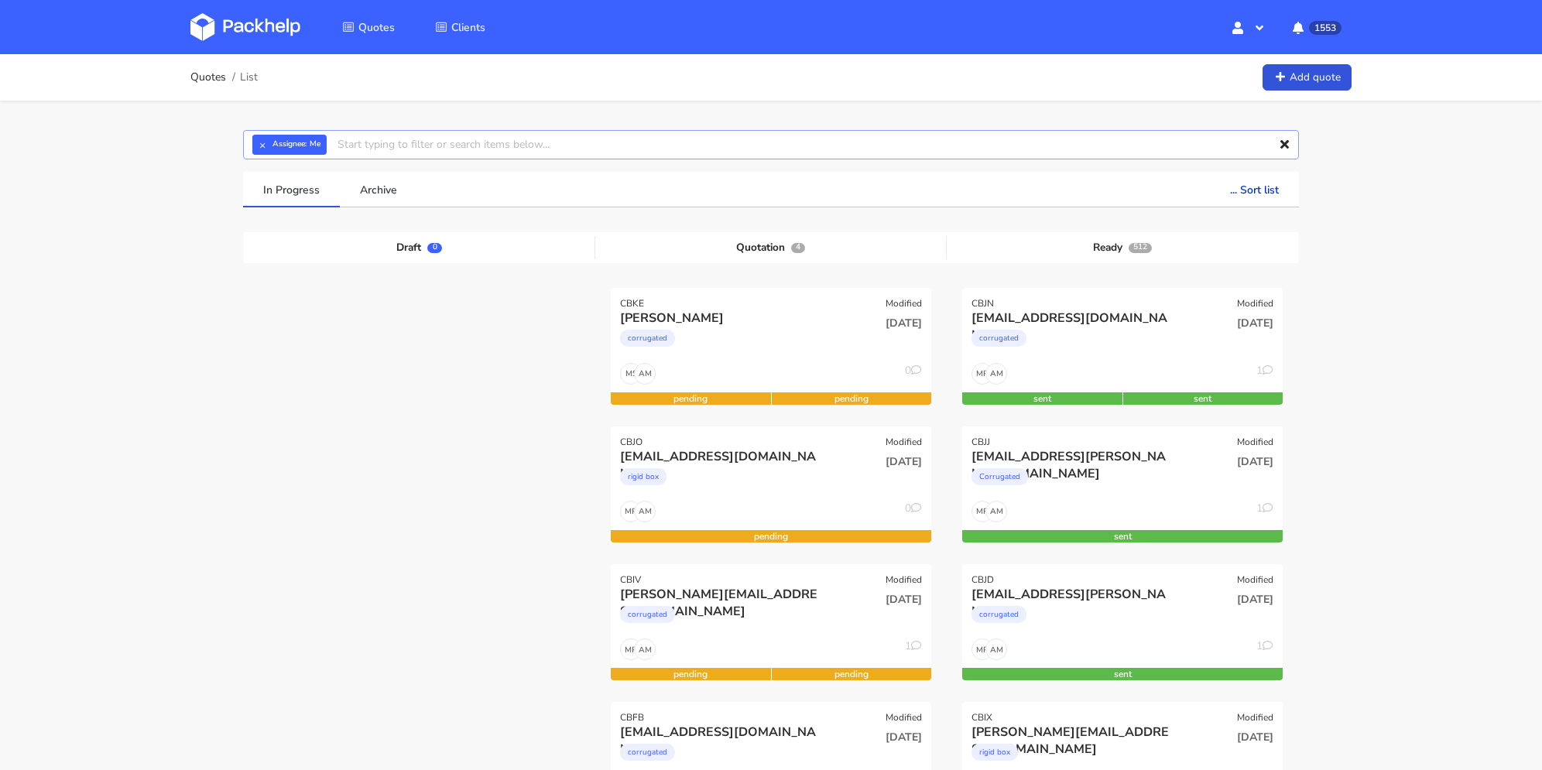
click at [505, 149] on input "text" at bounding box center [771, 144] width 1056 height 29
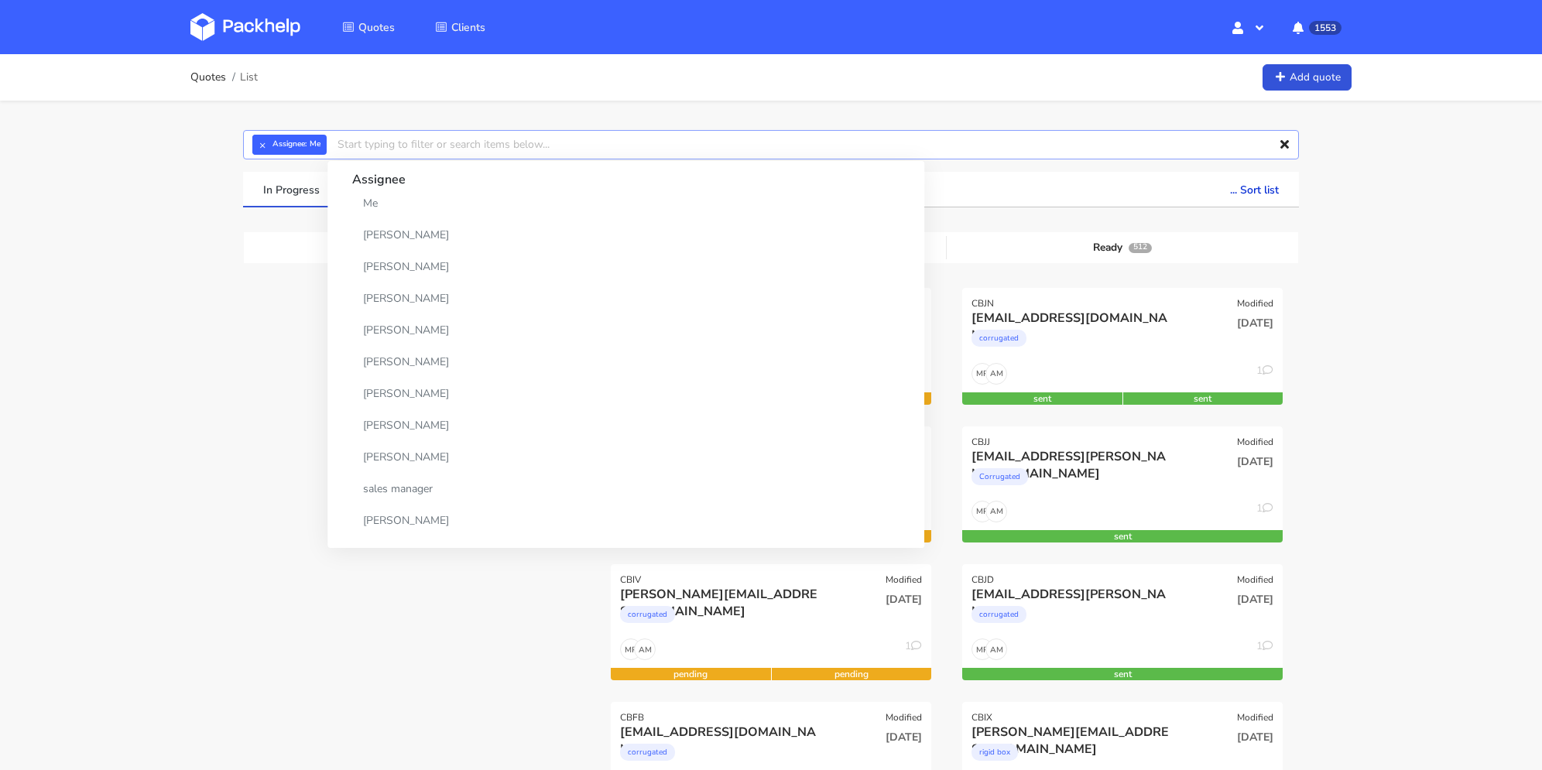
paste input "CBJJ"
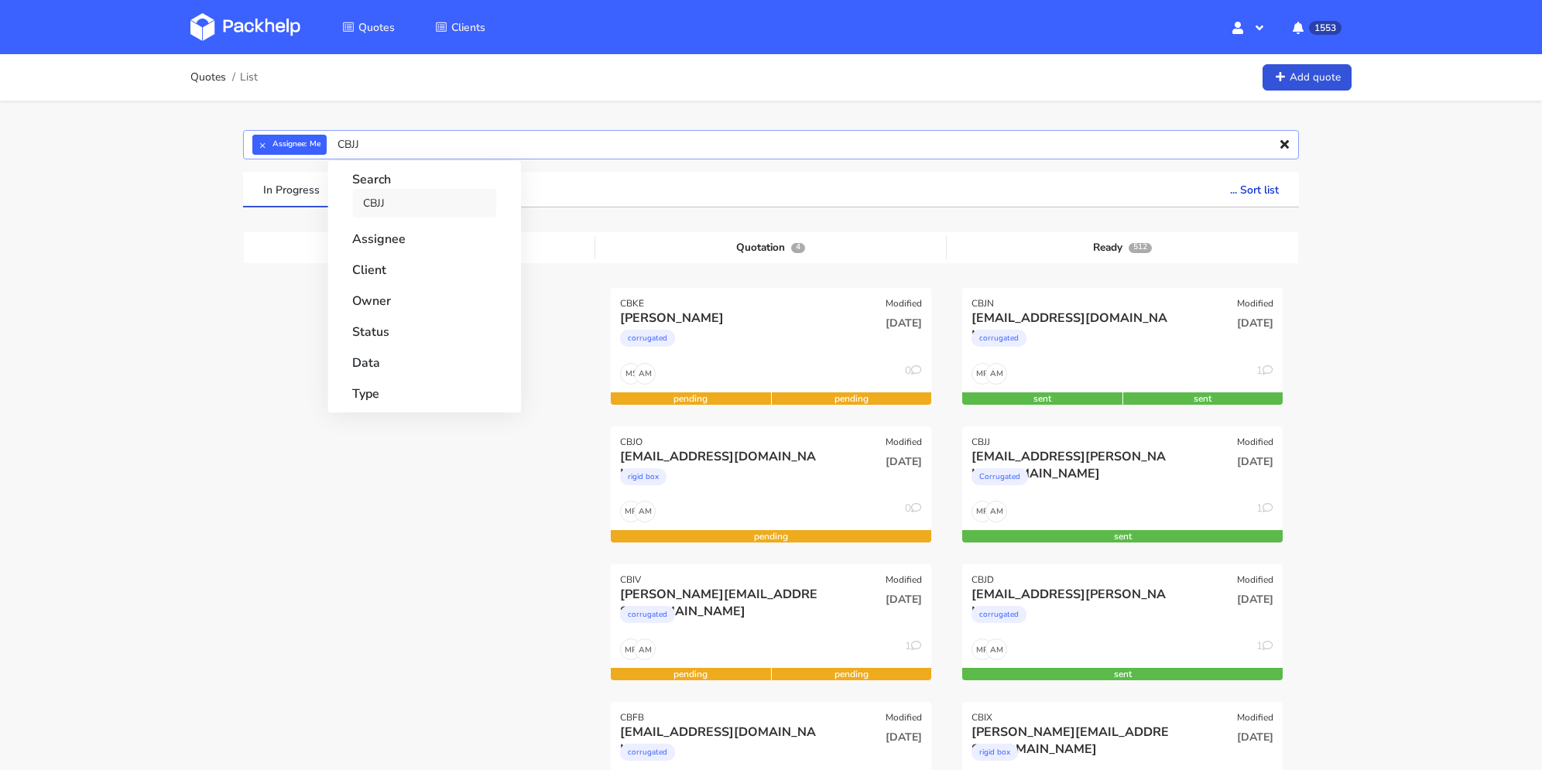
type input "CBJJ"
click at [408, 191] on link "CBJJ" at bounding box center [424, 203] width 144 height 29
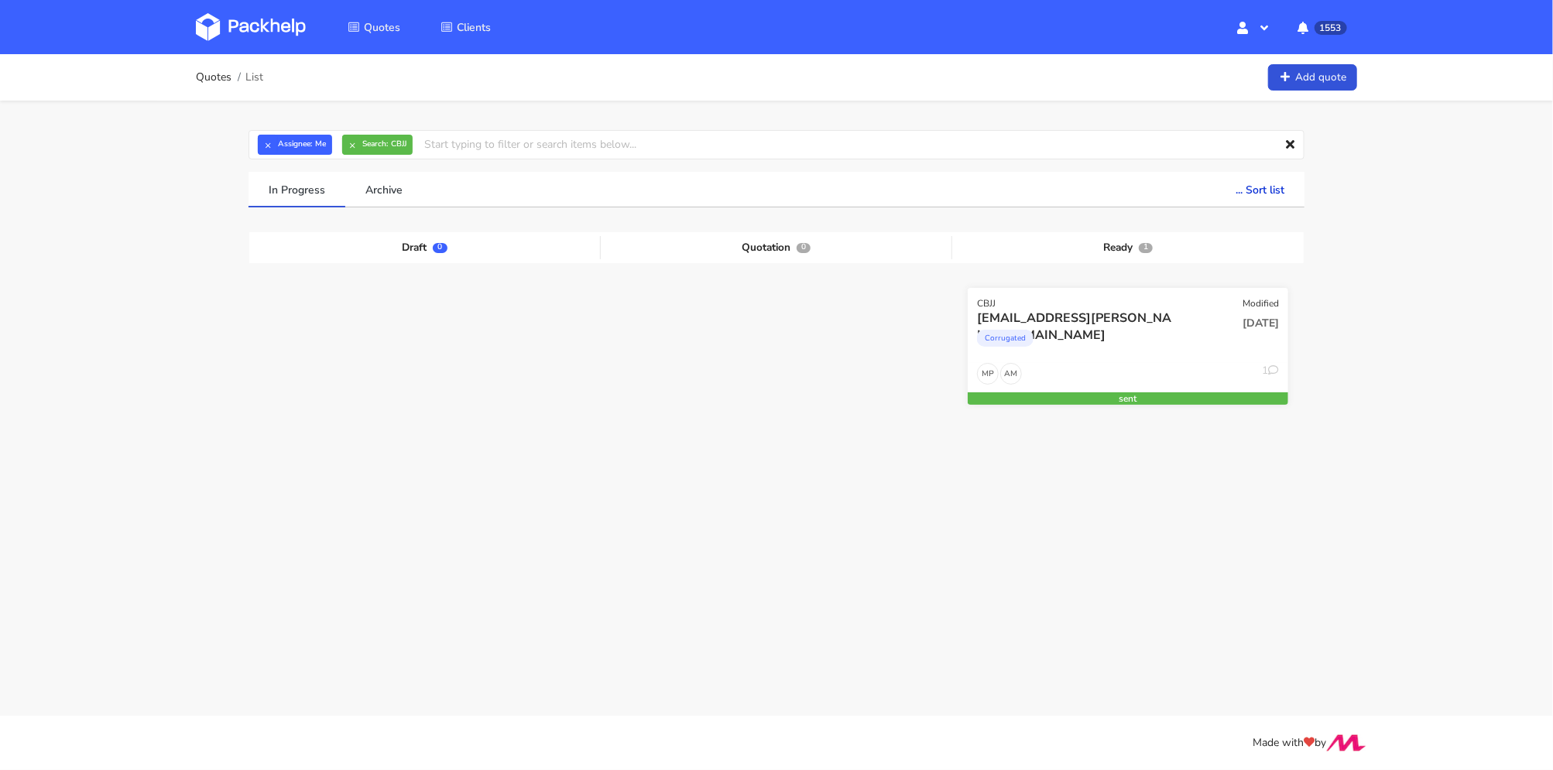
click at [1233, 334] on div "12 Sep 2025" at bounding box center [1236, 336] width 108 height 53
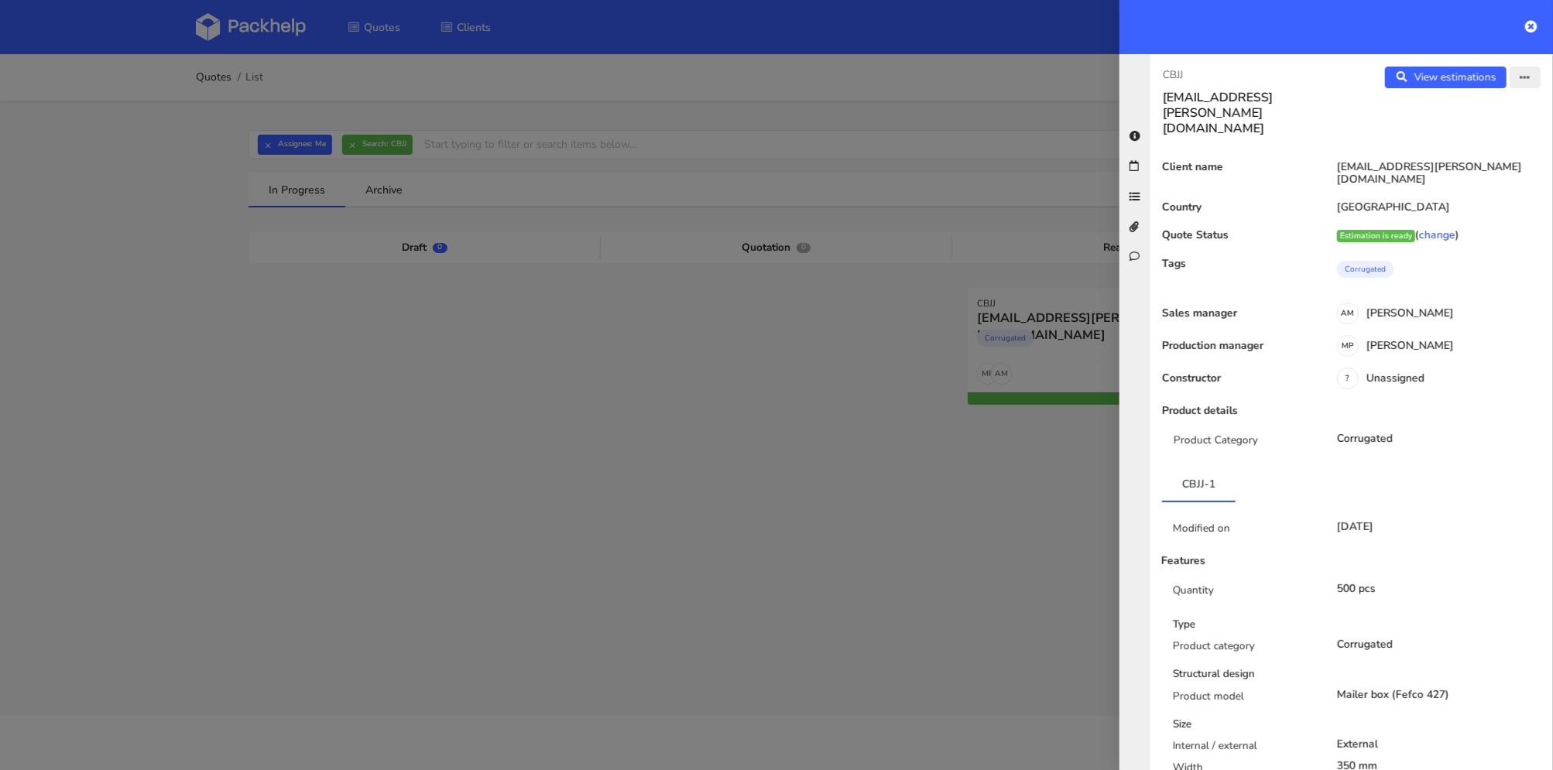
click at [1521, 80] on button "button" at bounding box center [1525, 78] width 31 height 22
click at [1462, 140] on link "Edit quote" at bounding box center [1475, 138] width 136 height 26
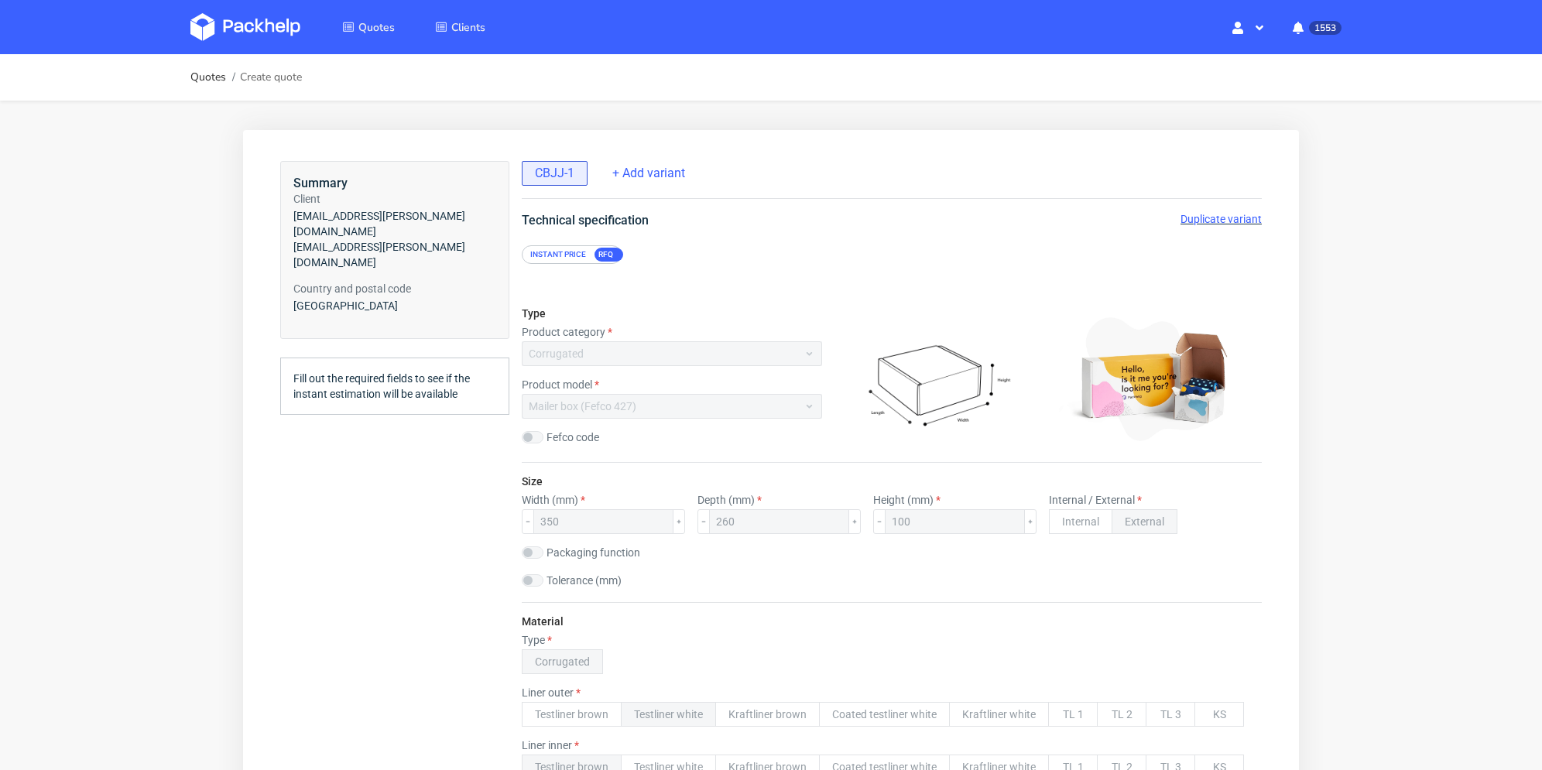
click at [1216, 216] on span "Duplicate variant" at bounding box center [1221, 219] width 81 height 12
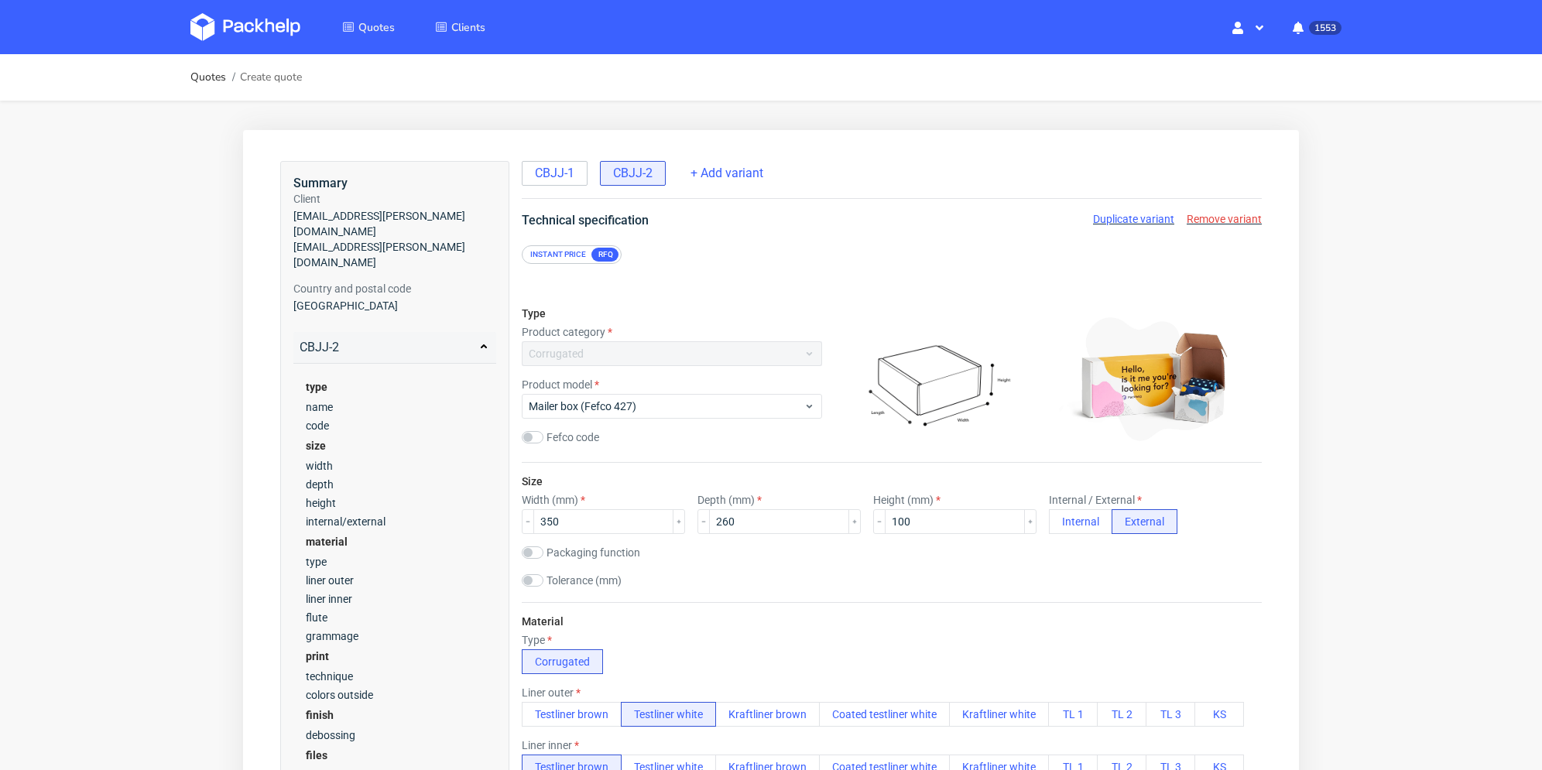
scroll to position [77, 0]
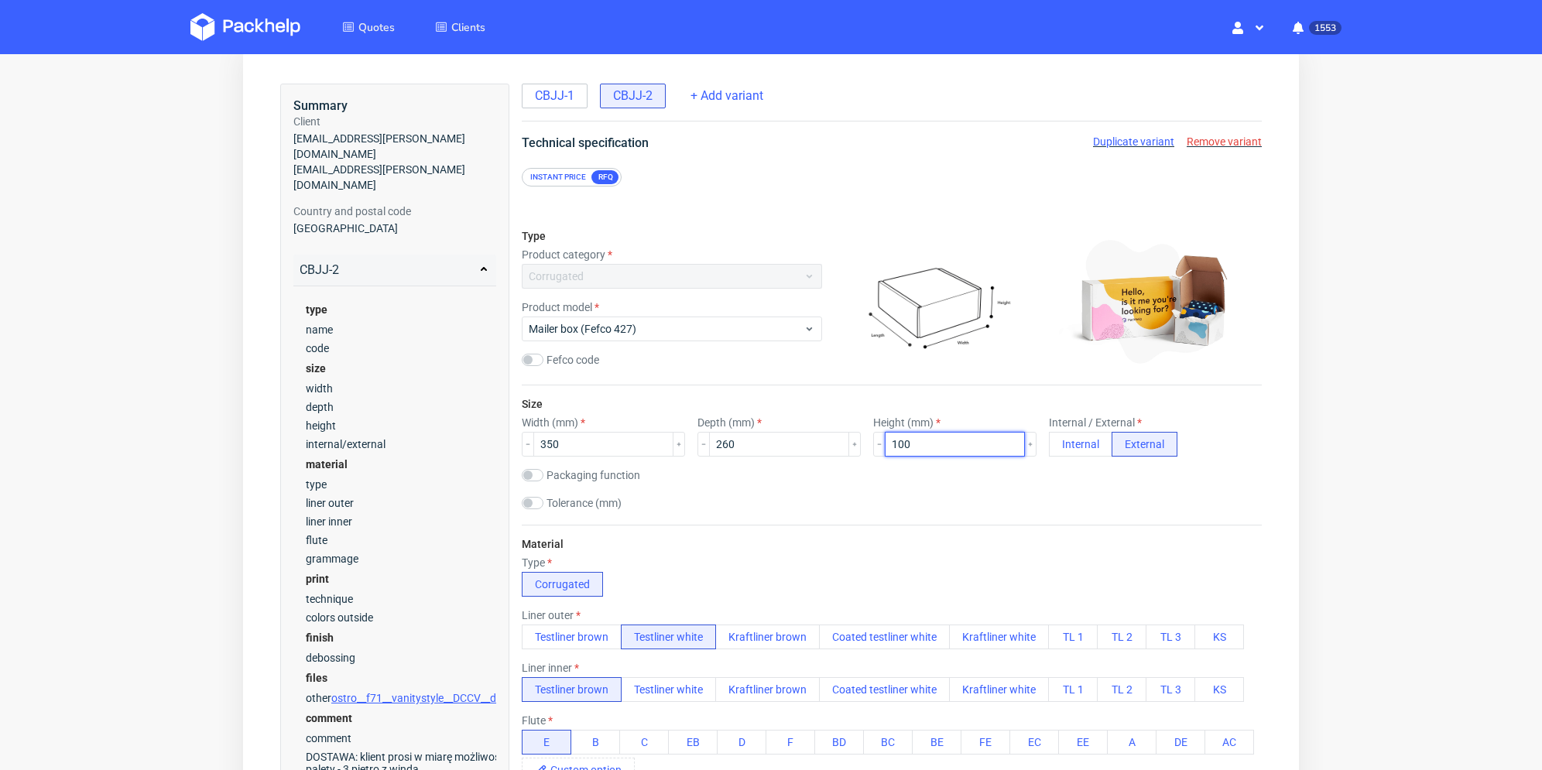
drag, startPoint x: 909, startPoint y: 443, endPoint x: 889, endPoint y: 441, distance: 20.3
click at [889, 441] on input "100" at bounding box center [955, 444] width 140 height 25
type input "120"
click at [893, 490] on div "Size Width (mm) 350 Depth (mm) 260 Height (mm) 120 Internal / External Internal…" at bounding box center [892, 455] width 740 height 139
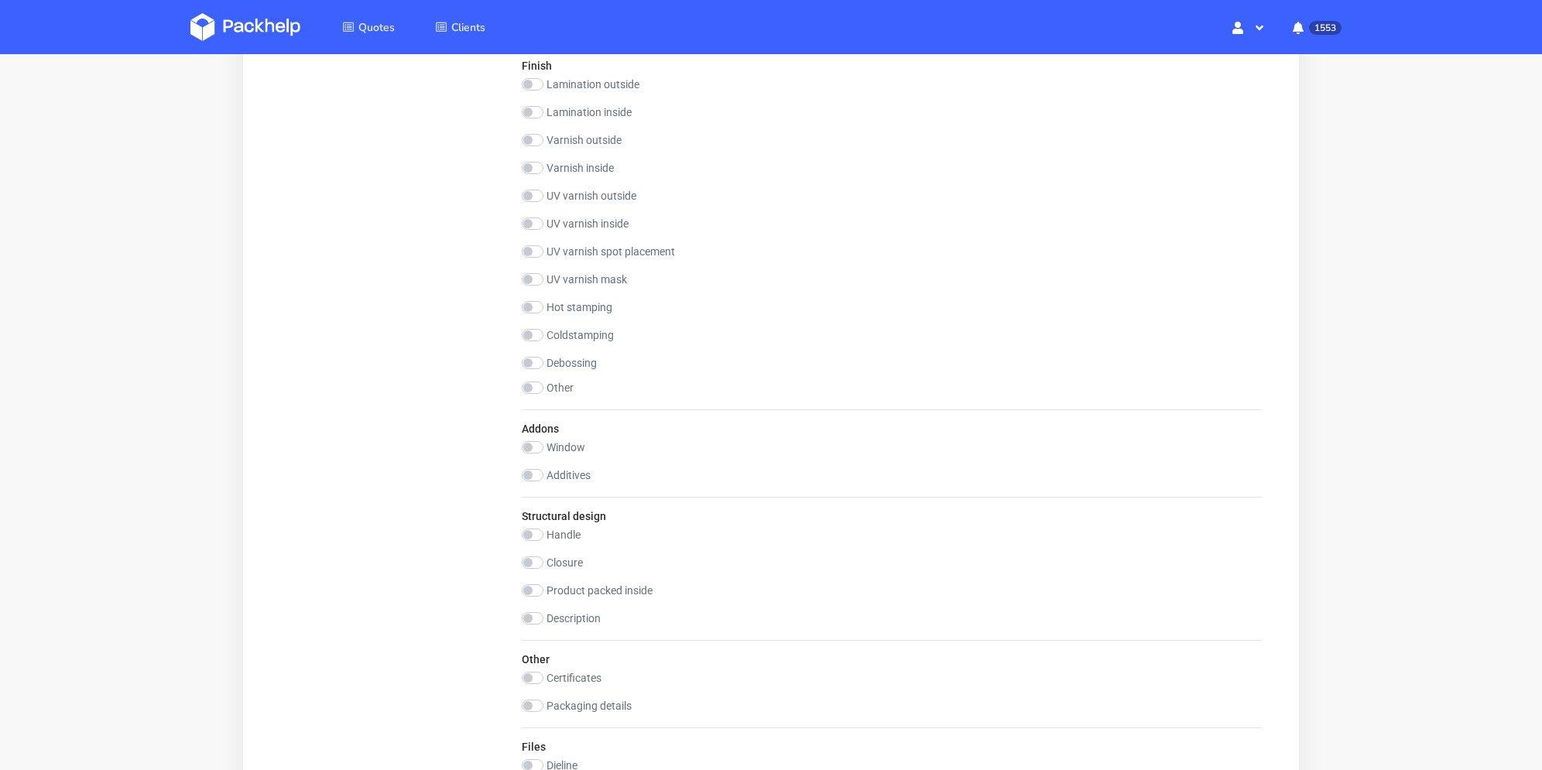
scroll to position [1781, 0]
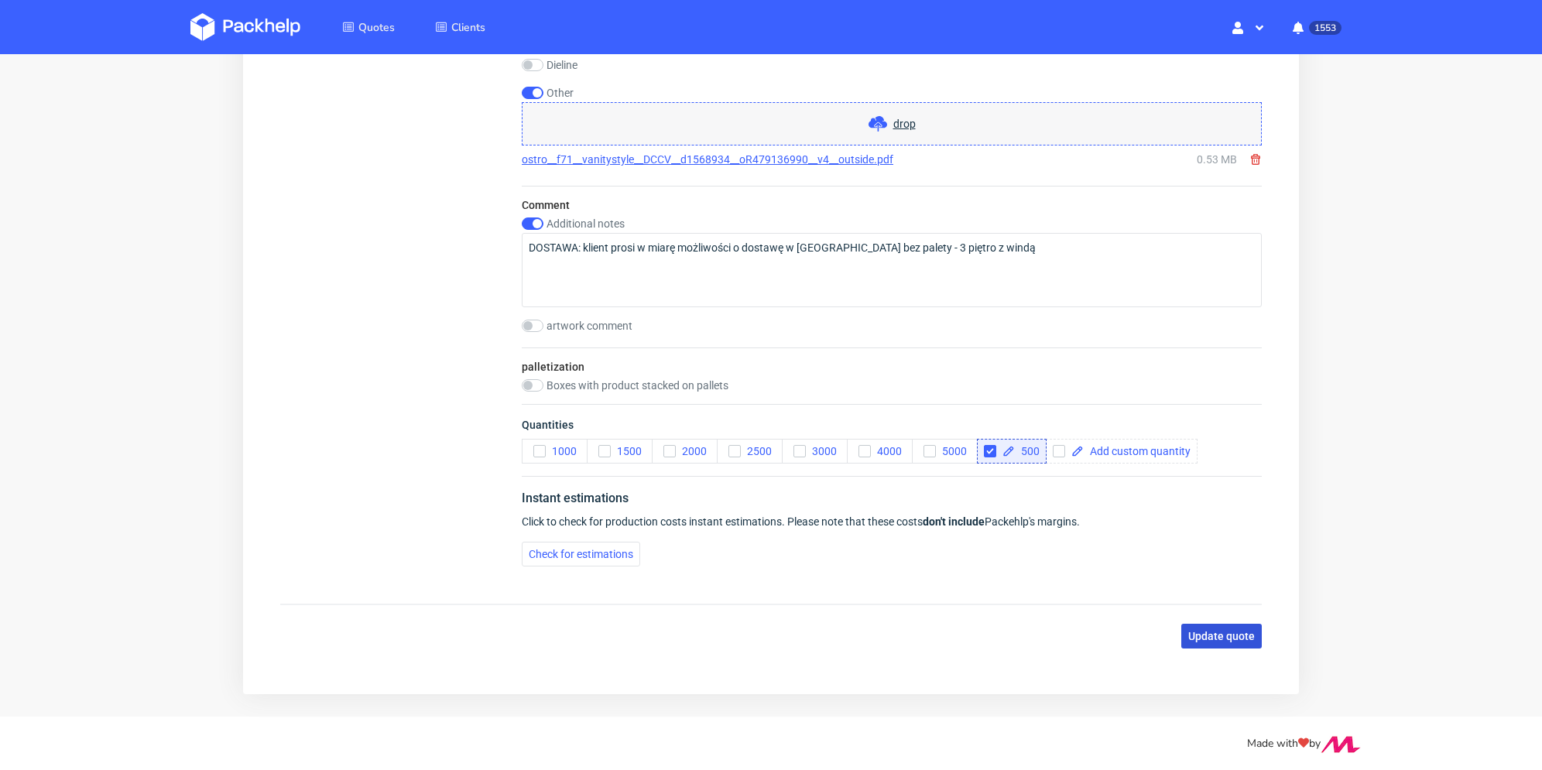
click at [1214, 635] on span "Update quote" at bounding box center [1221, 636] width 67 height 11
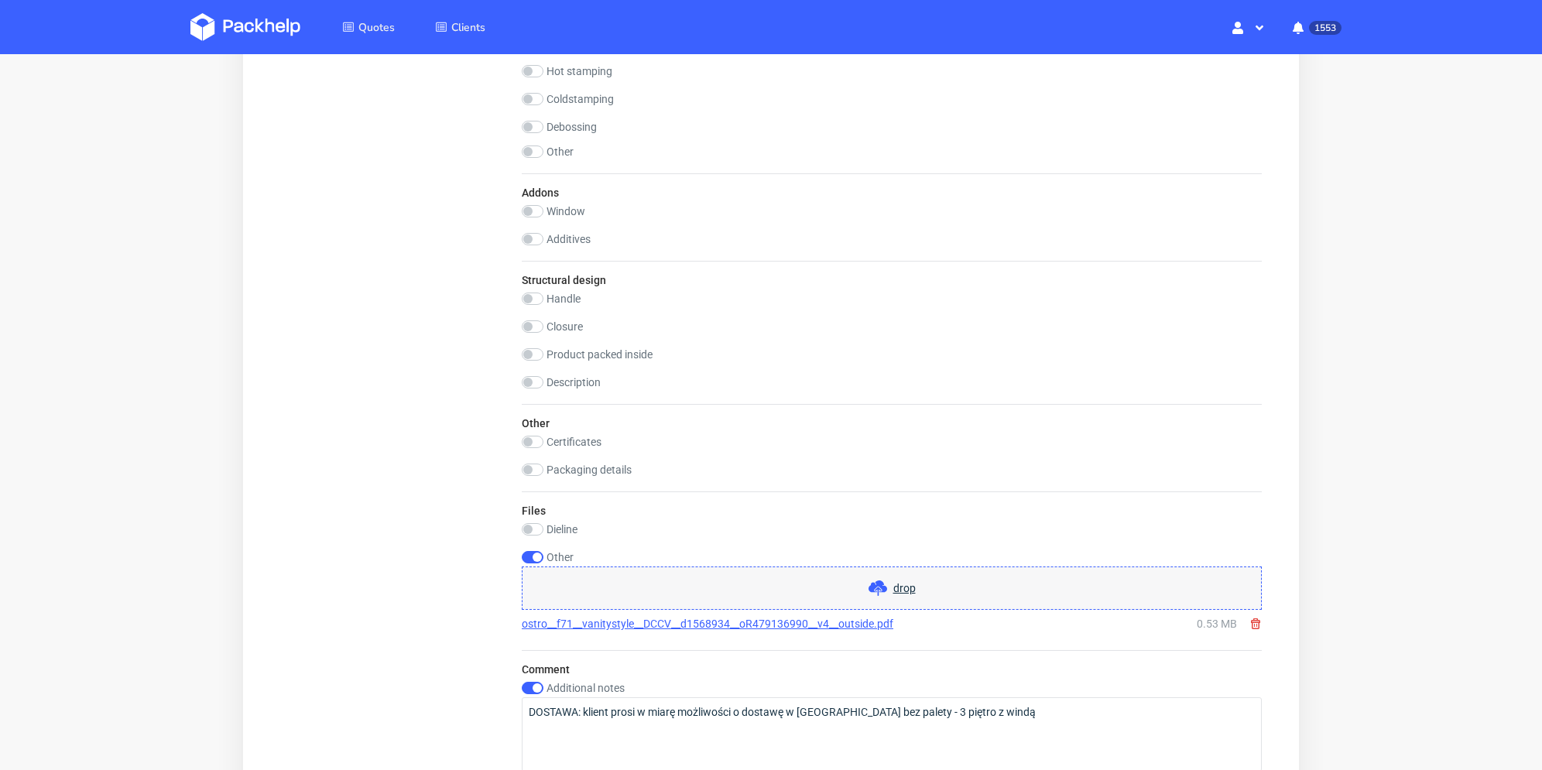
scroll to position [1088, 0]
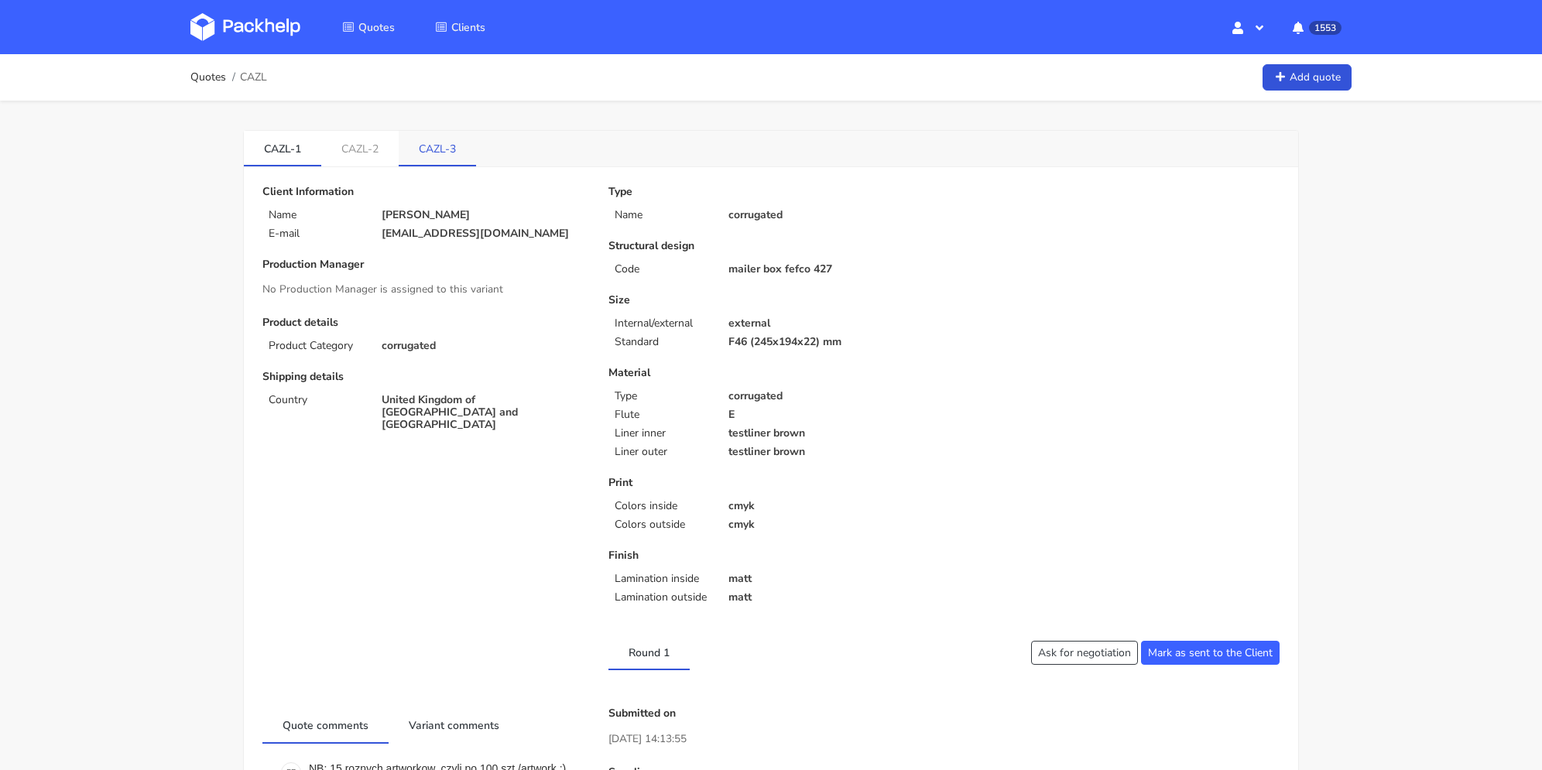
click at [391, 149] on link "CAZL-2" at bounding box center [359, 148] width 77 height 34
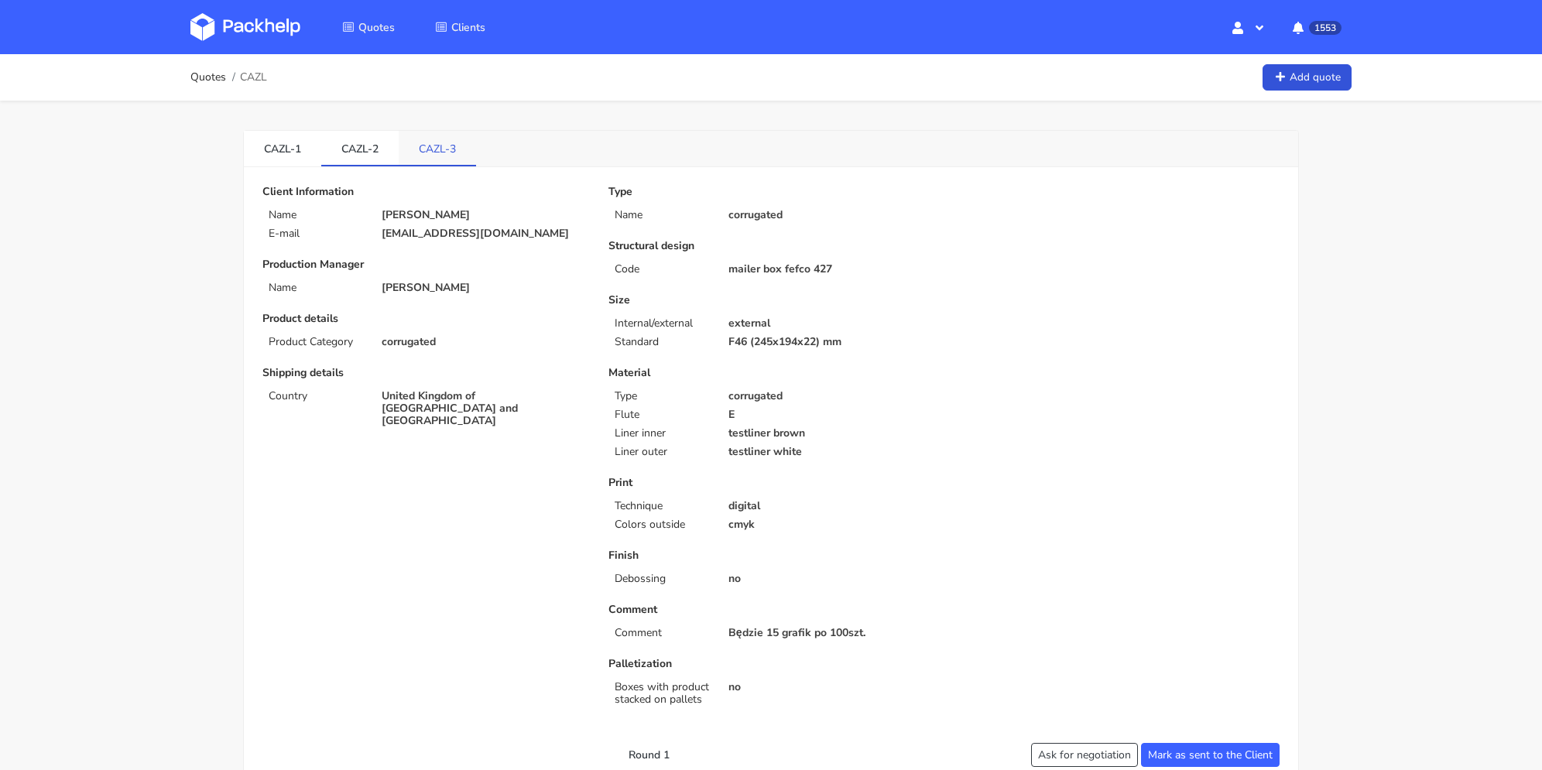
click at [451, 145] on link "CAZL-3" at bounding box center [437, 148] width 77 height 34
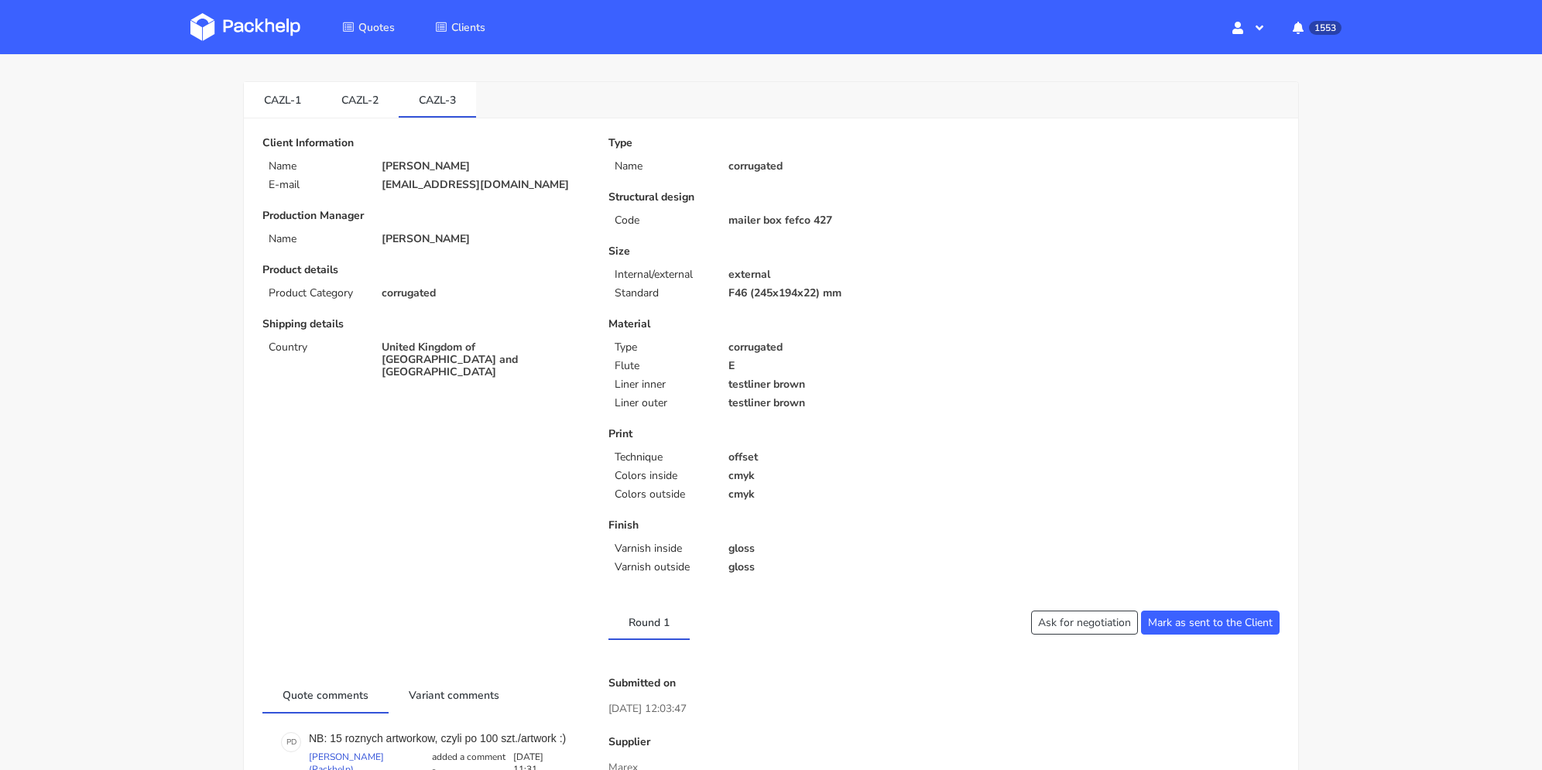
scroll to position [126, 0]
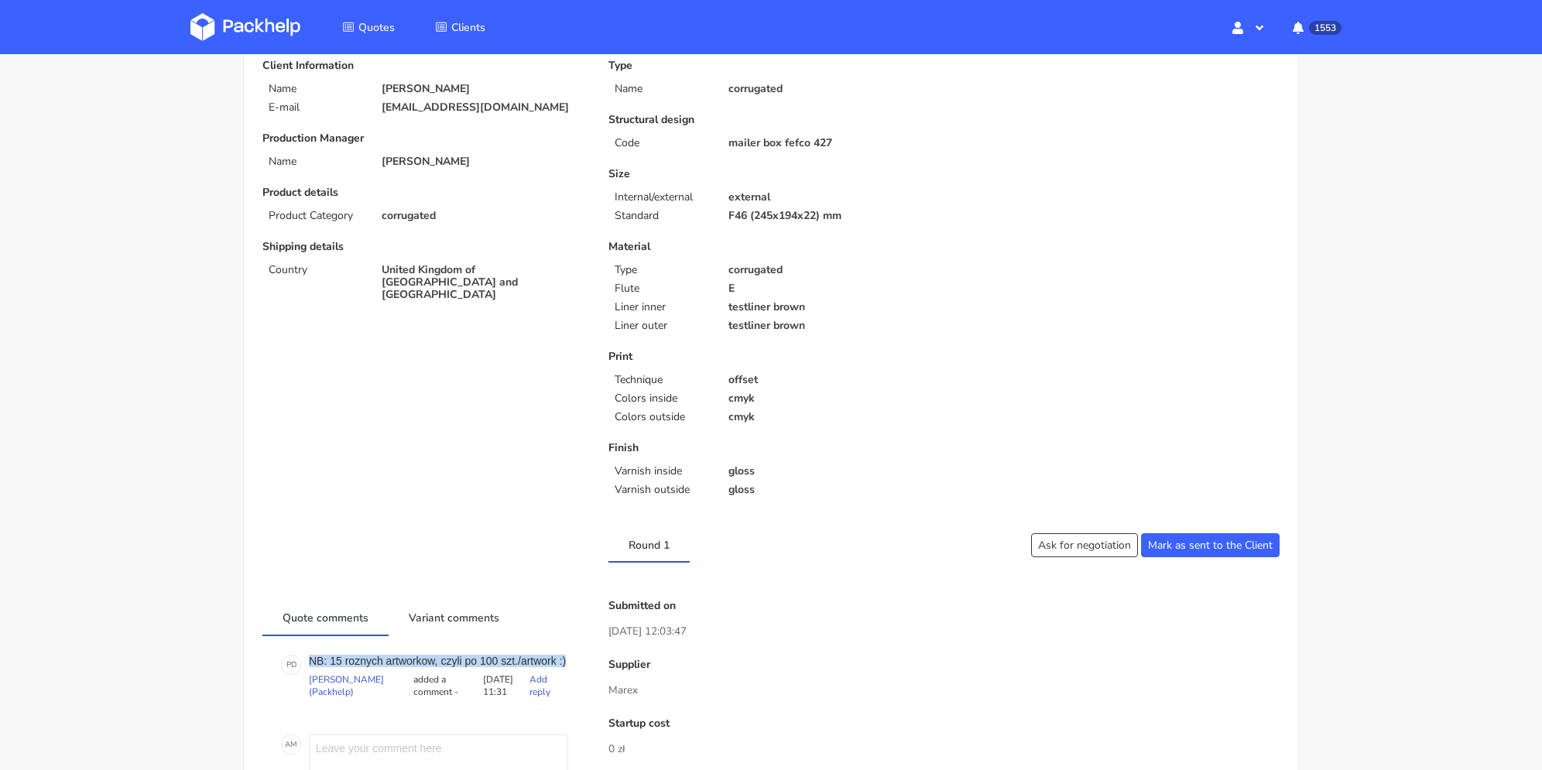
drag, startPoint x: 323, startPoint y: 653, endPoint x: 376, endPoint y: 667, distance: 55.0
click at [376, 667] on p "NB: 15 roznych artworkow, czyli po 100 szt./artwork :)" at bounding box center [438, 661] width 259 height 12
drag, startPoint x: 382, startPoint y: 670, endPoint x: 398, endPoint y: 663, distance: 16.7
click at [382, 667] on p "NB: 15 roznych artworkow, czyli po 100 szt./artwork :)" at bounding box center [438, 661] width 259 height 12
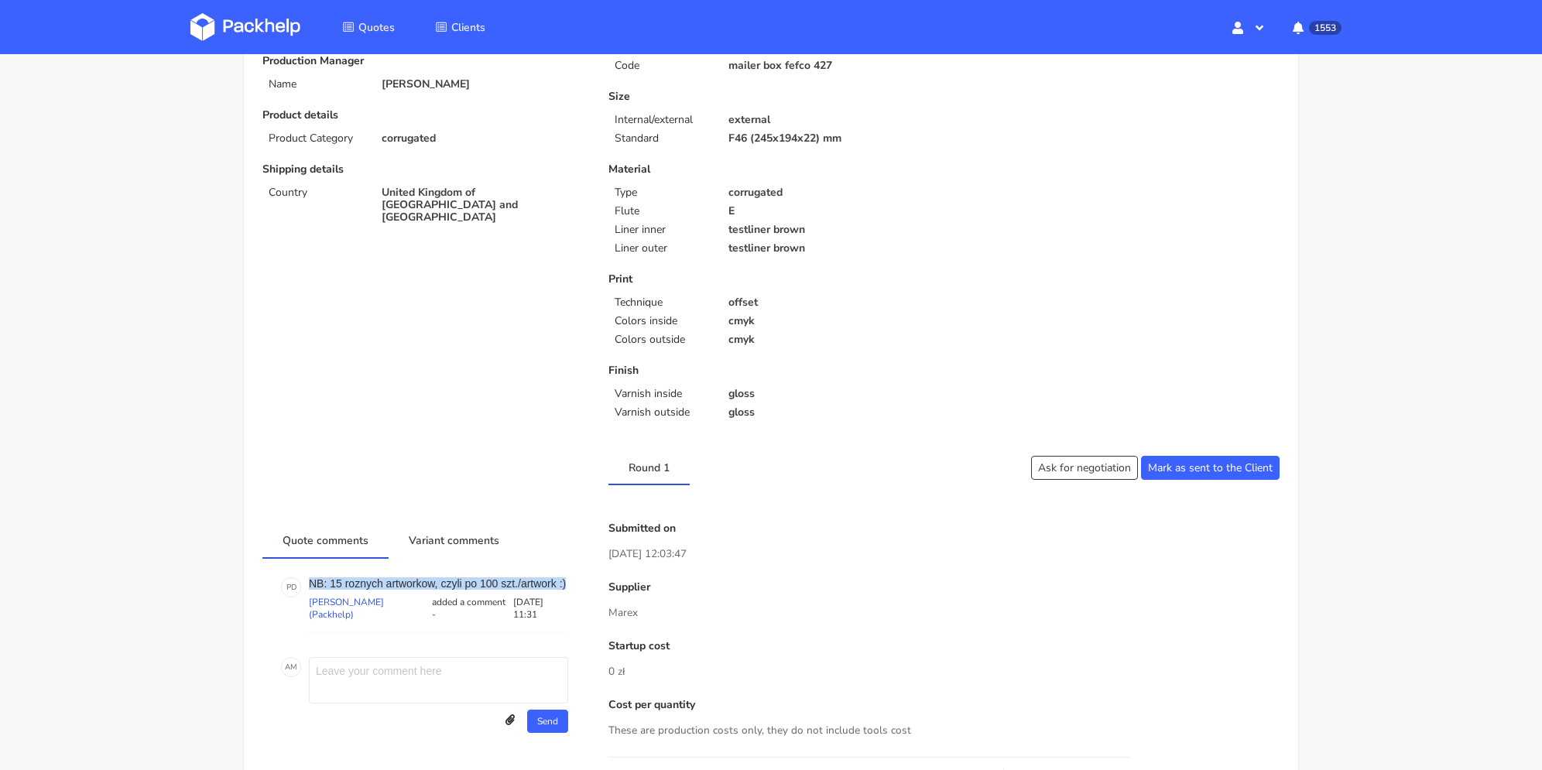
scroll to position [281, 0]
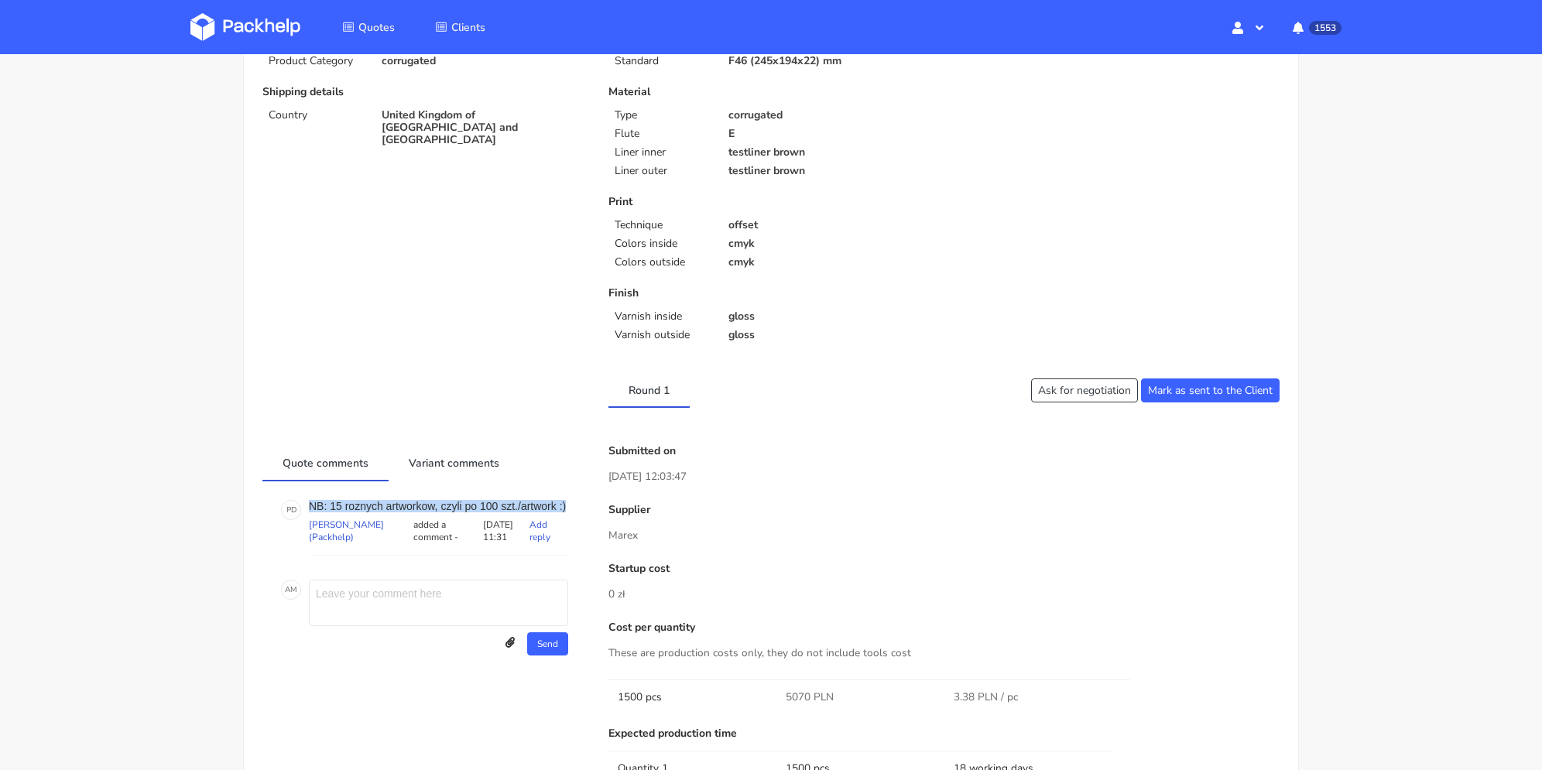
click at [425, 509] on p "NB: 15 roznych artworkow, czyli po 100 szt./artwork :)" at bounding box center [438, 506] width 259 height 12
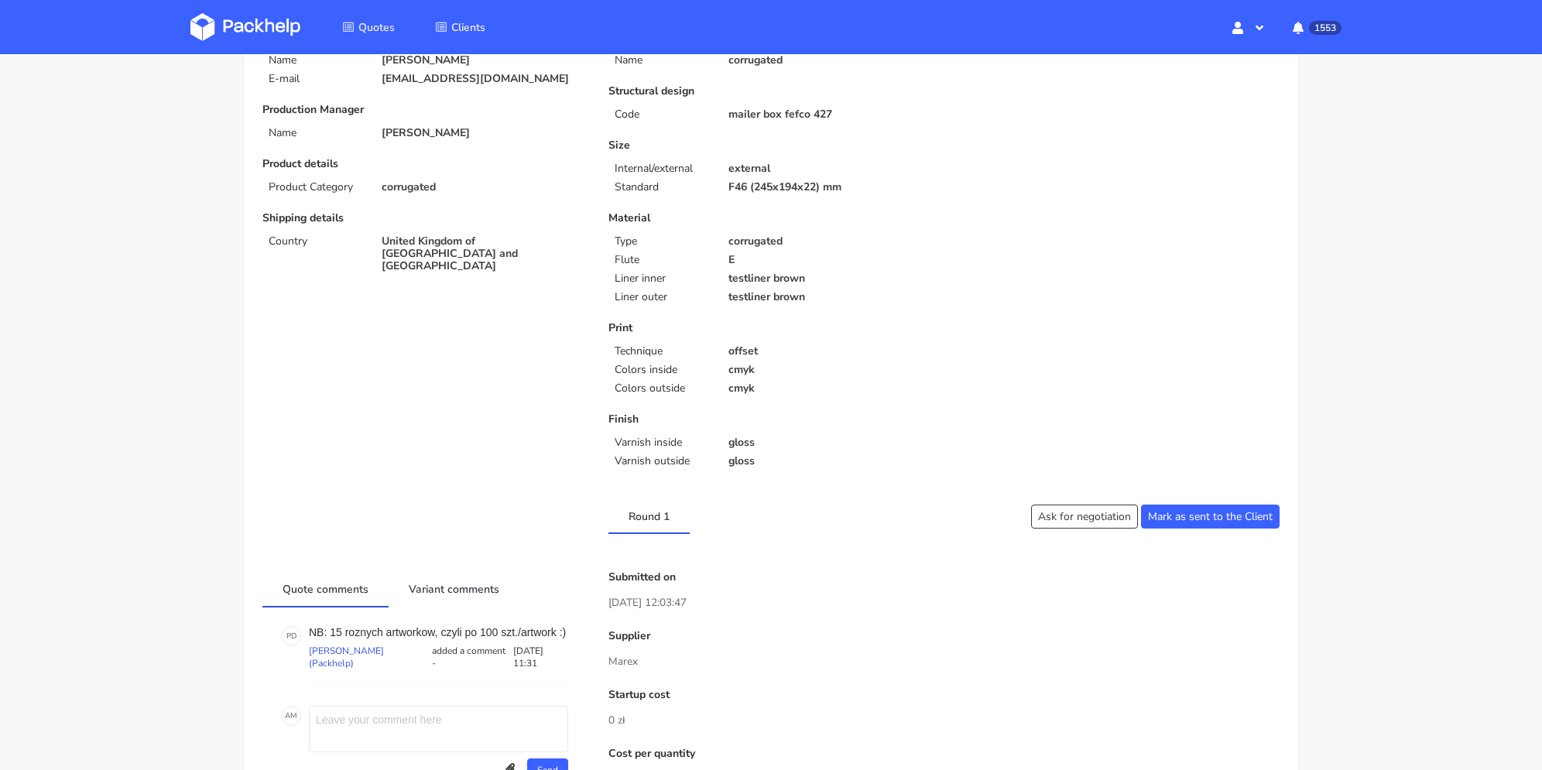
scroll to position [232, 0]
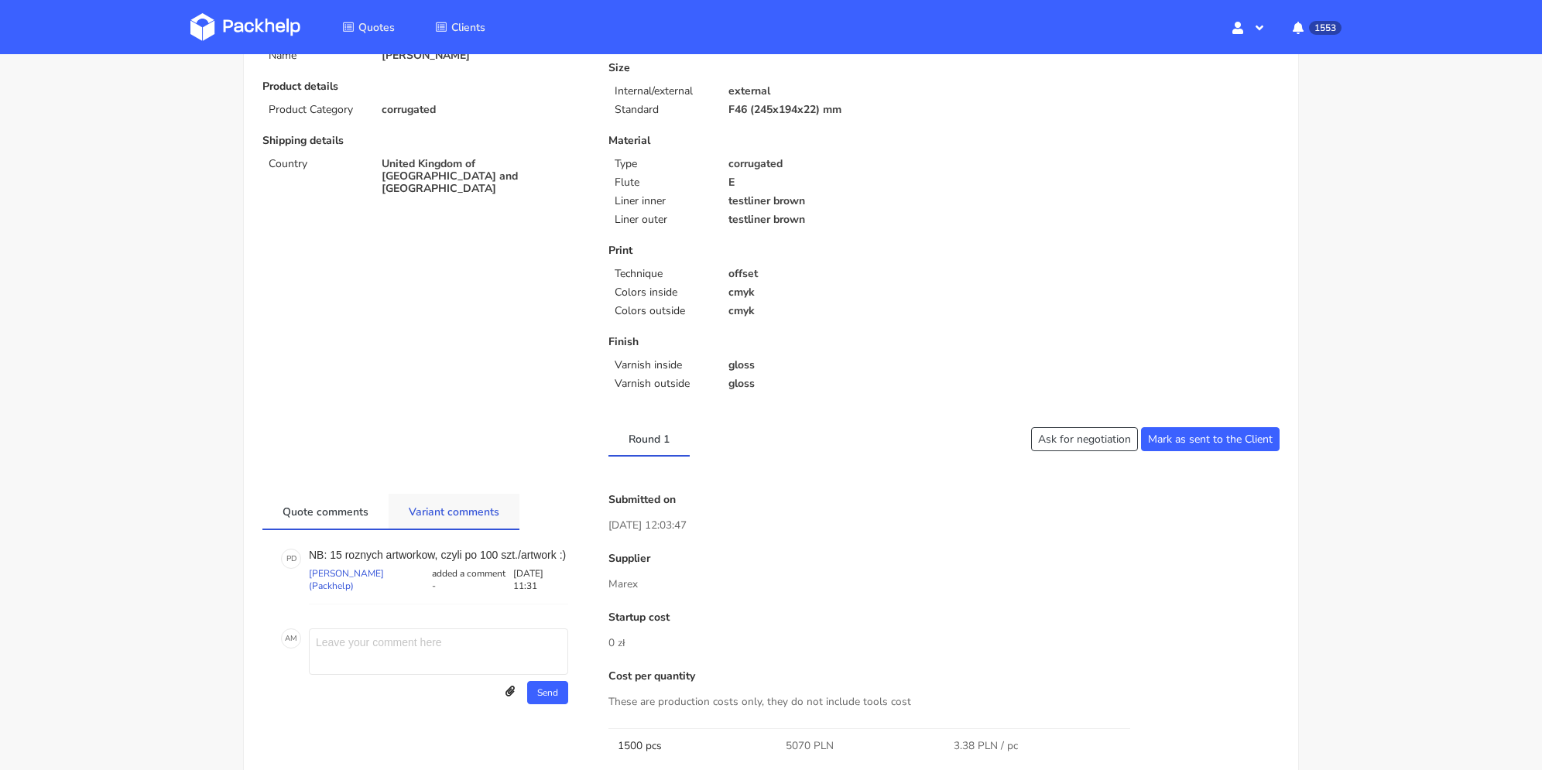
click at [430, 508] on link "Variant comments" at bounding box center [454, 511] width 131 height 34
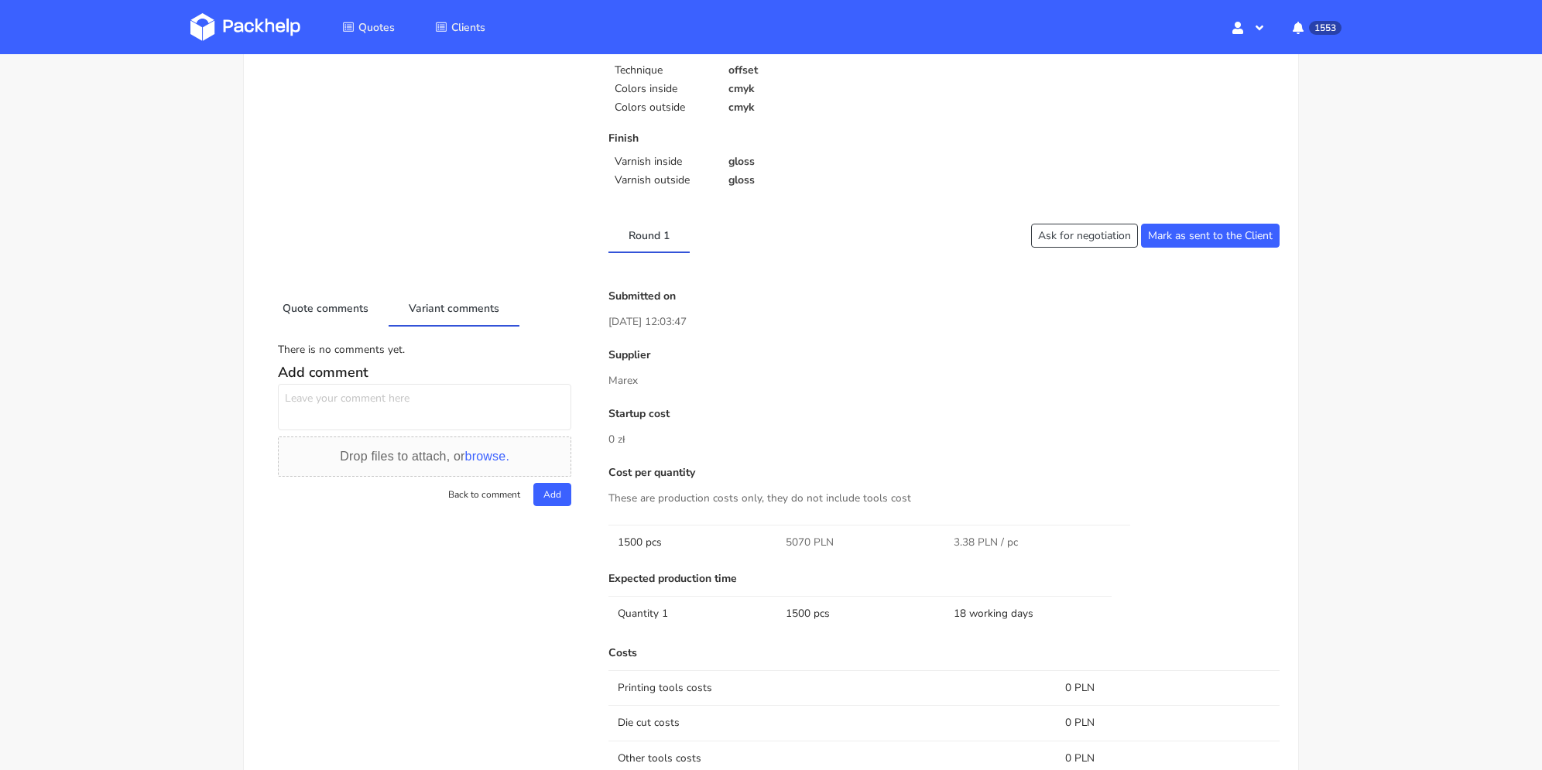
scroll to position [0, 0]
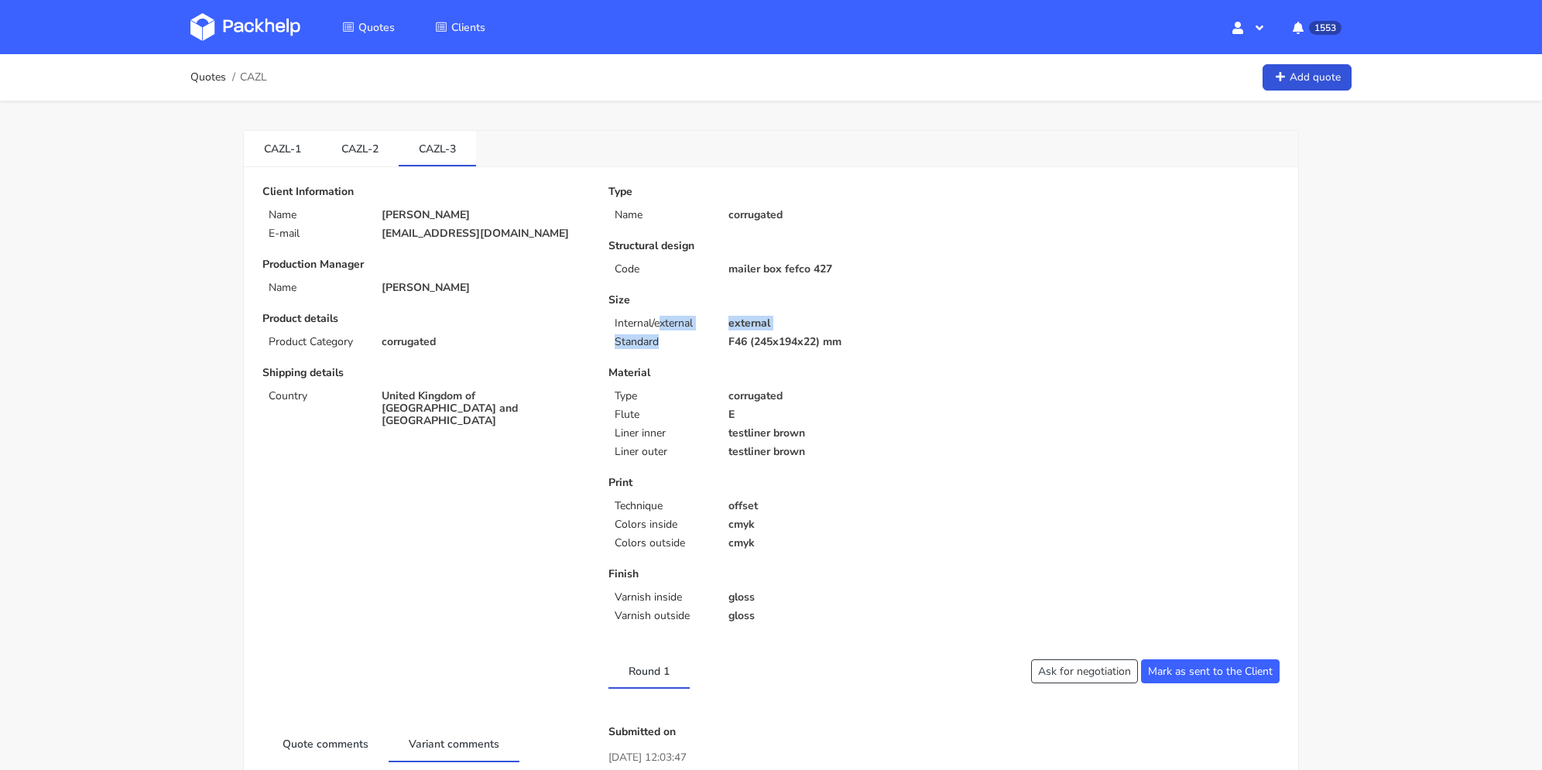
click at [689, 348] on div "Type Name corrugated Structural design Code mailer box fefco 427 Size Internal/…" at bounding box center [771, 407] width 346 height 443
click at [1309, 76] on link "Add quote" at bounding box center [1307, 77] width 89 height 27
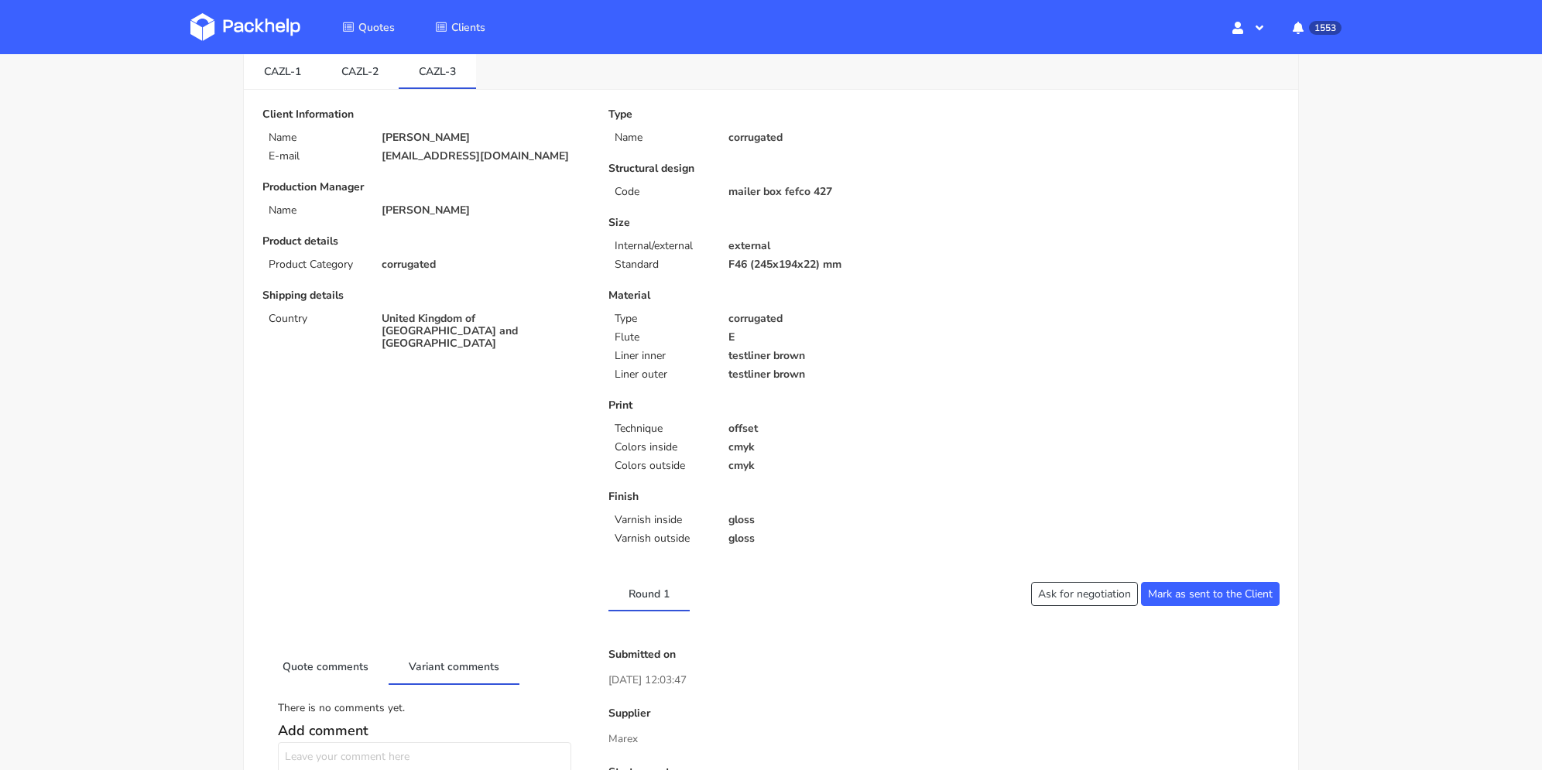
scroll to position [310, 0]
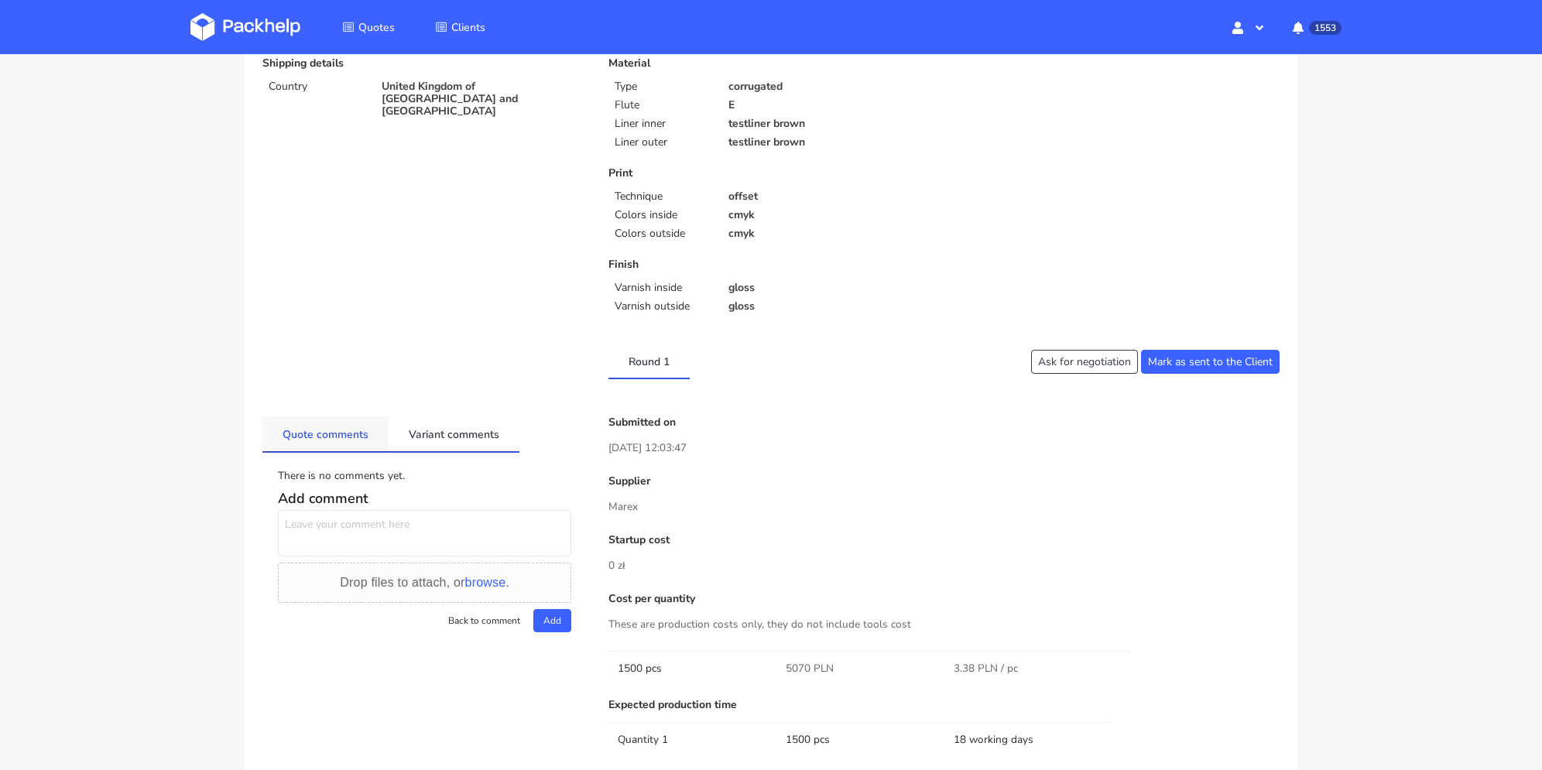
click at [303, 435] on link "Quote comments" at bounding box center [325, 434] width 126 height 34
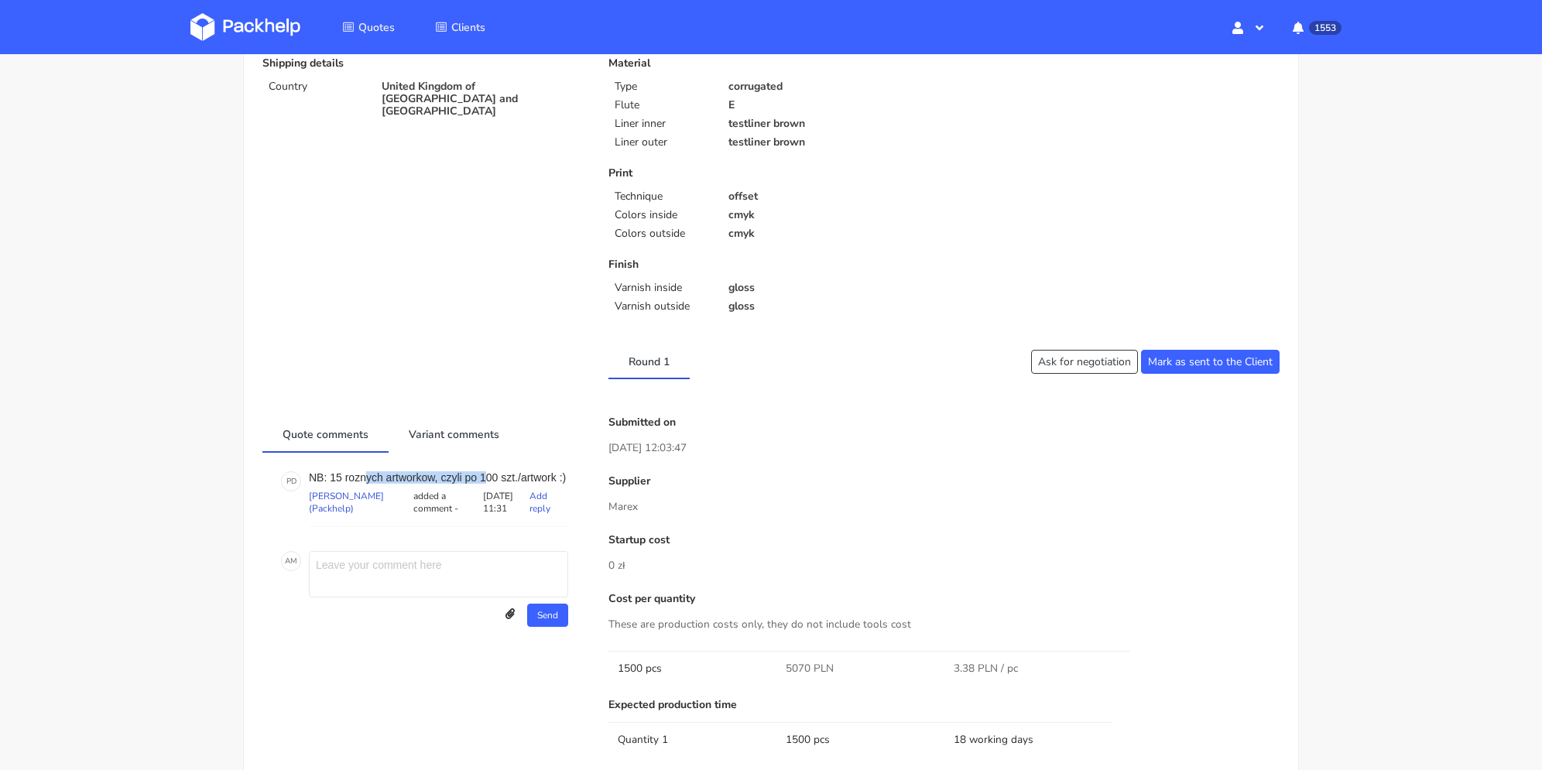
drag, startPoint x: 458, startPoint y: 478, endPoint x: 496, endPoint y: 481, distance: 38.0
click at [496, 481] on p "NB: 15 roznych artworkow, czyli po 100 szt./artwork :)" at bounding box center [438, 477] width 259 height 12
drag, startPoint x: 406, startPoint y: 499, endPoint x: 554, endPoint y: 495, distance: 147.1
click at [407, 498] on div "NB: 15 roznych artworkow, czyli po 100 szt./artwork :) [PERSON_NAME] (Packhelp)…" at bounding box center [438, 499] width 259 height 56
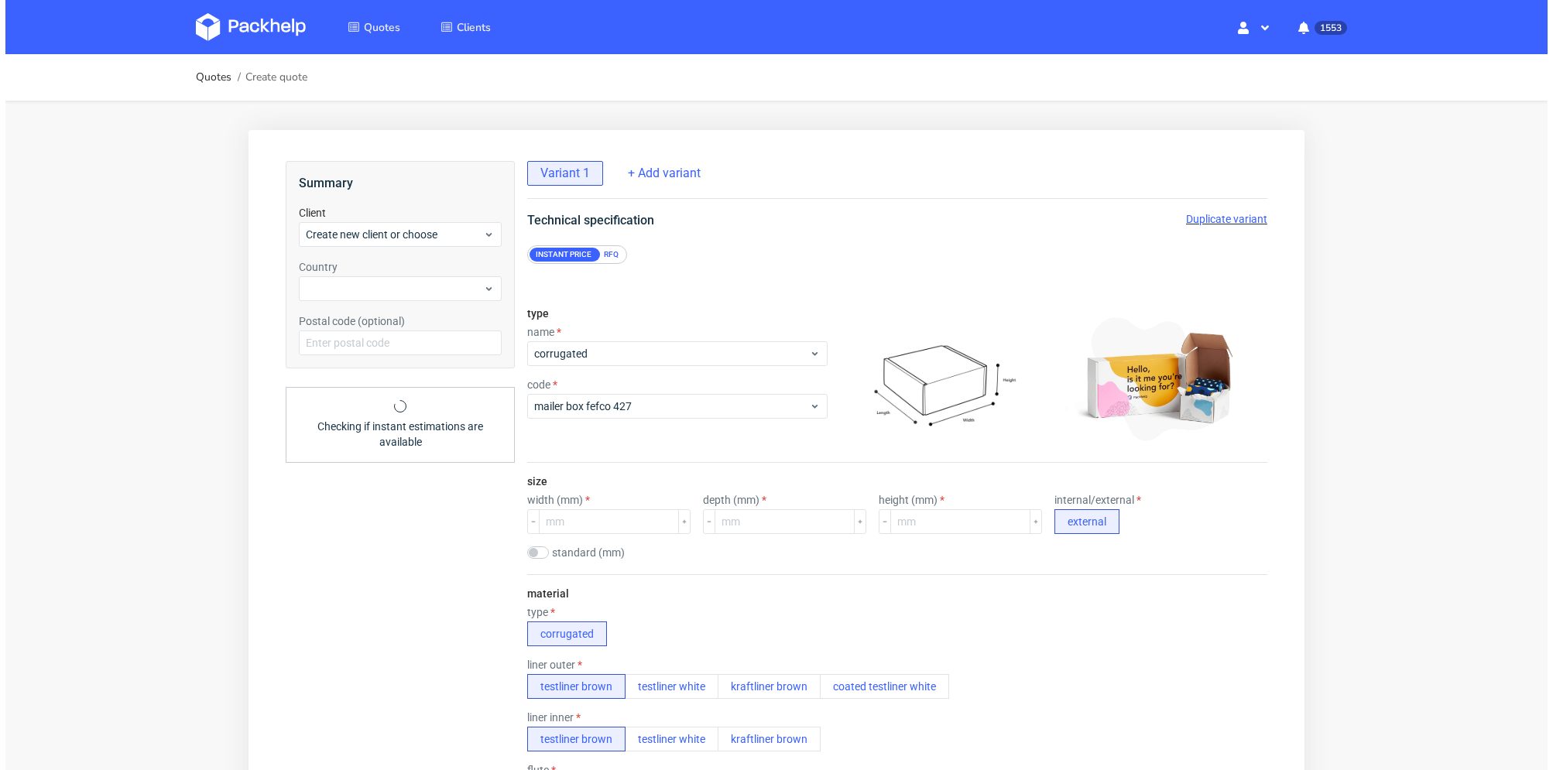
click at [614, 259] on div "RFQ" at bounding box center [611, 255] width 27 height 14
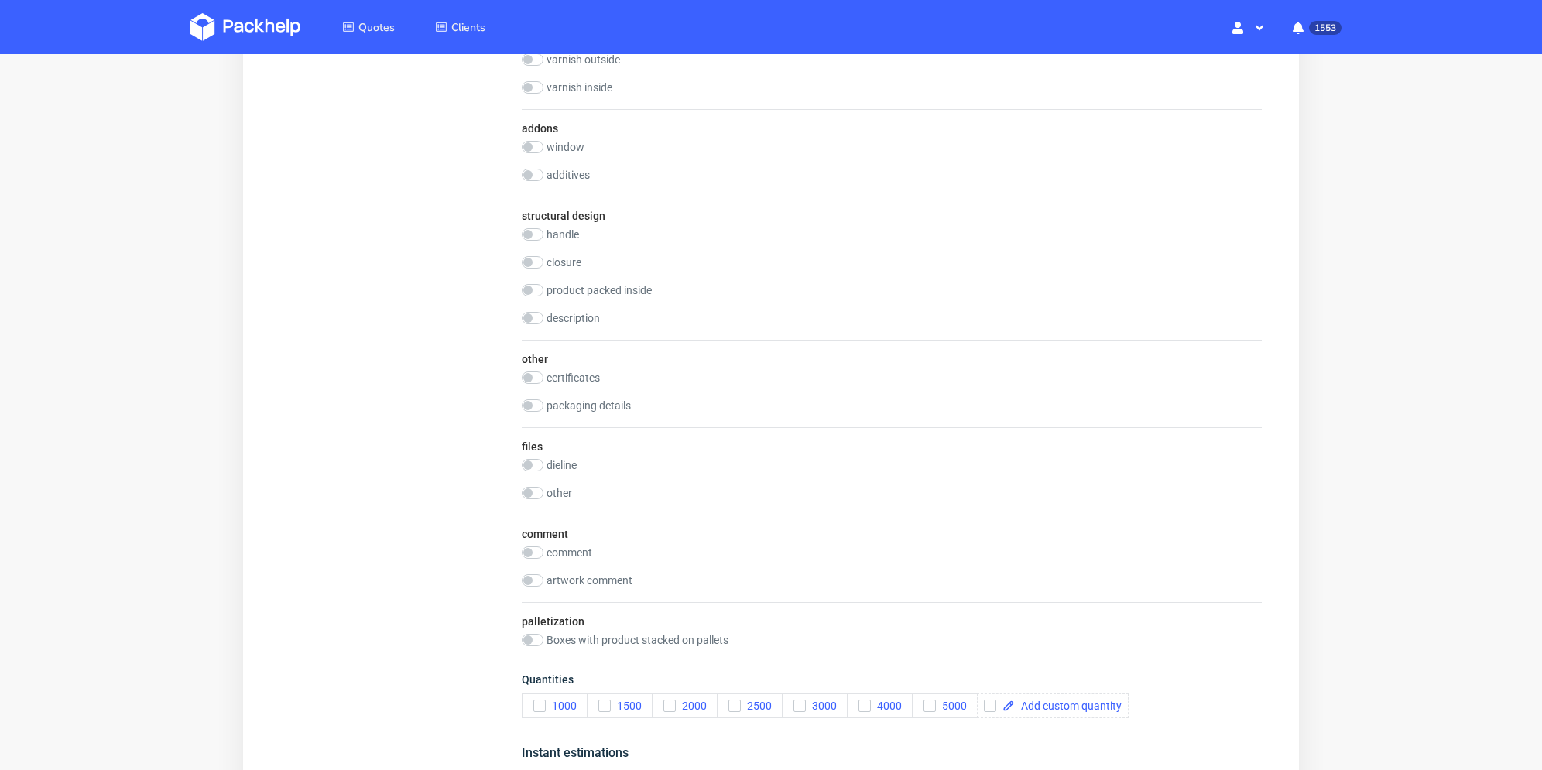
scroll to position [1394, 0]
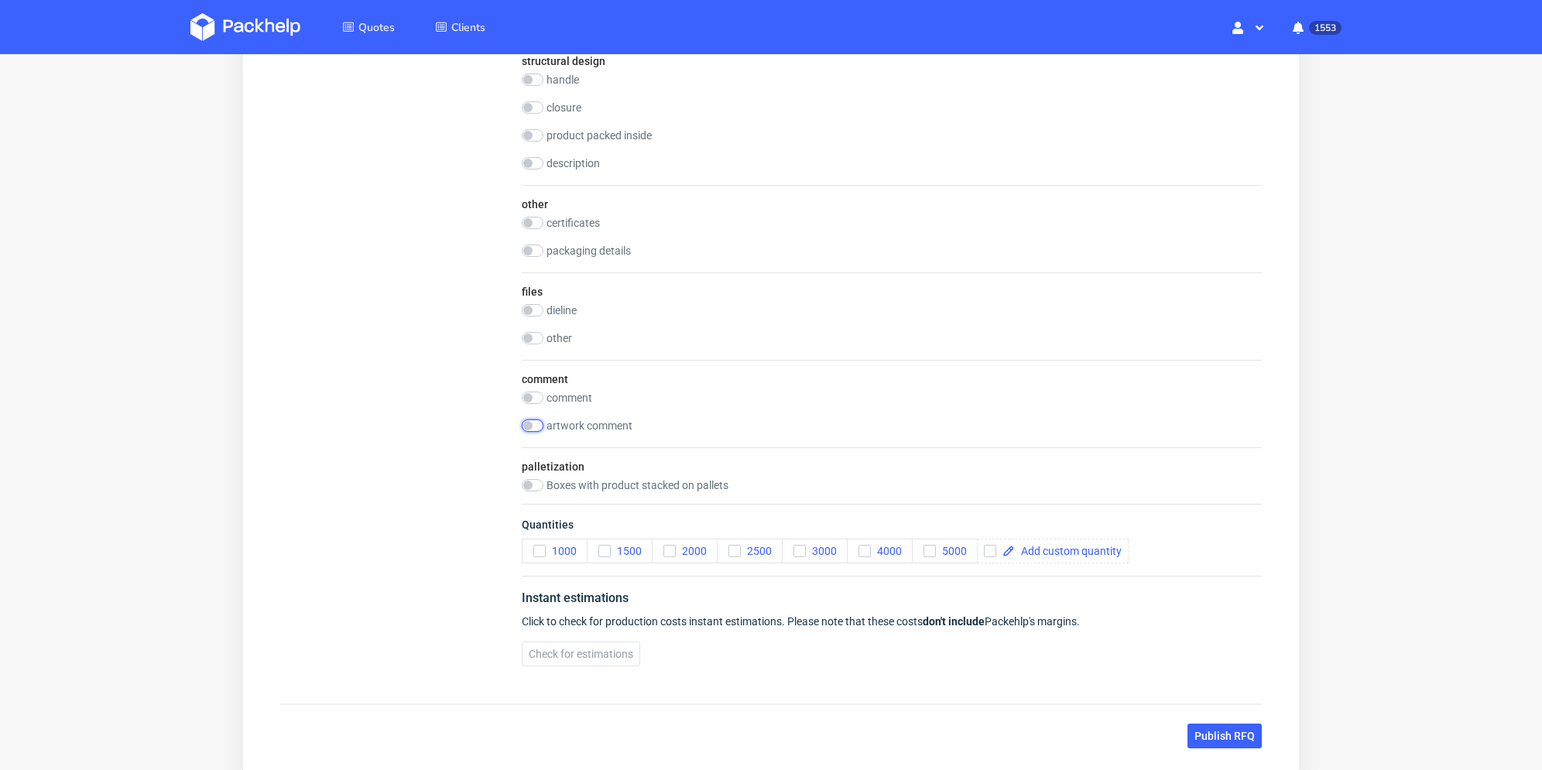
click at [531, 427] on input "checkbox" at bounding box center [533, 426] width 22 height 12
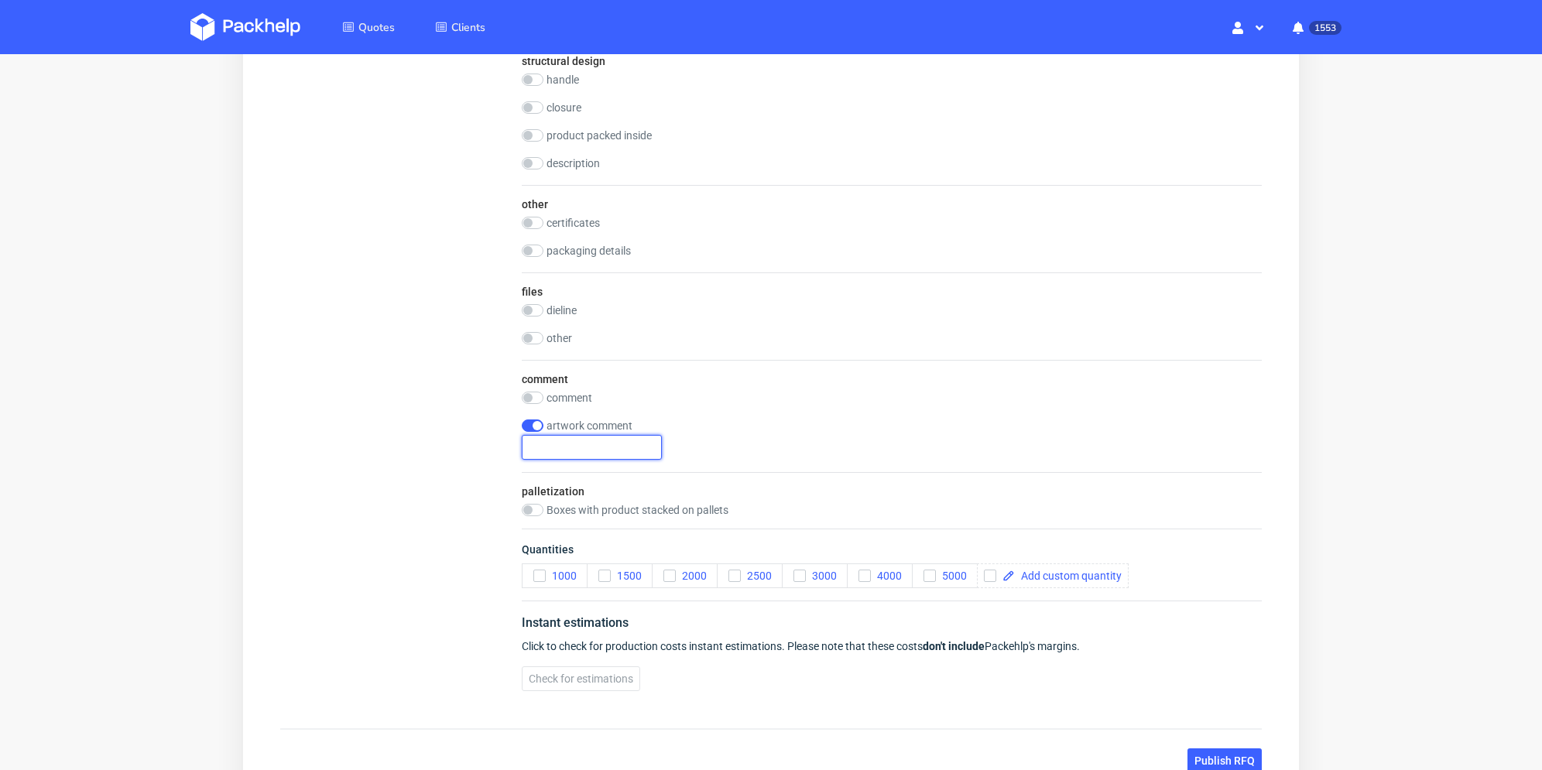
drag, startPoint x: 641, startPoint y: 456, endPoint x: 649, endPoint y: 448, distance: 10.9
click at [657, 451] on div "artwork comment" at bounding box center [892, 440] width 740 height 40
click at [583, 444] on input "text" at bounding box center [592, 447] width 140 height 25
checkbox input "false"
click at [531, 393] on input "checkbox" at bounding box center [533, 398] width 22 height 12
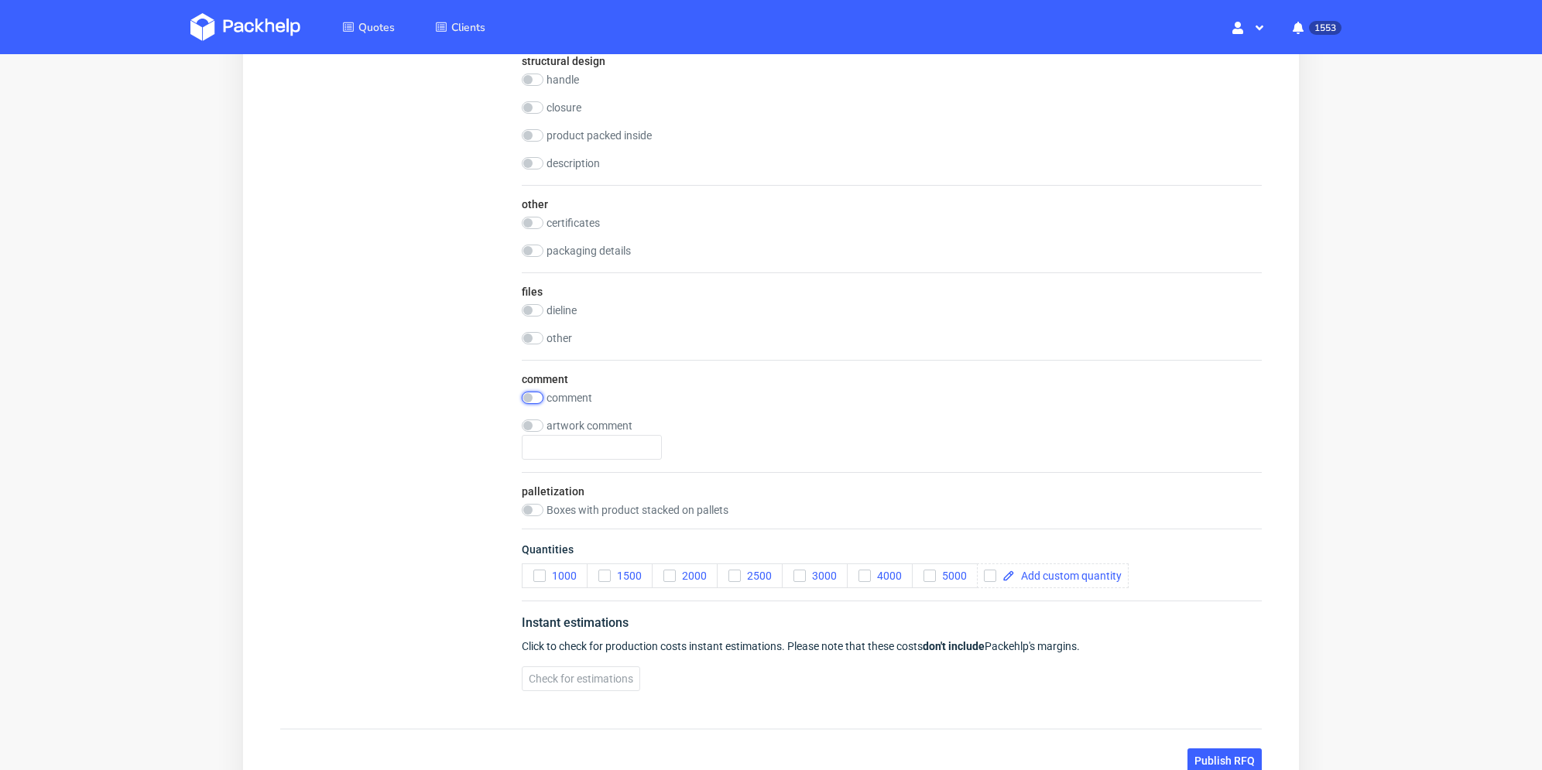
checkbox input "true"
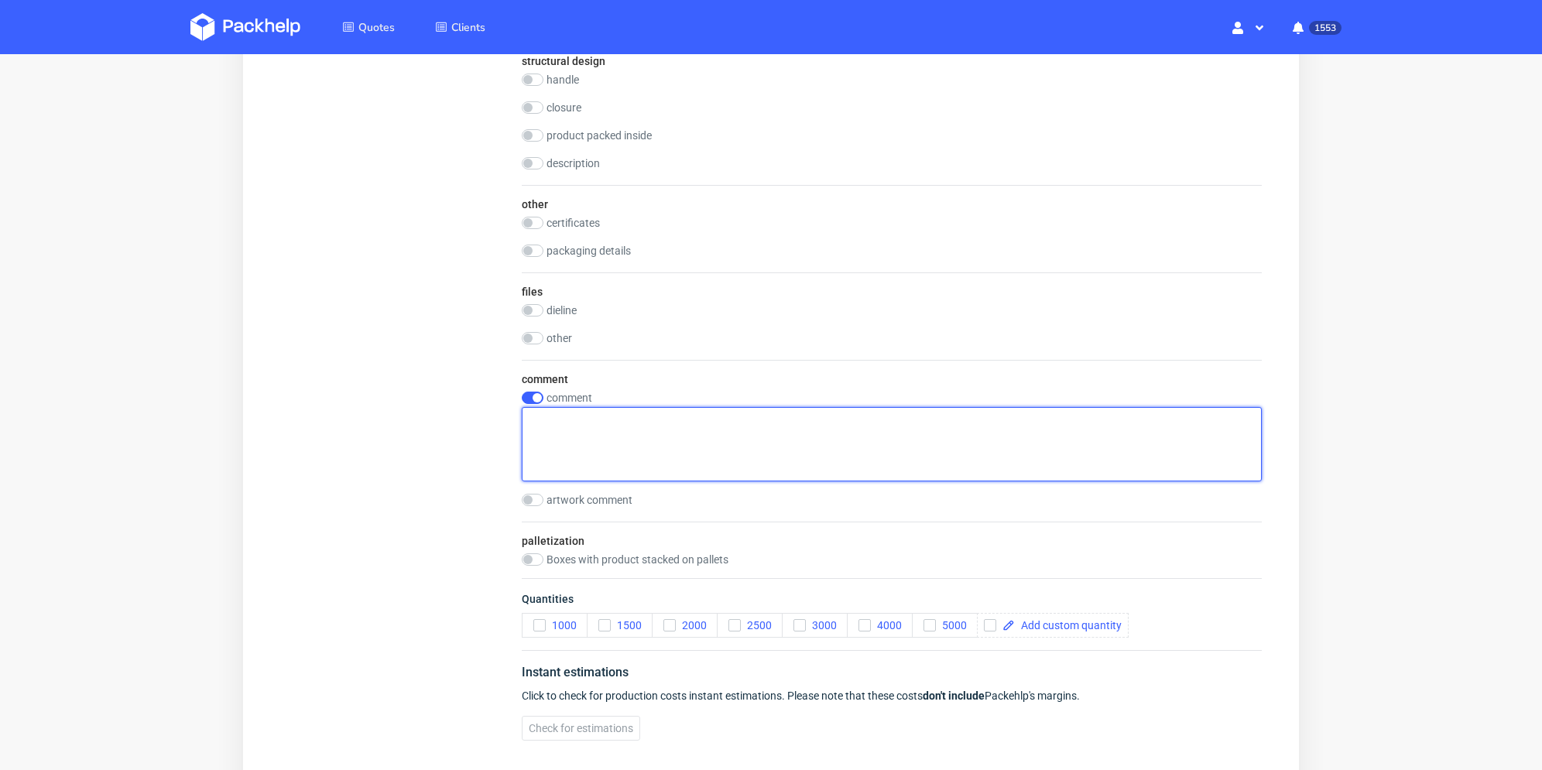
drag, startPoint x: 547, startPoint y: 417, endPoint x: 588, endPoint y: 432, distance: 43.6
click at [649, 432] on textarea at bounding box center [892, 444] width 740 height 74
click at [592, 427] on textarea at bounding box center [892, 444] width 740 height 74
drag, startPoint x: 536, startPoint y: 437, endPoint x: 584, endPoint y: 444, distance: 48.6
click at [564, 447] on textarea at bounding box center [892, 444] width 740 height 74
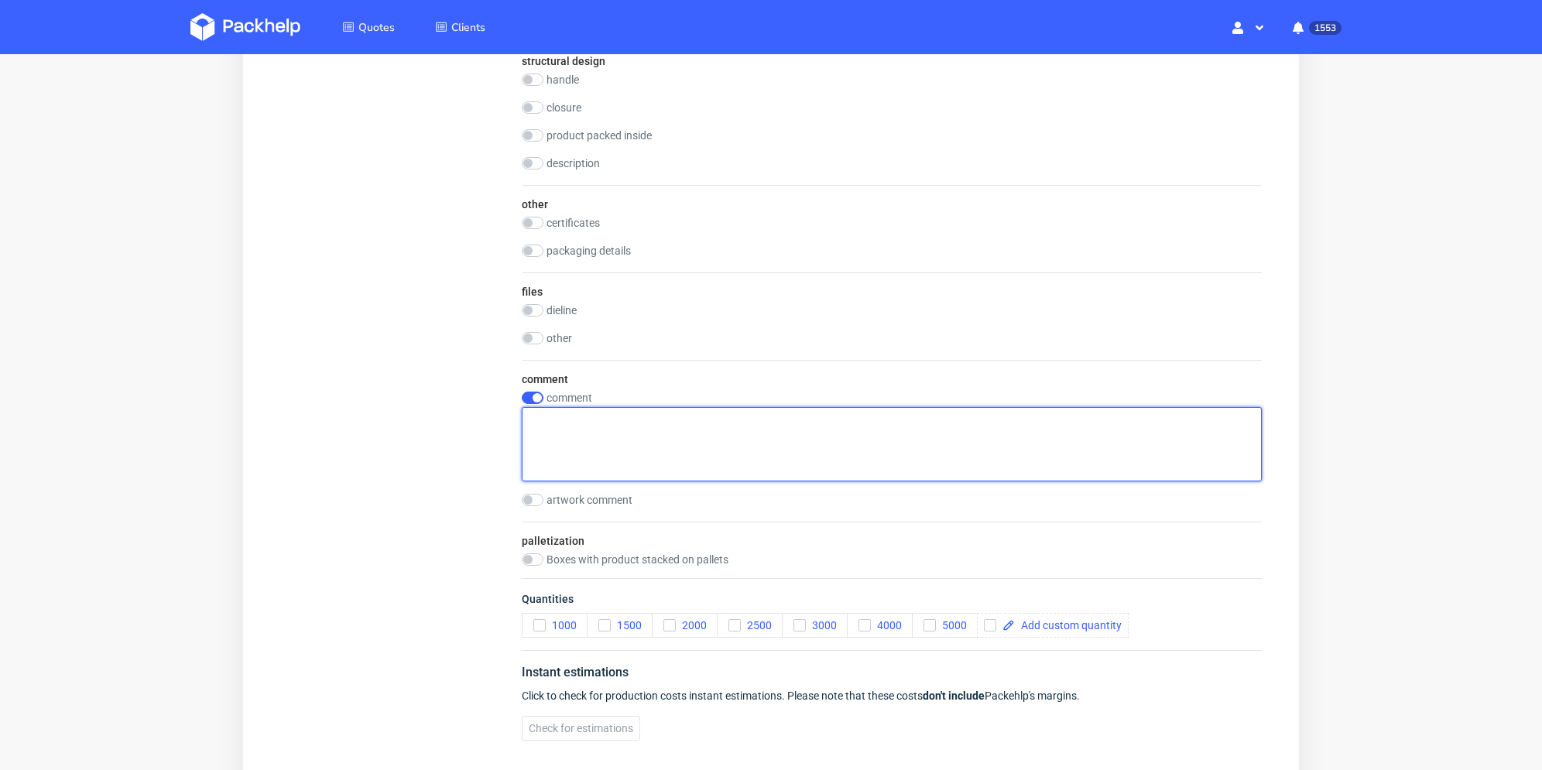
drag, startPoint x: 572, startPoint y: 436, endPoint x: 599, endPoint y: 445, distance: 28.6
click at [581, 439] on textarea at bounding box center [892, 444] width 740 height 74
click at [597, 442] on textarea at bounding box center [892, 444] width 740 height 74
click at [609, 445] on textarea at bounding box center [892, 444] width 740 height 74
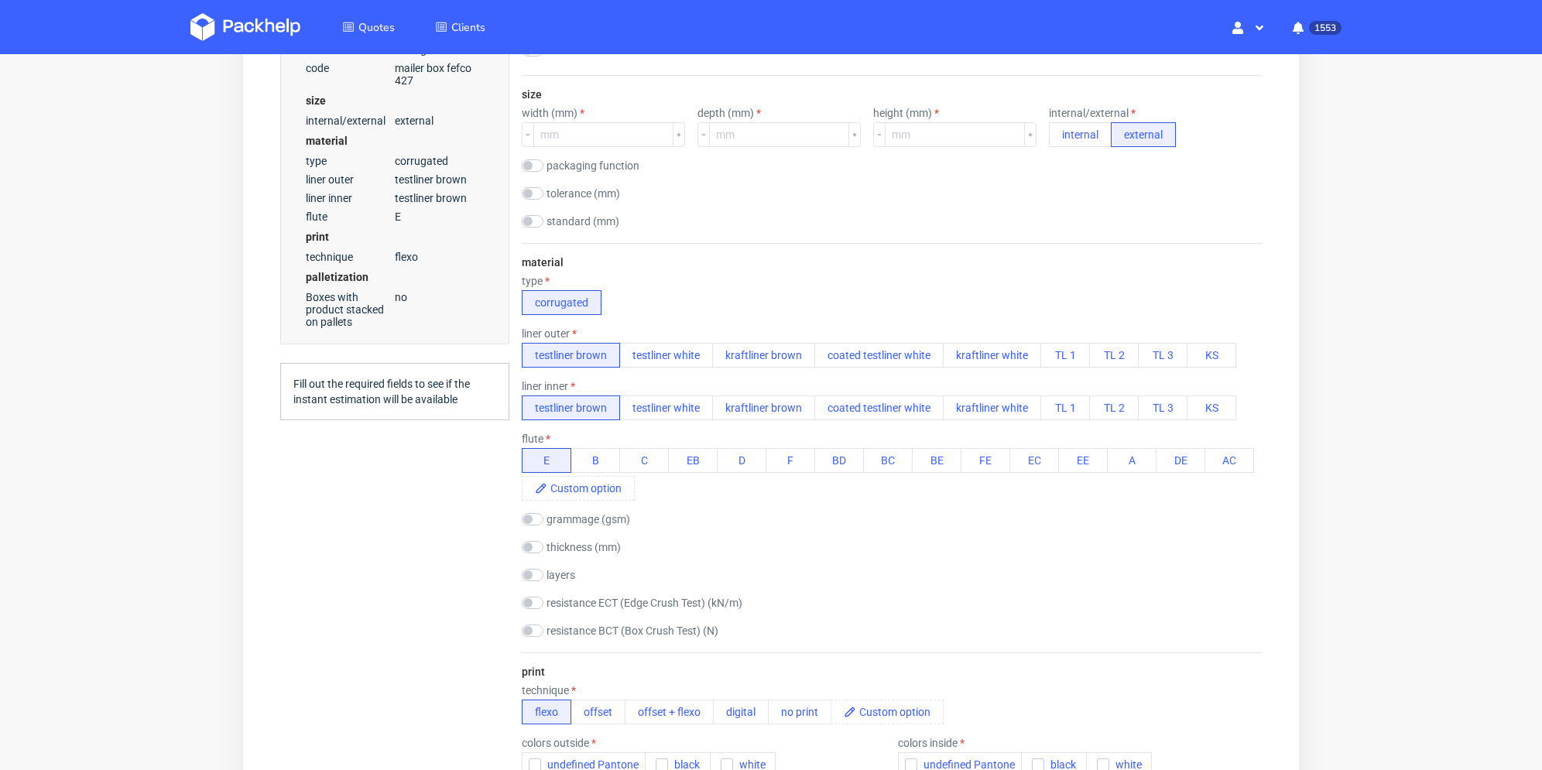
scroll to position [0, 0]
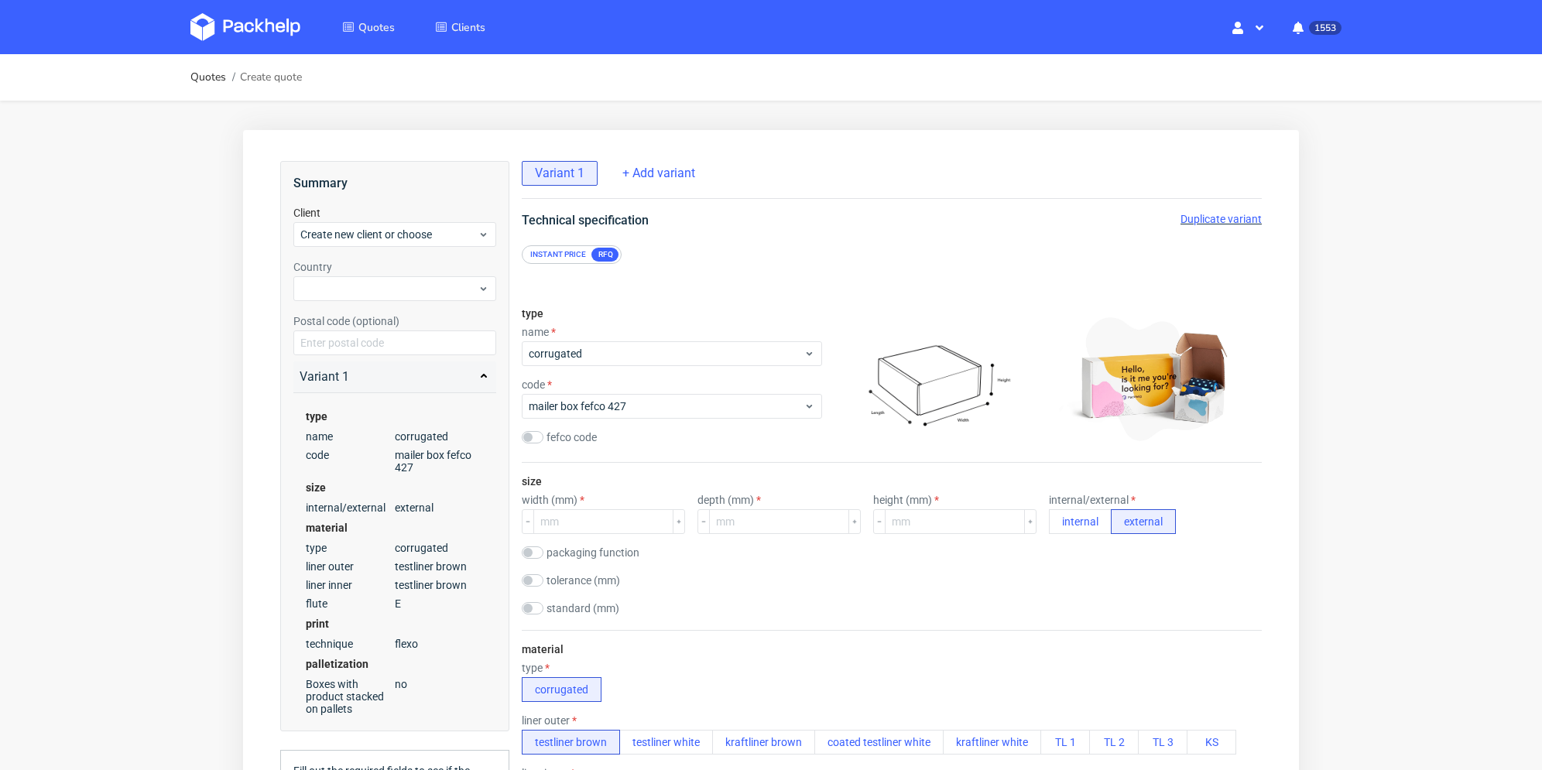
type textarea "15xdes"
